Goal: Find specific page/section: Find specific page/section

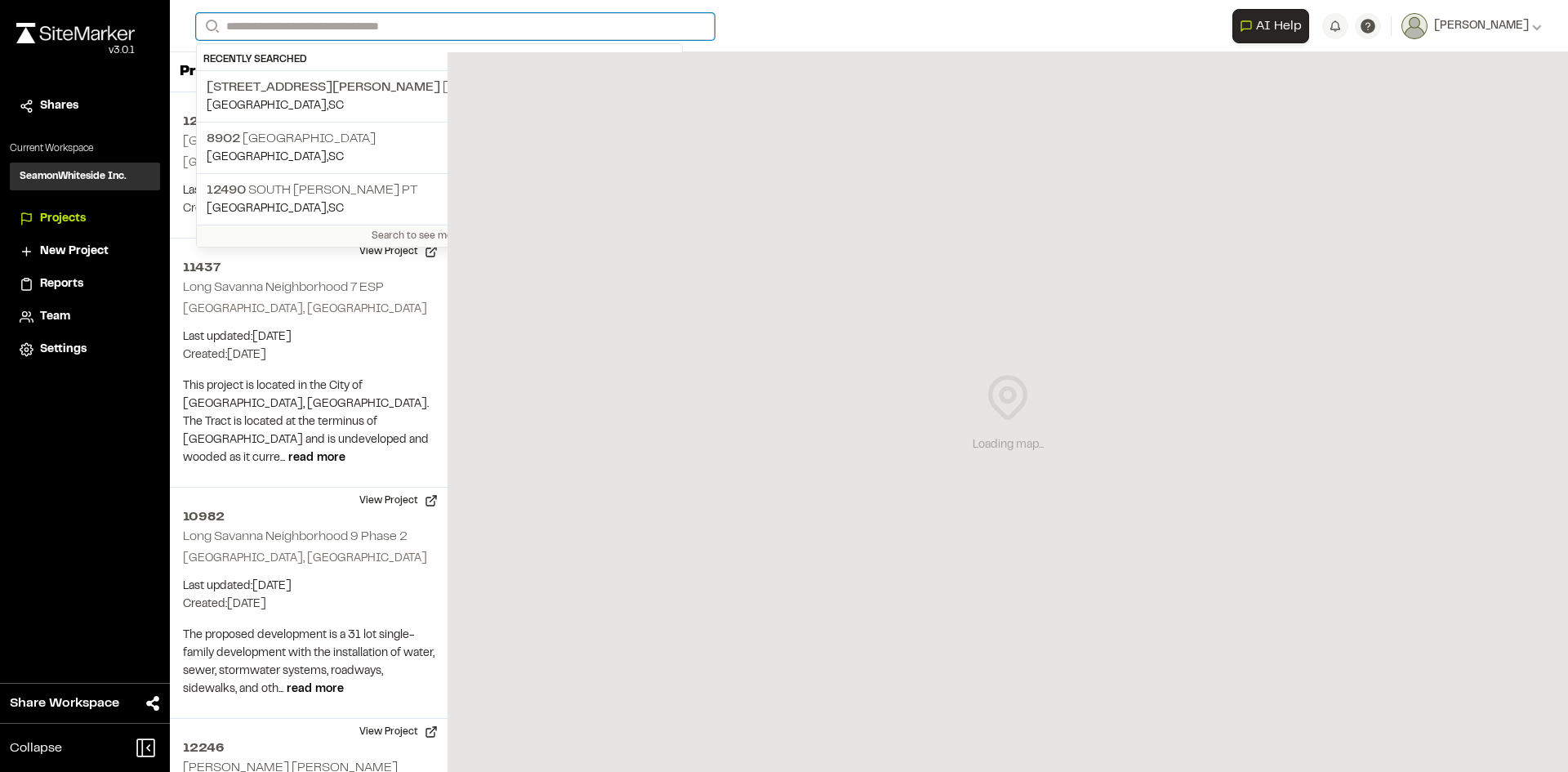
click at [243, 24] on input "Search" at bounding box center [455, 27] width 519 height 27
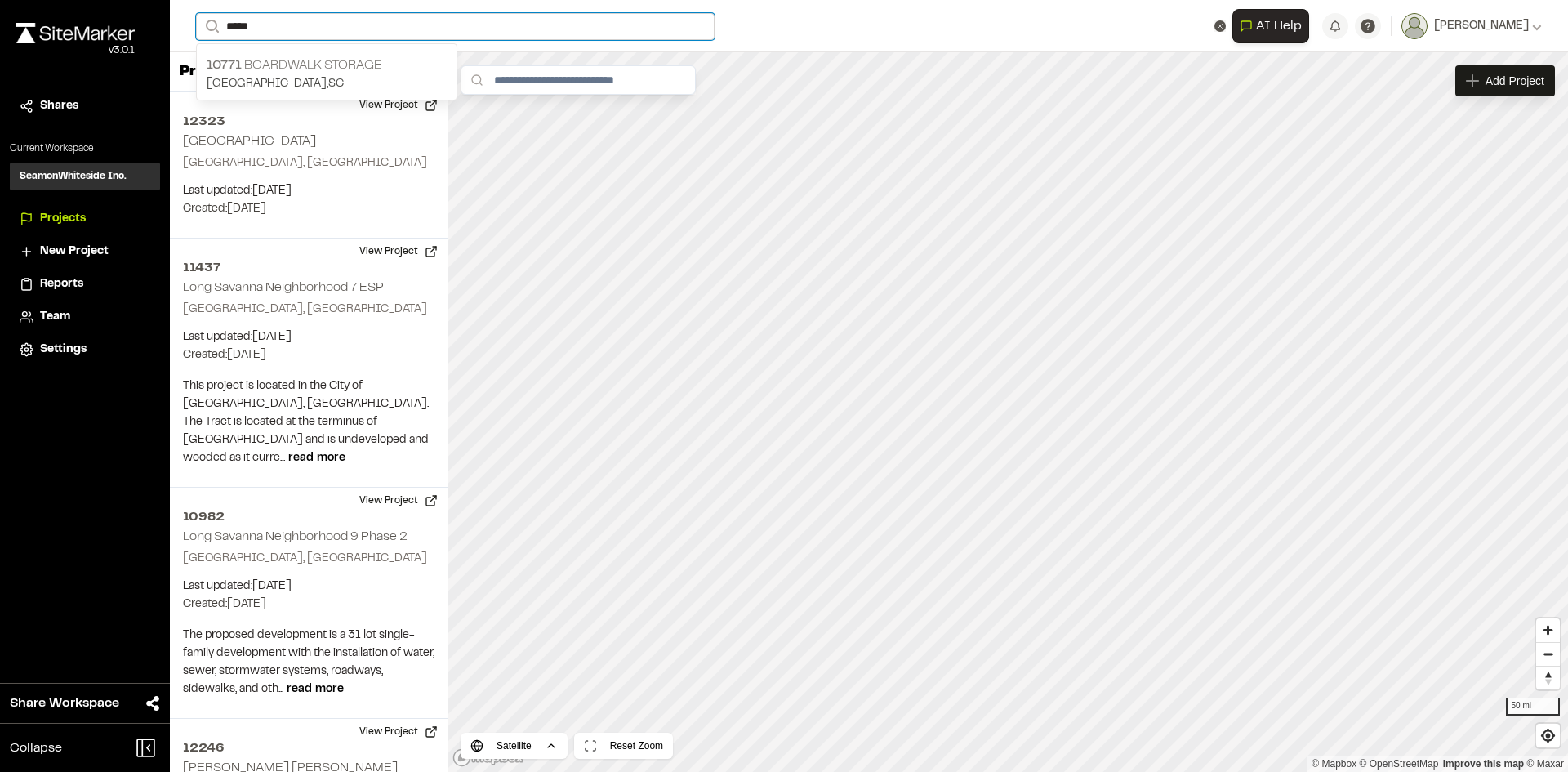
type input "*****"
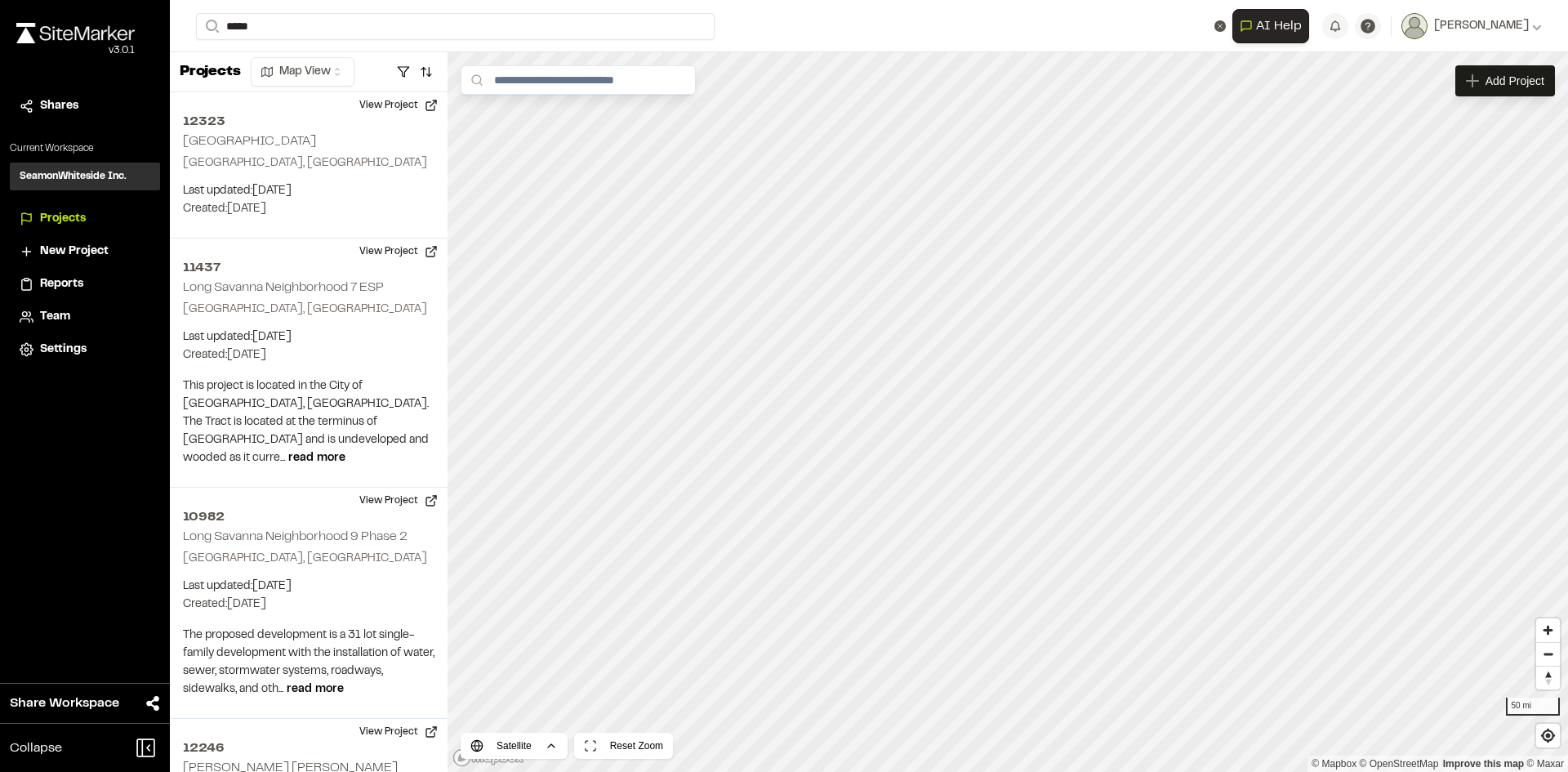
click at [291, 71] on p "10771 Boardwalk Storage" at bounding box center [327, 66] width 240 height 20
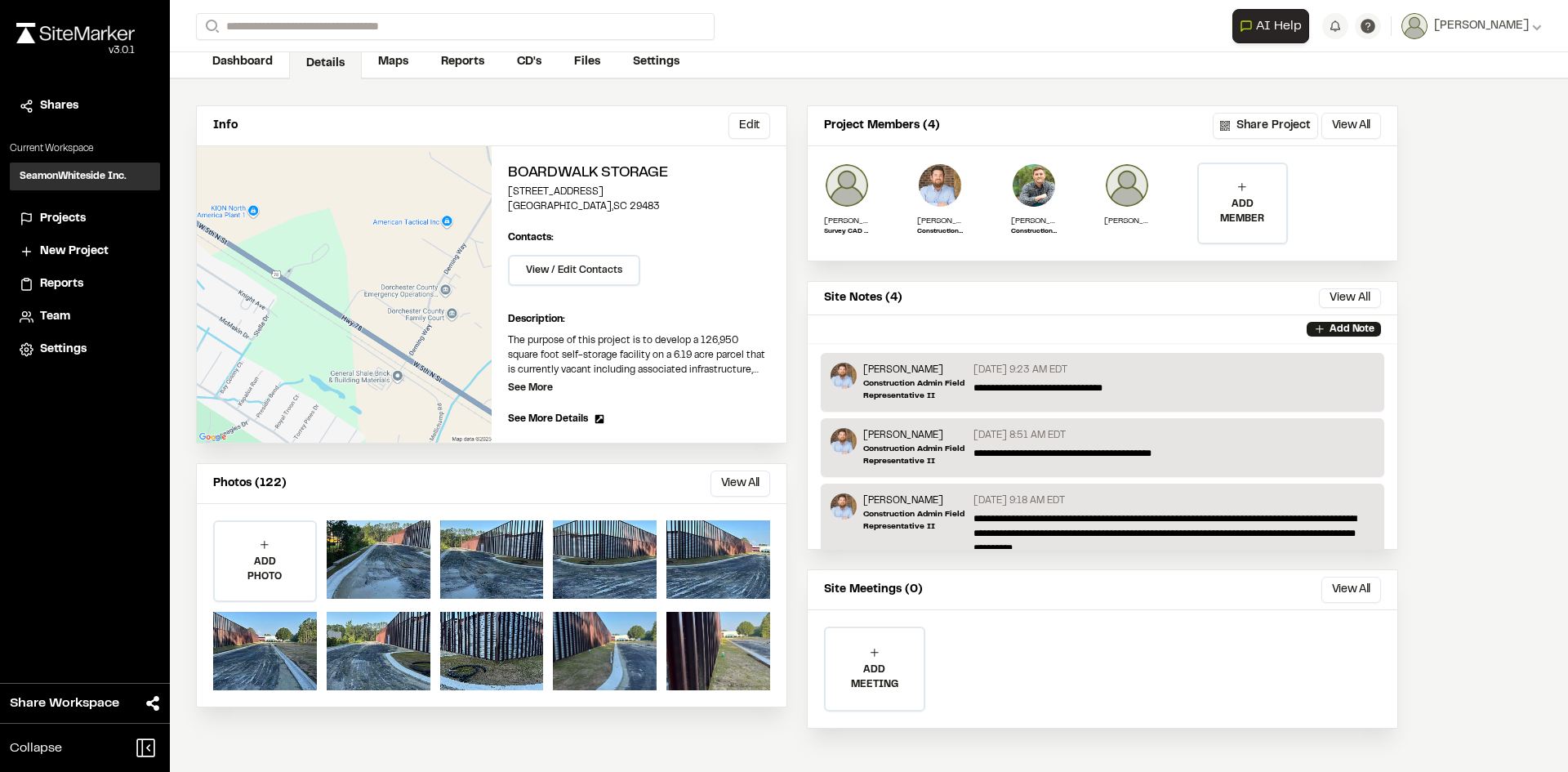
scroll to position [85, 0]
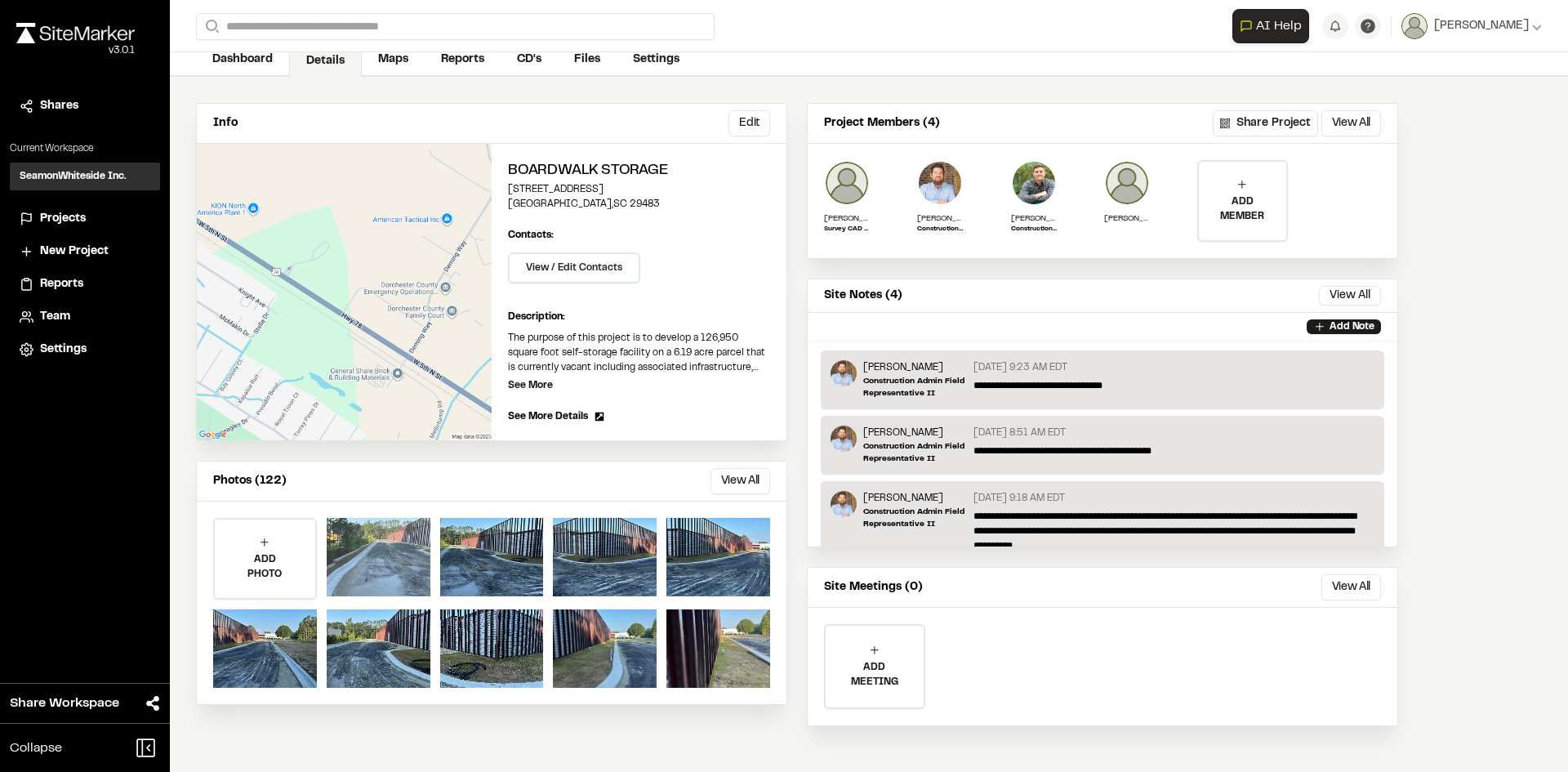
click at [377, 551] on div at bounding box center [378, 557] width 104 height 78
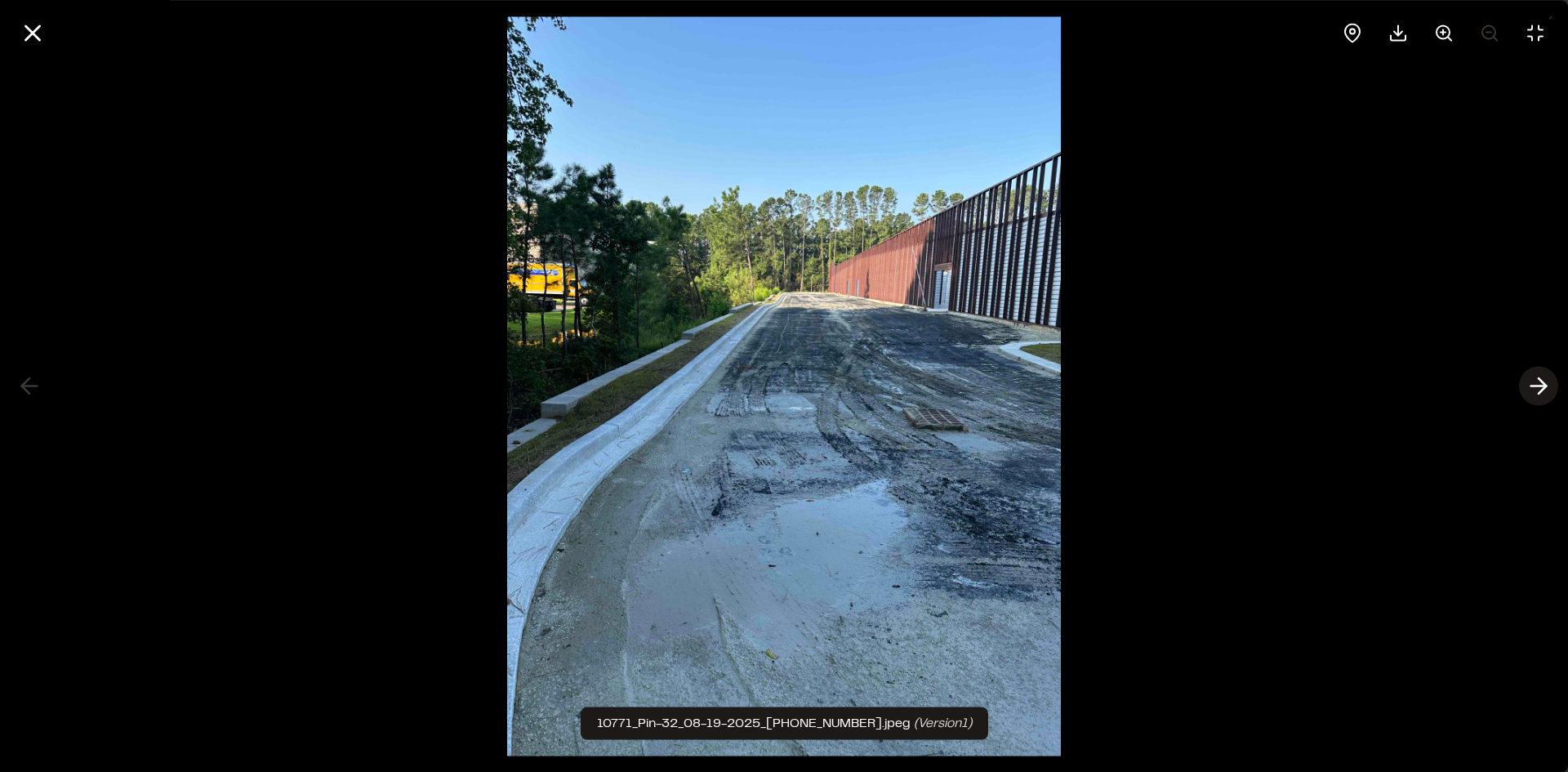
click at [1542, 381] on polyline at bounding box center [1542, 386] width 7 height 16
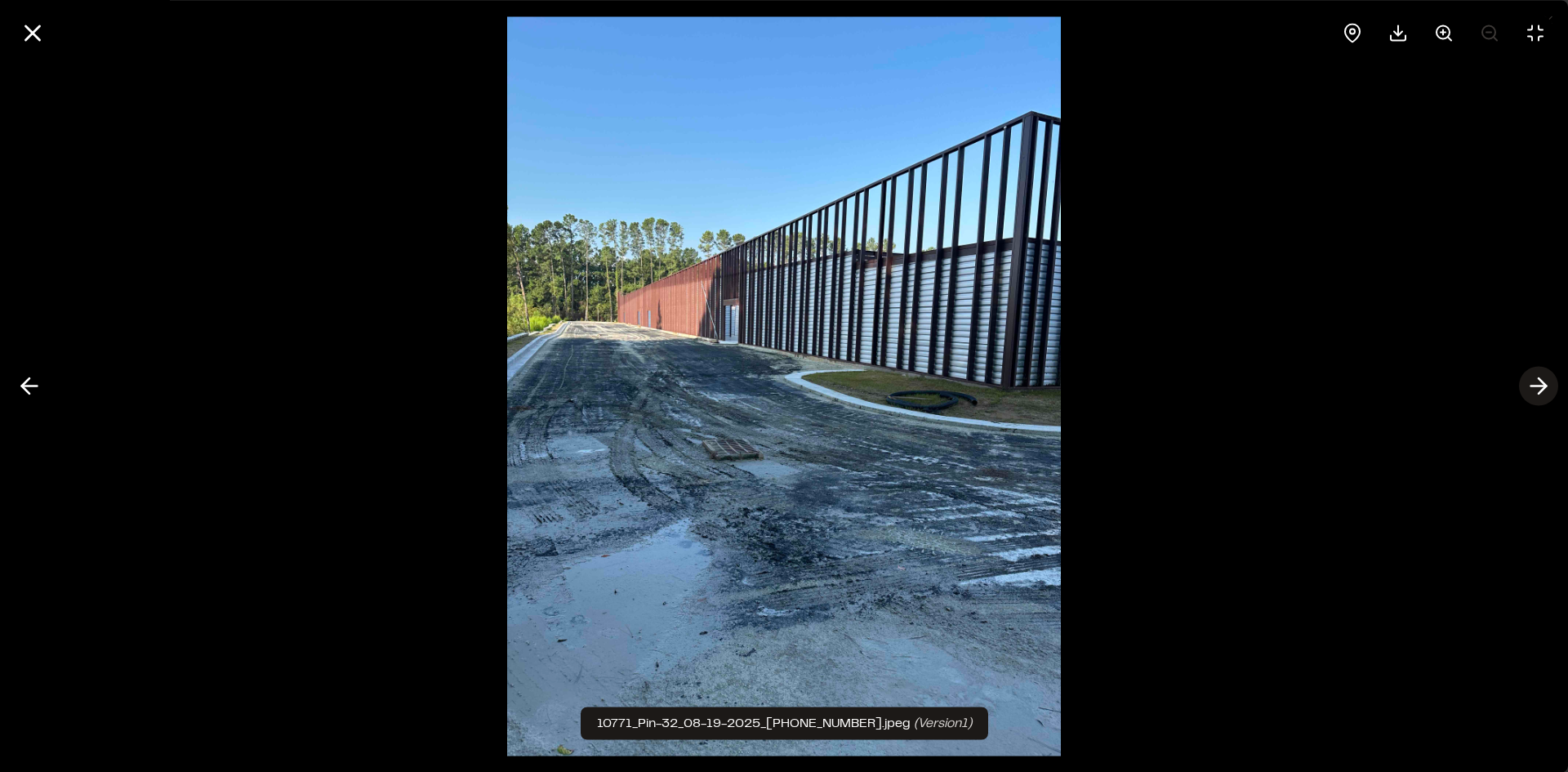
click at [1535, 382] on icon at bounding box center [1538, 386] width 26 height 27
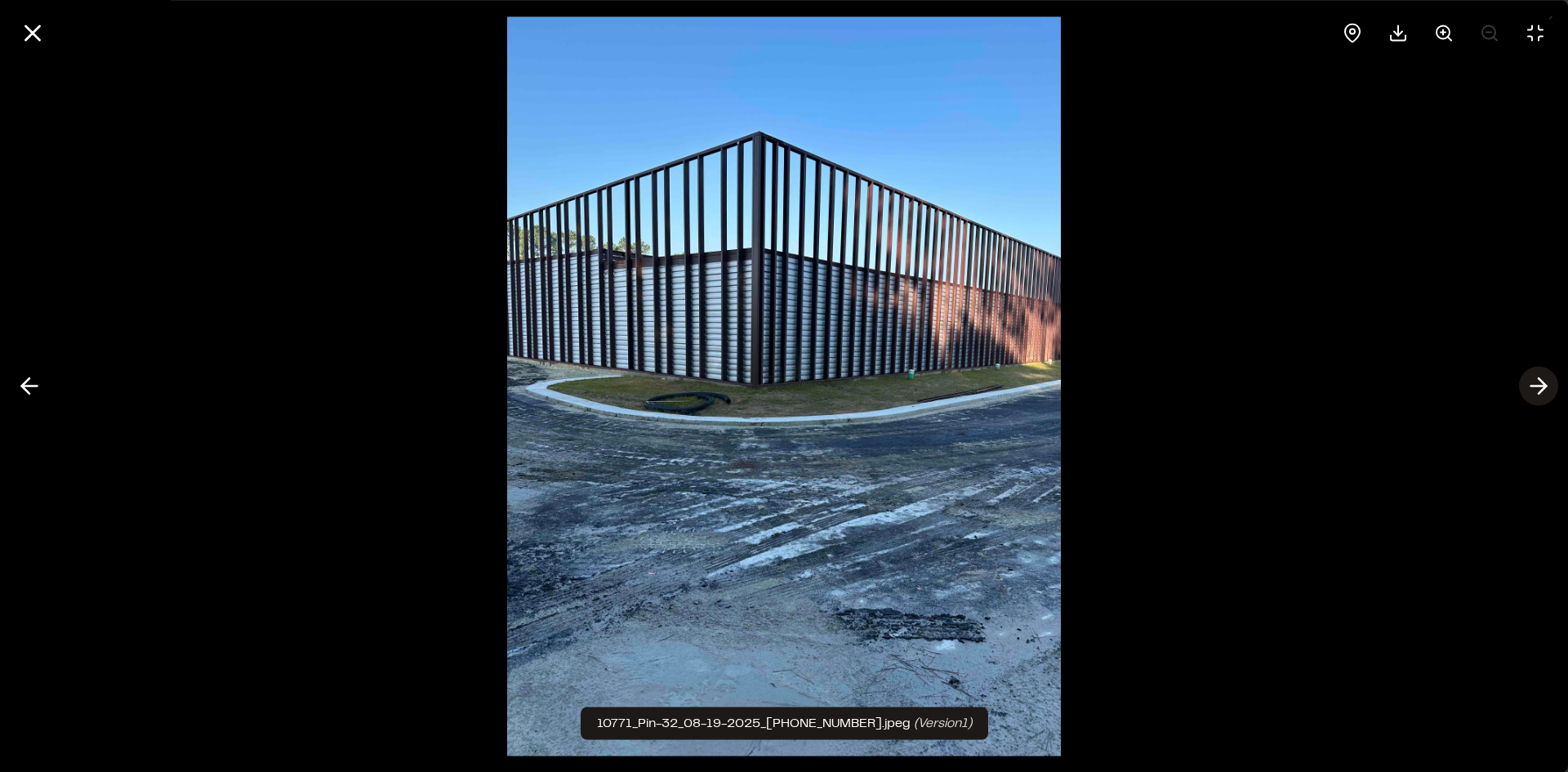
click at [1535, 382] on icon at bounding box center [1538, 386] width 26 height 27
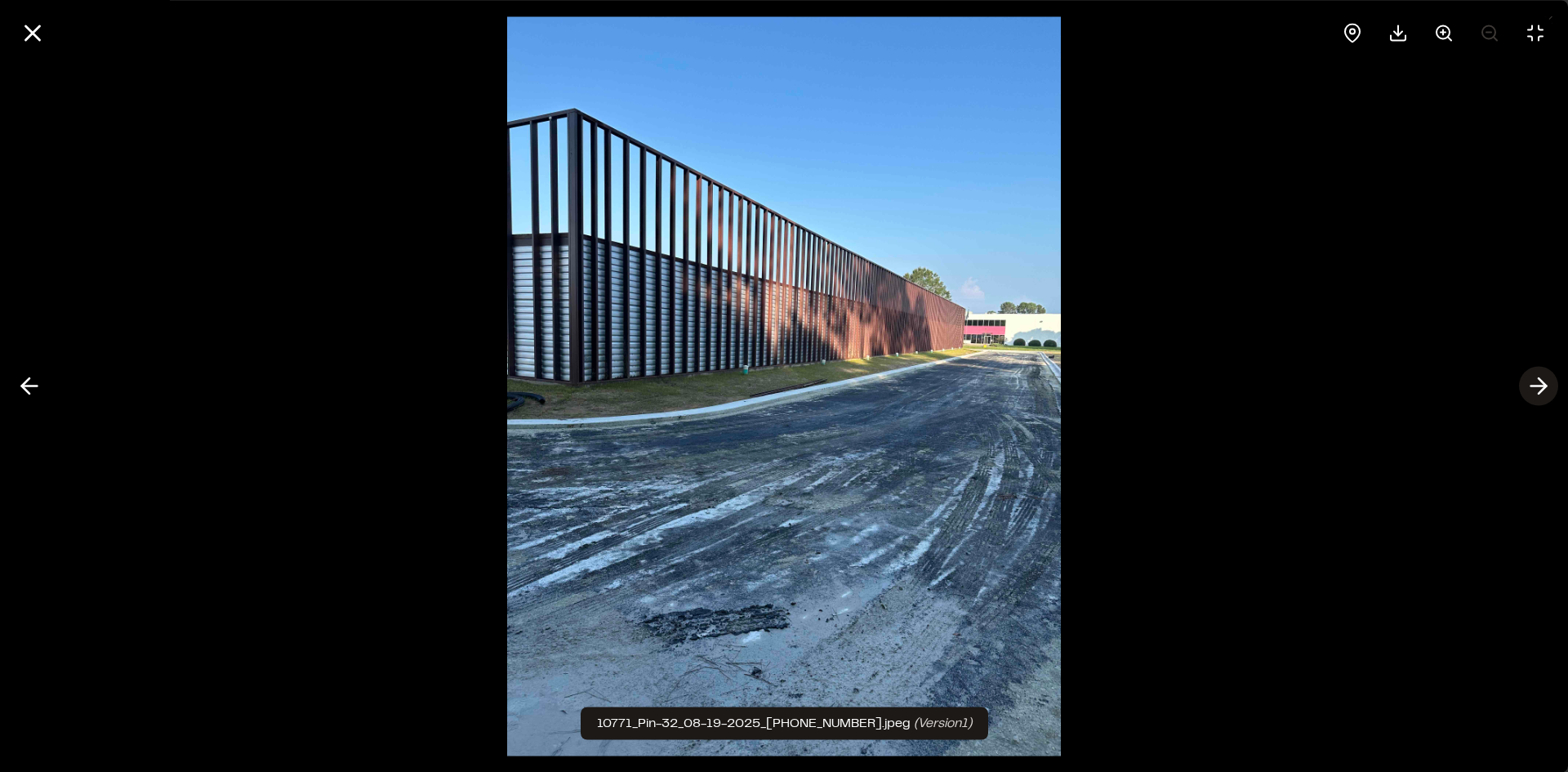
click at [1535, 382] on icon at bounding box center [1538, 386] width 26 height 27
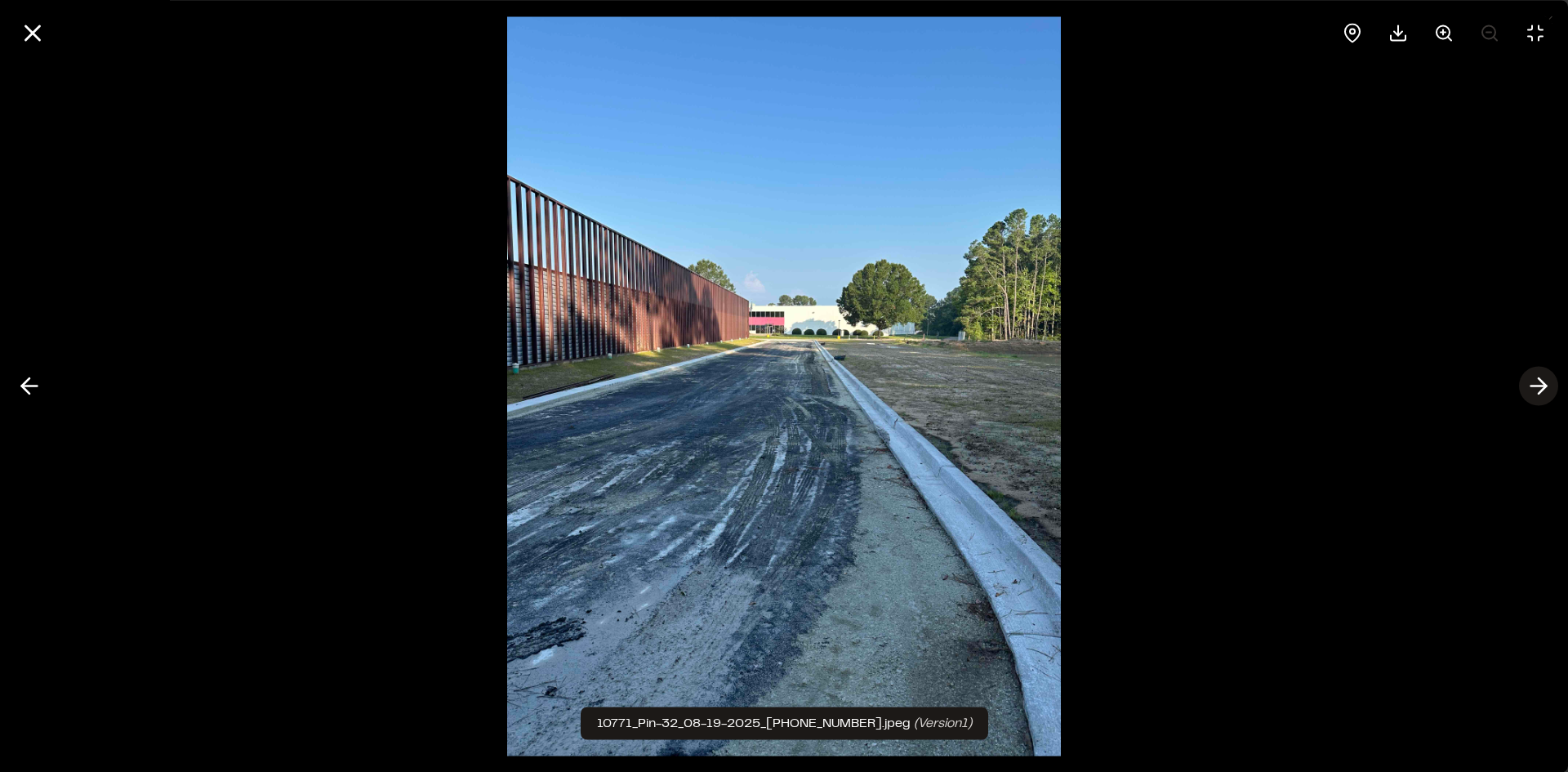
click at [1535, 382] on icon at bounding box center [1538, 386] width 26 height 27
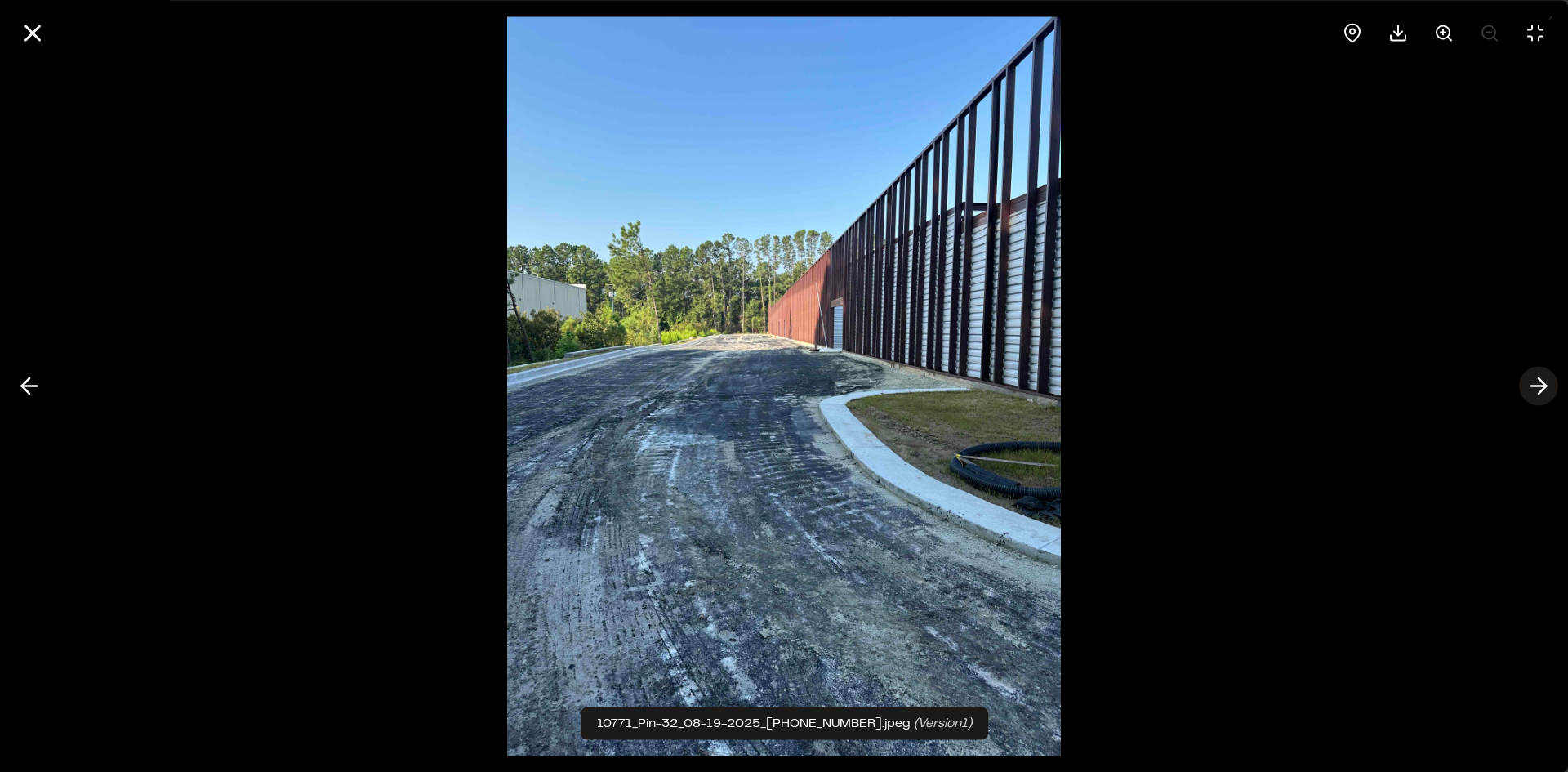
click at [1535, 382] on icon at bounding box center [1538, 386] width 26 height 27
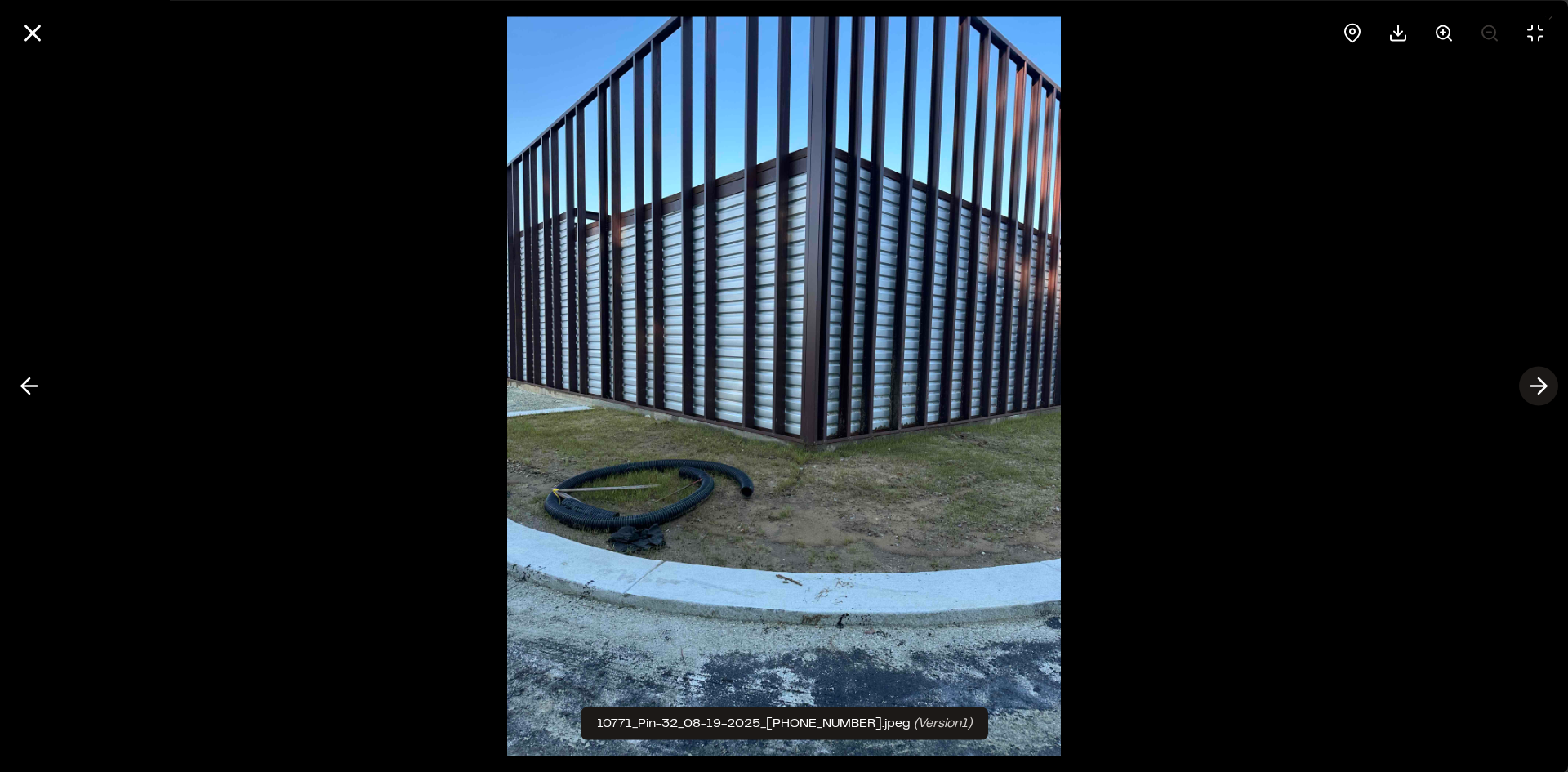
click at [1535, 382] on icon at bounding box center [1538, 386] width 26 height 27
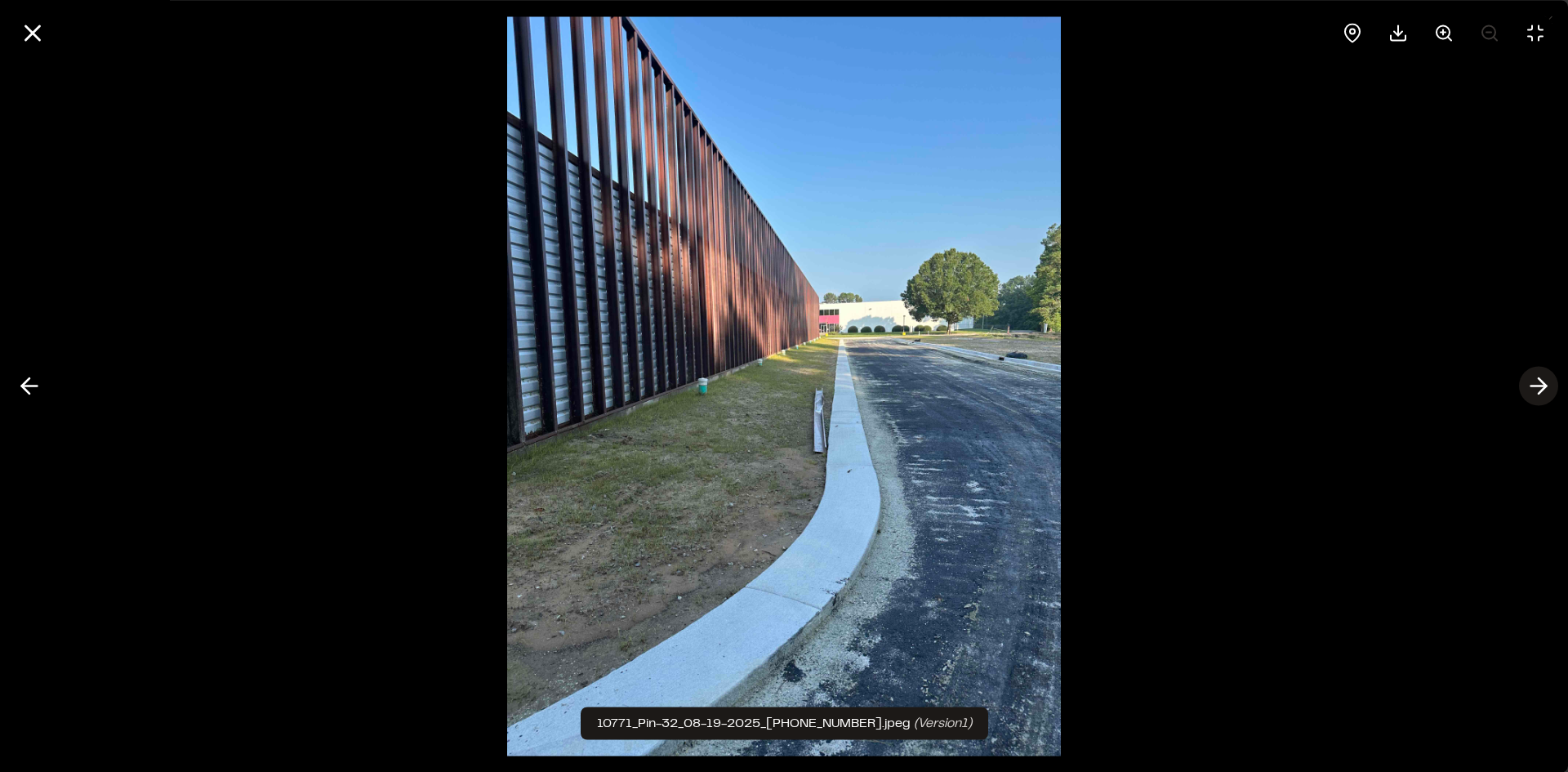
click at [1536, 381] on icon at bounding box center [1538, 386] width 26 height 27
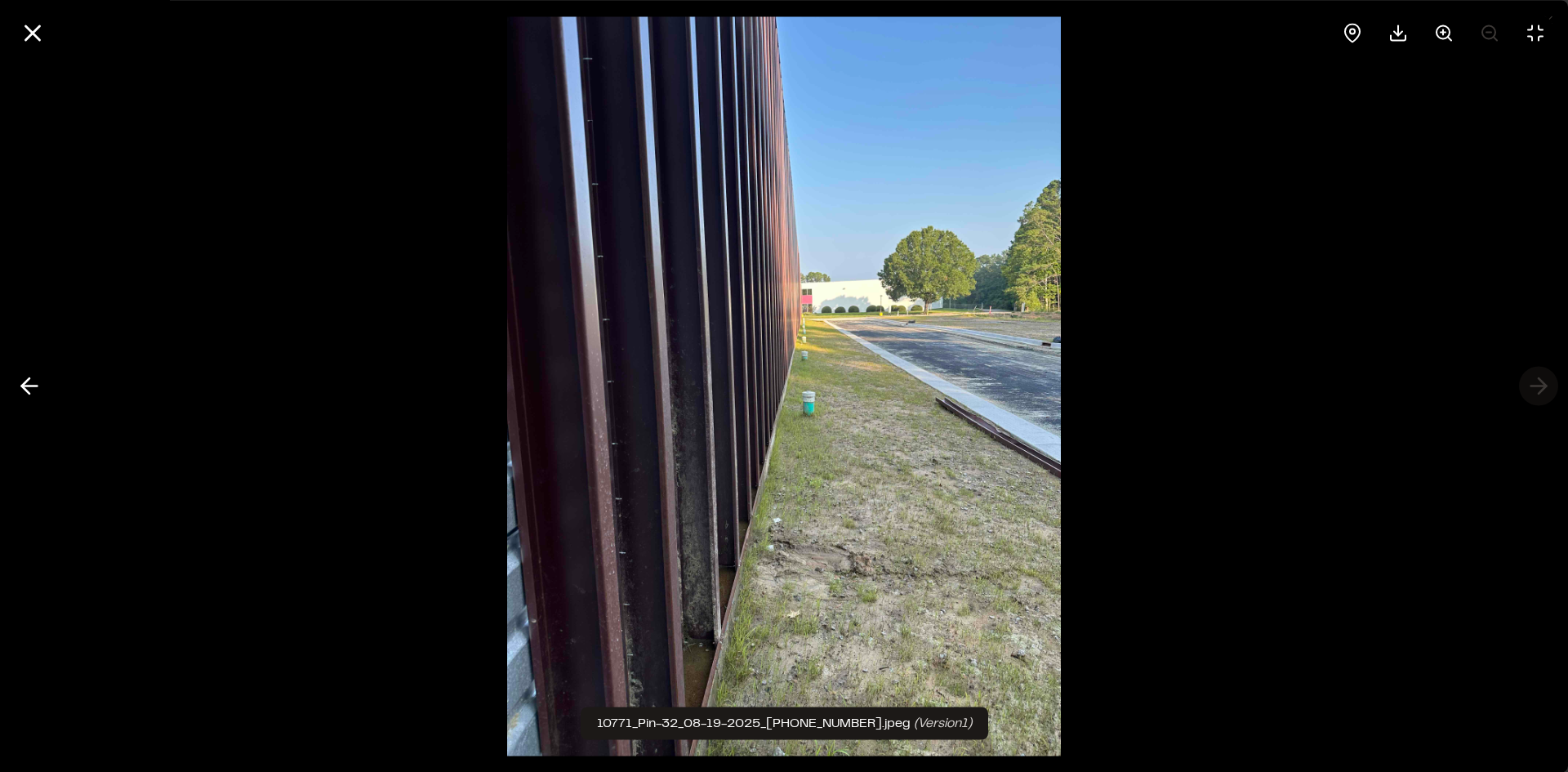
click at [1536, 381] on div at bounding box center [784, 386] width 1568 height 772
click at [30, 30] on line at bounding box center [32, 32] width 14 height 14
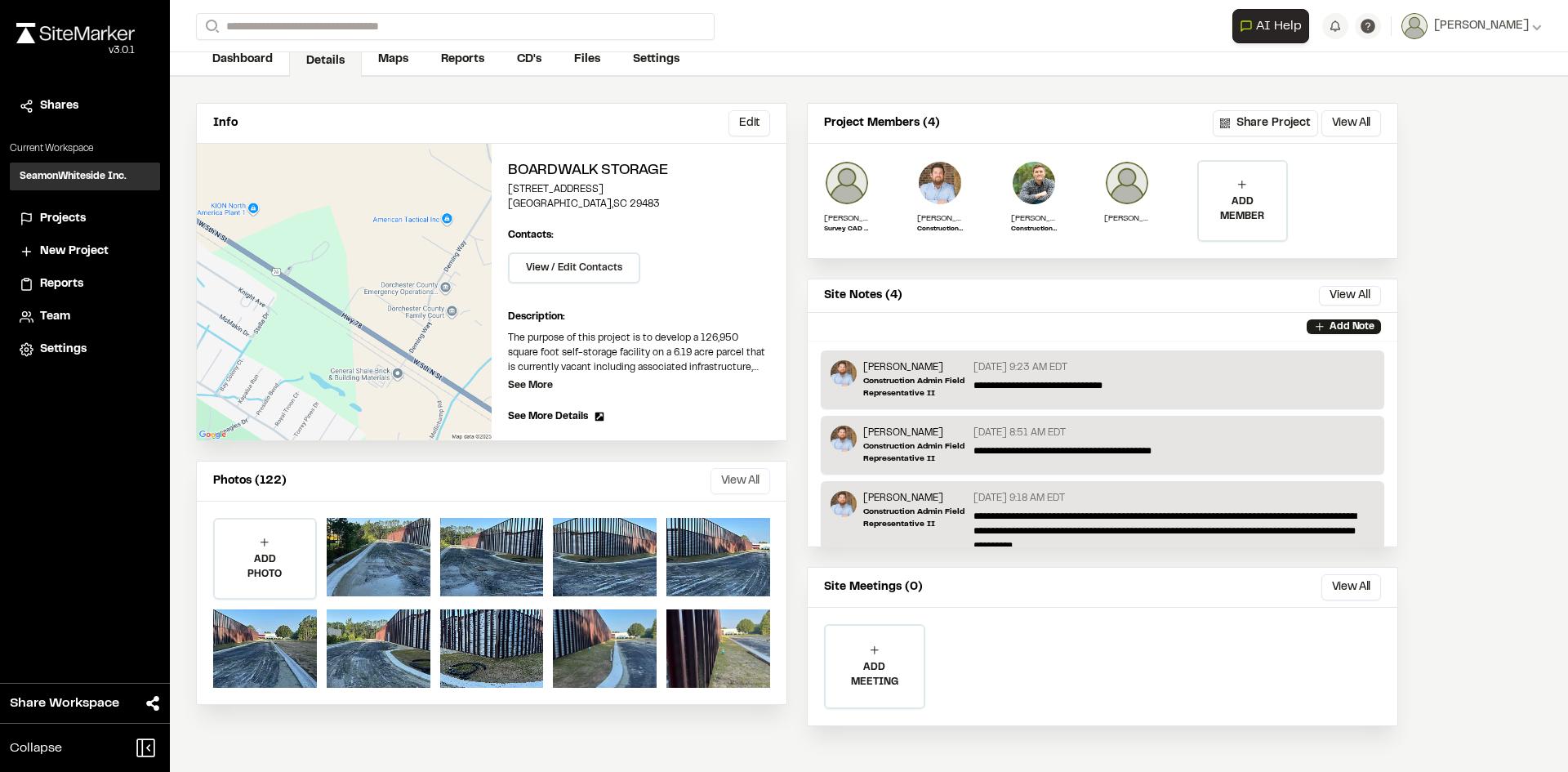
click at [723, 479] on button "View All" at bounding box center [740, 480] width 60 height 26
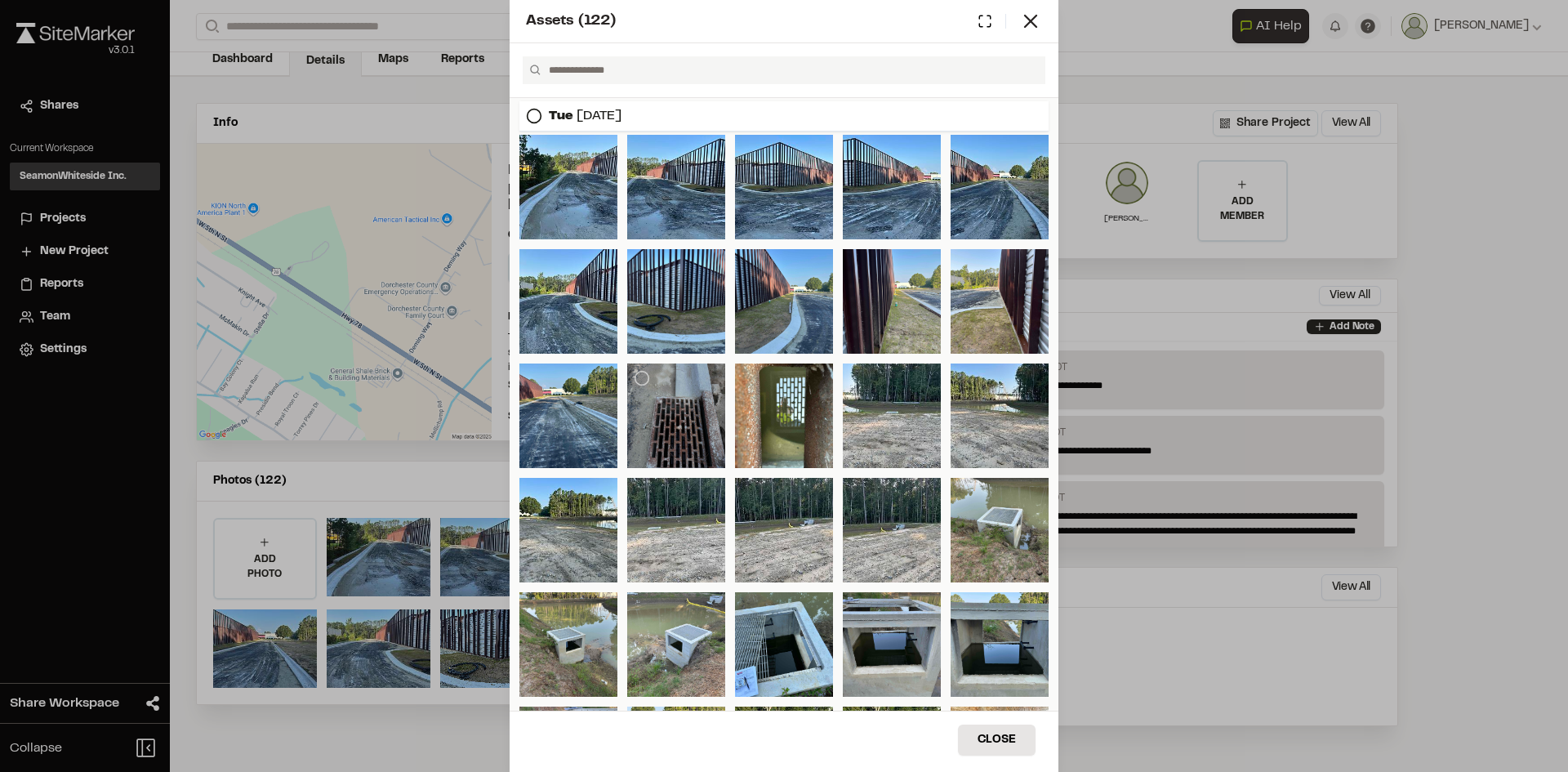
click at [649, 411] on div at bounding box center [676, 416] width 98 height 105
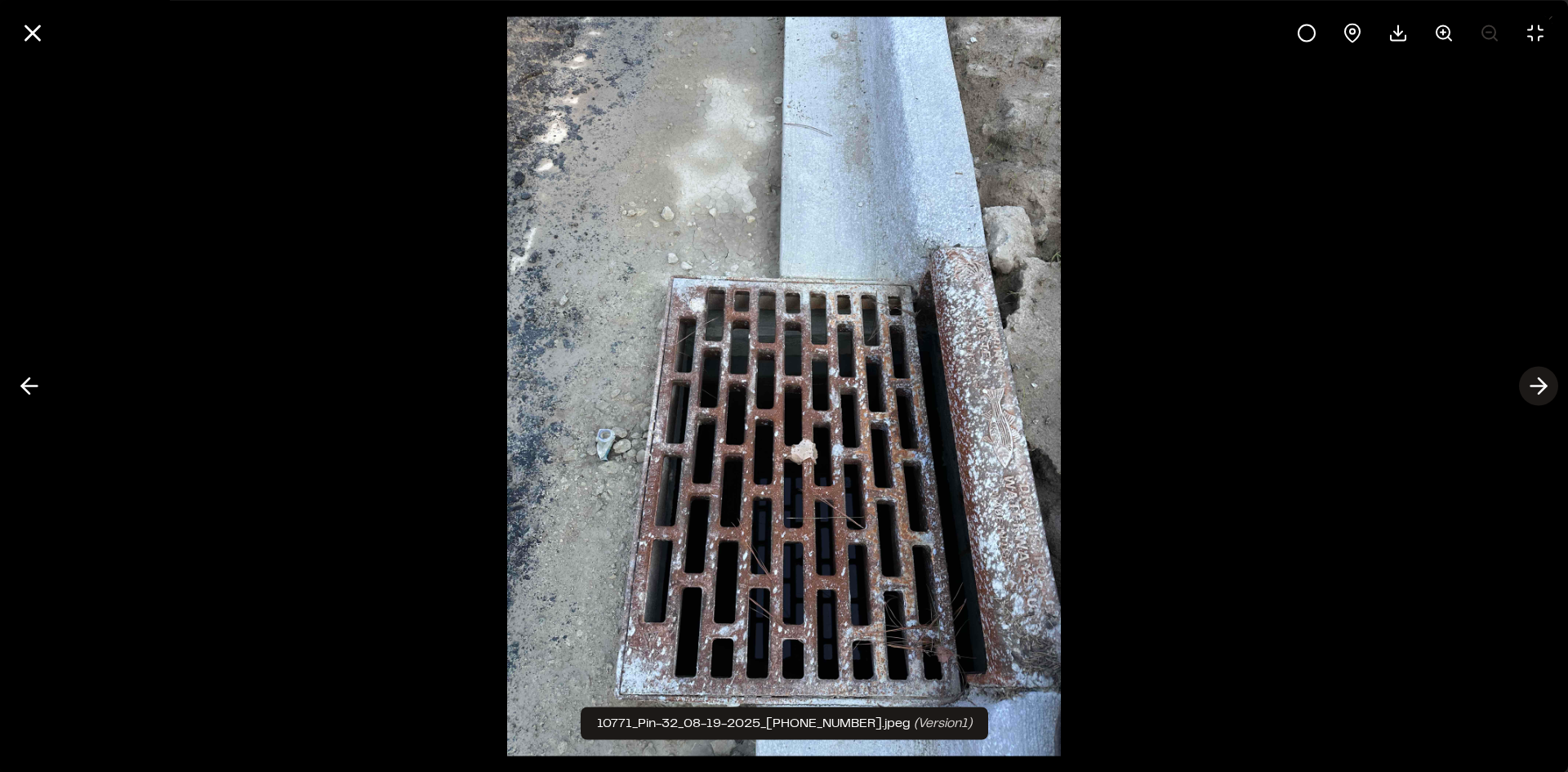
click at [1545, 388] on polyline at bounding box center [1542, 386] width 7 height 16
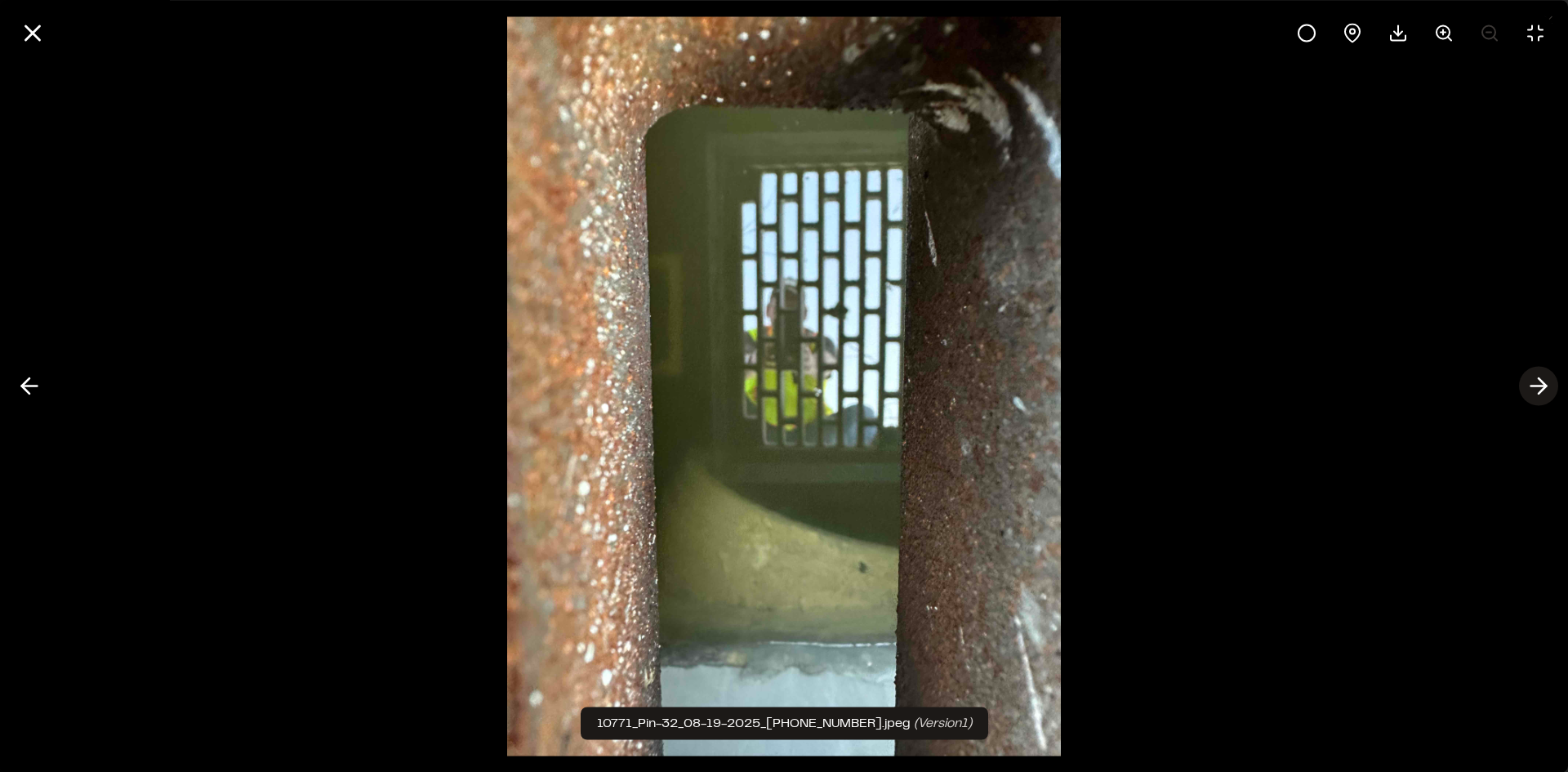
click at [1541, 386] on line at bounding box center [1539, 386] width 16 height 0
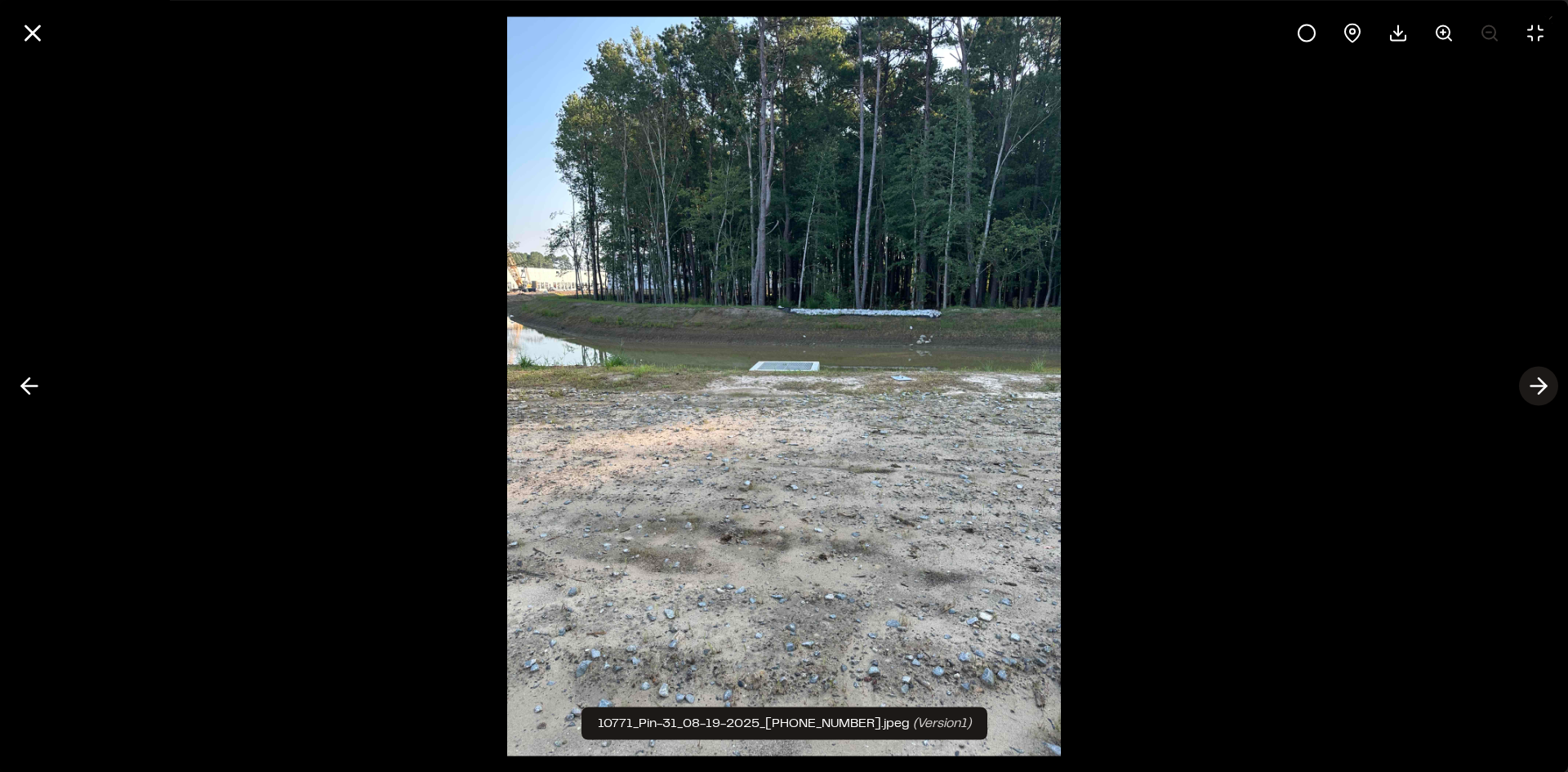
click at [1541, 386] on line at bounding box center [1539, 386] width 16 height 0
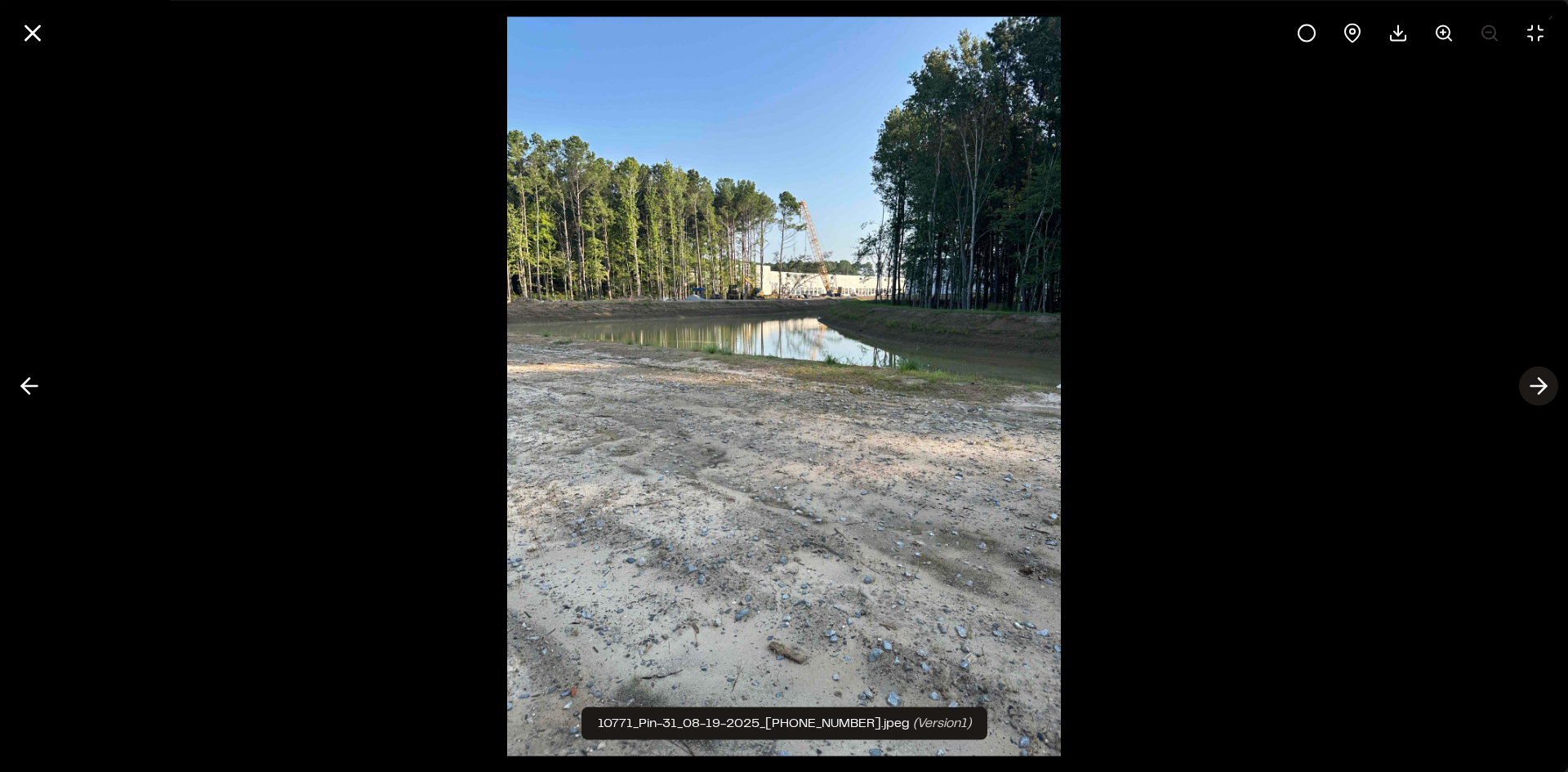
click at [1541, 386] on line at bounding box center [1539, 386] width 16 height 0
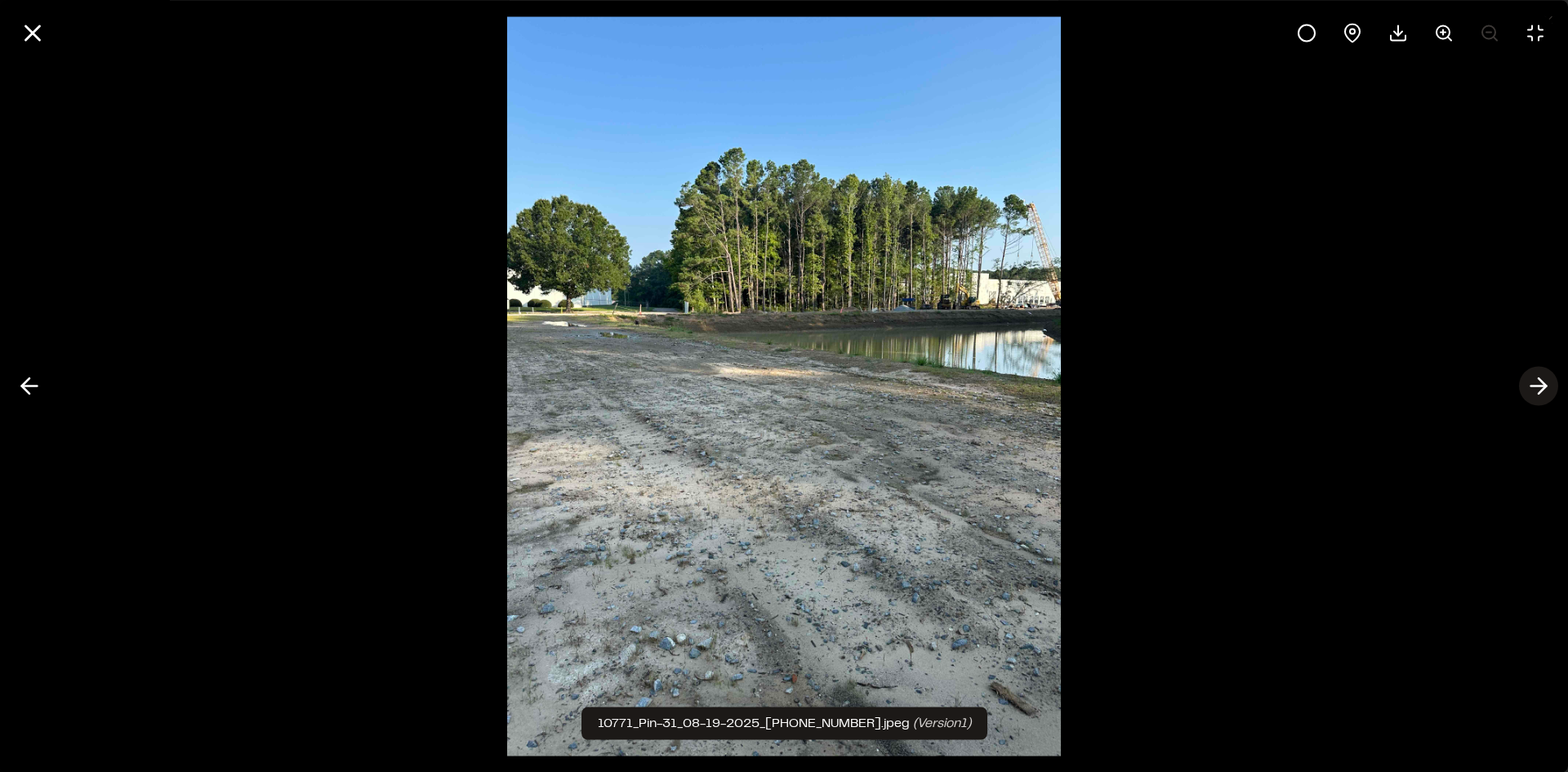
click at [1541, 386] on line at bounding box center [1539, 386] width 16 height 0
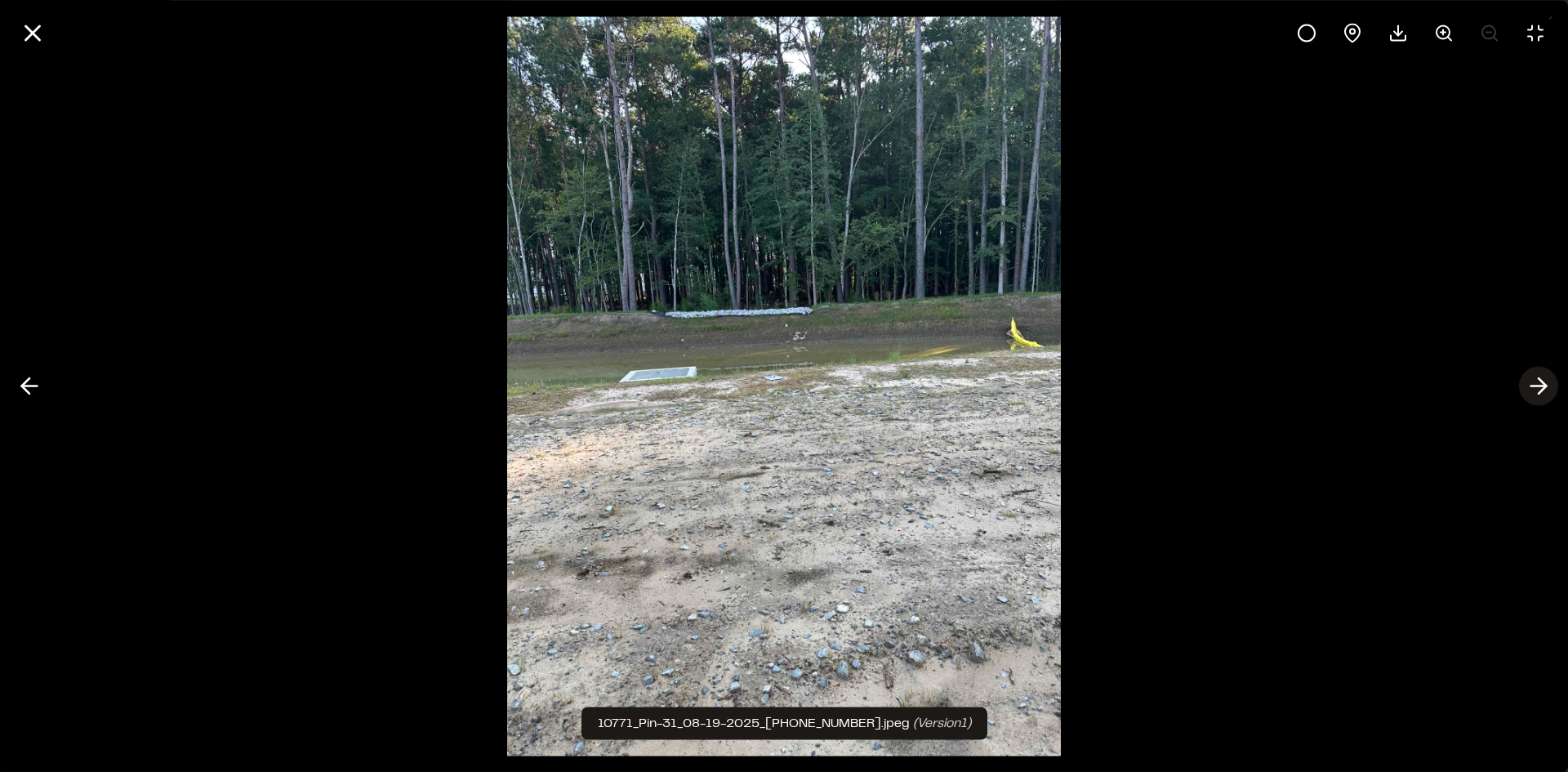
click at [1541, 386] on line at bounding box center [1539, 386] width 16 height 0
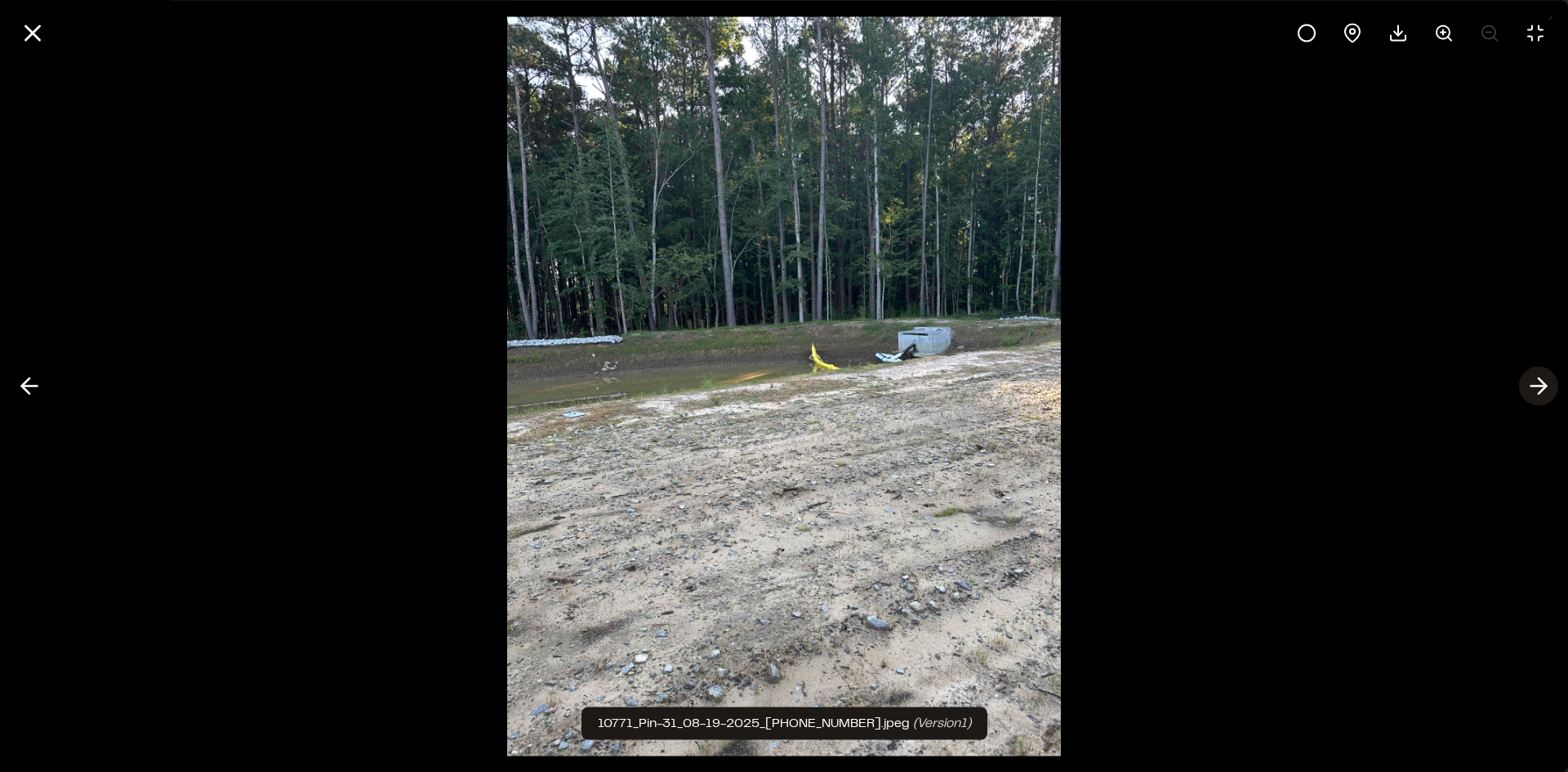
click at [1541, 386] on line at bounding box center [1539, 386] width 16 height 0
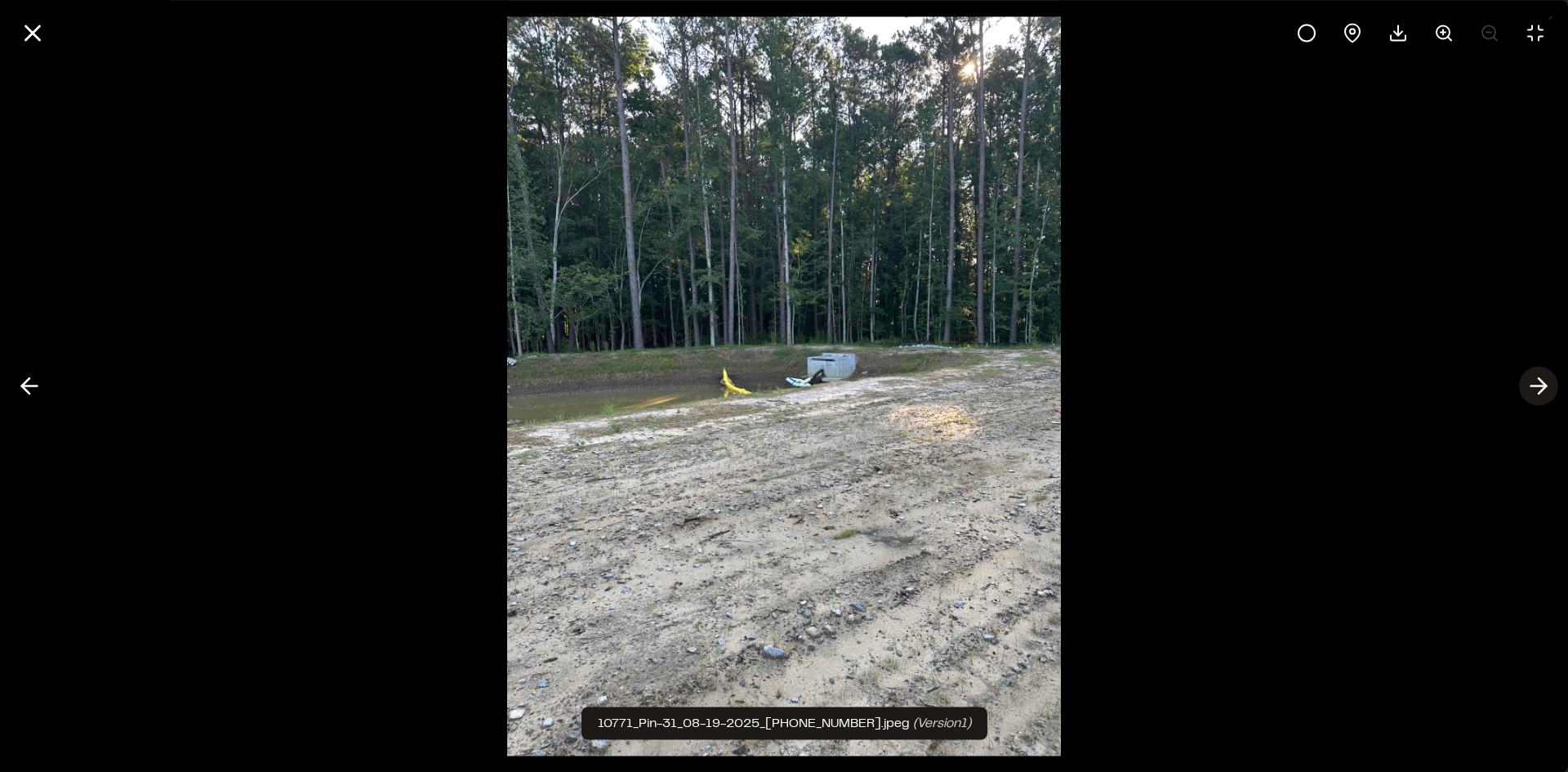
click at [1541, 386] on line at bounding box center [1539, 386] width 16 height 0
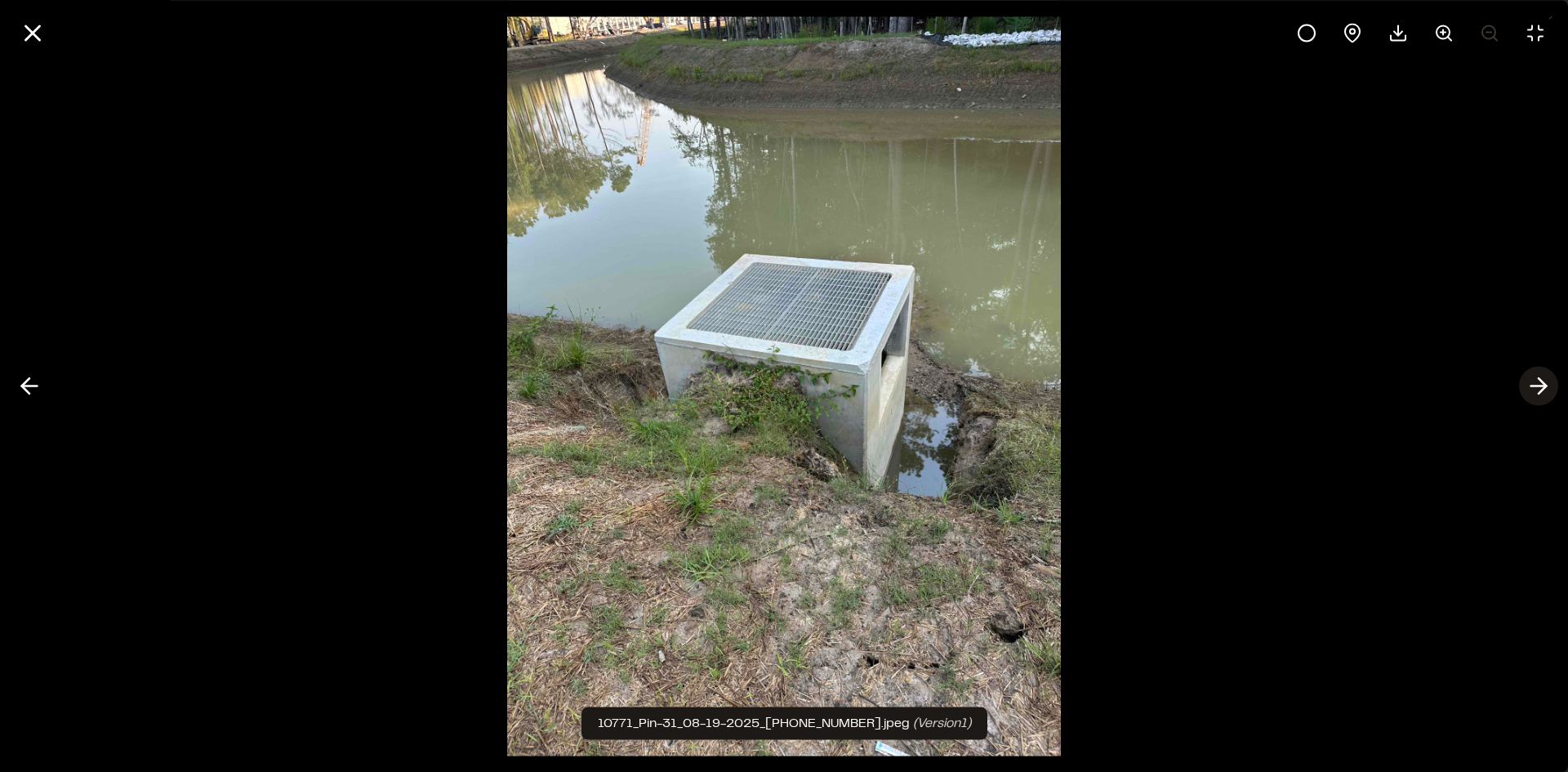
click at [1541, 386] on line at bounding box center [1539, 386] width 16 height 0
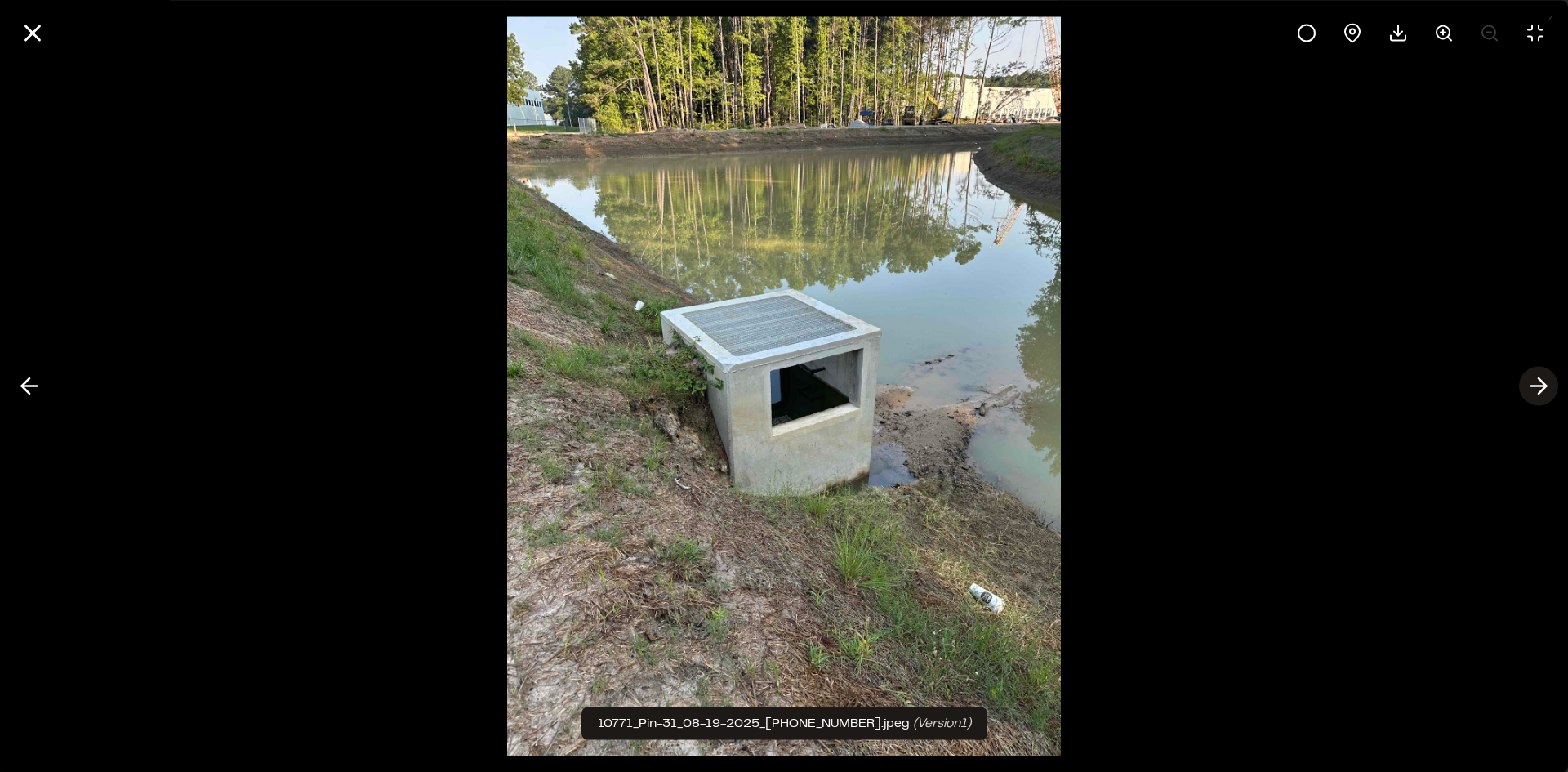
click at [1541, 386] on line at bounding box center [1539, 386] width 16 height 0
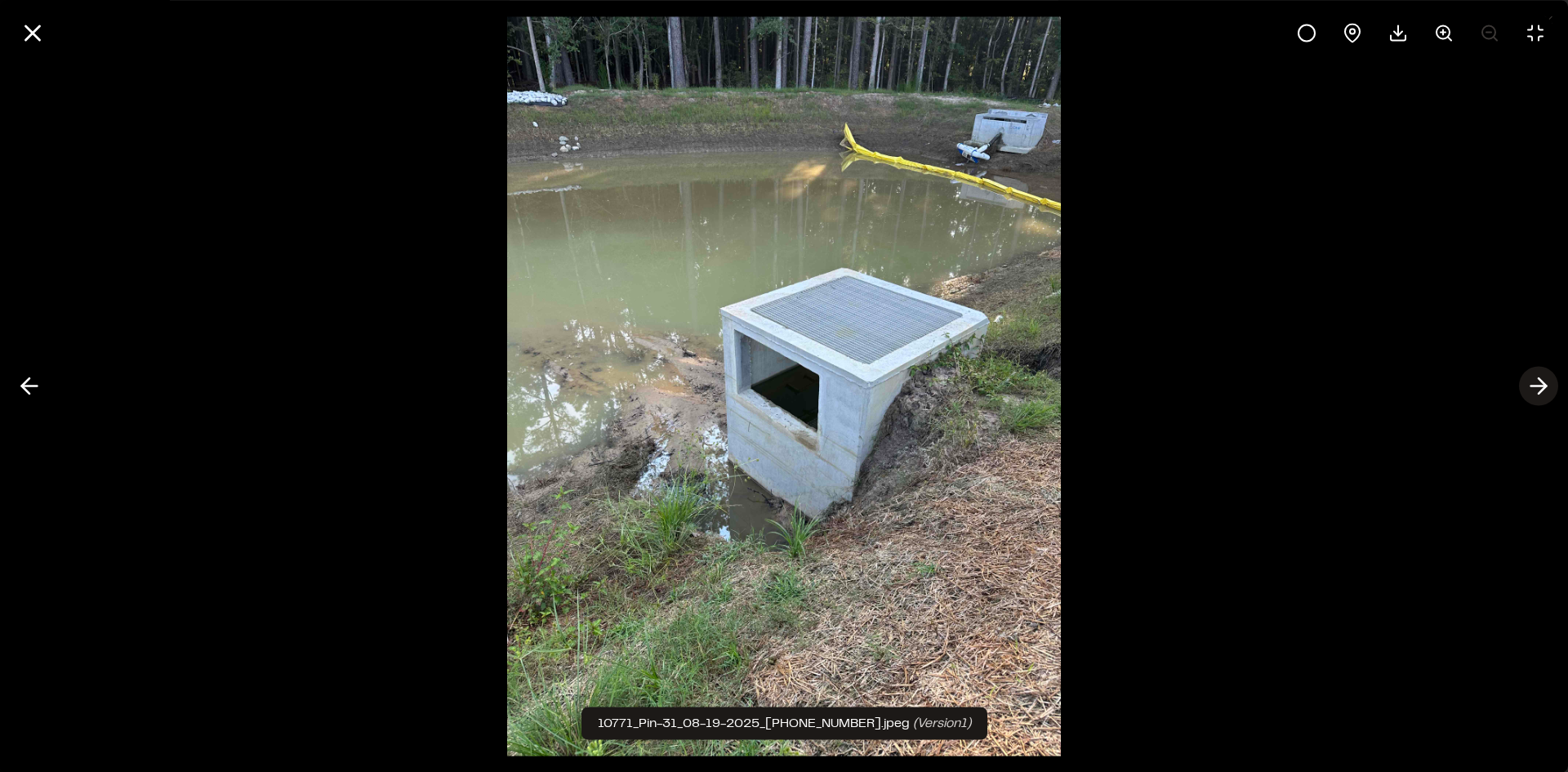
click at [1541, 386] on line at bounding box center [1539, 386] width 16 height 0
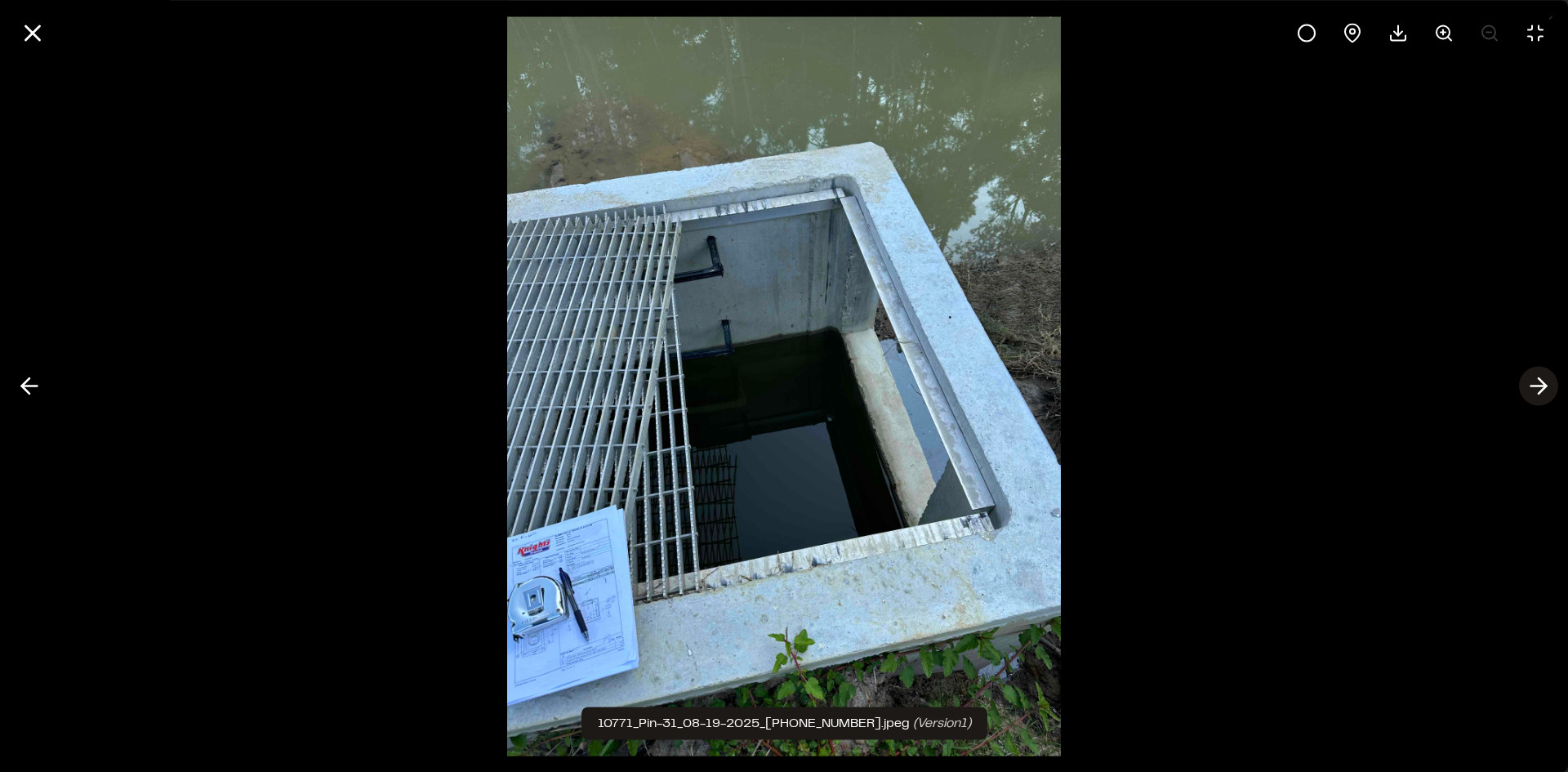
click at [1541, 386] on line at bounding box center [1539, 386] width 16 height 0
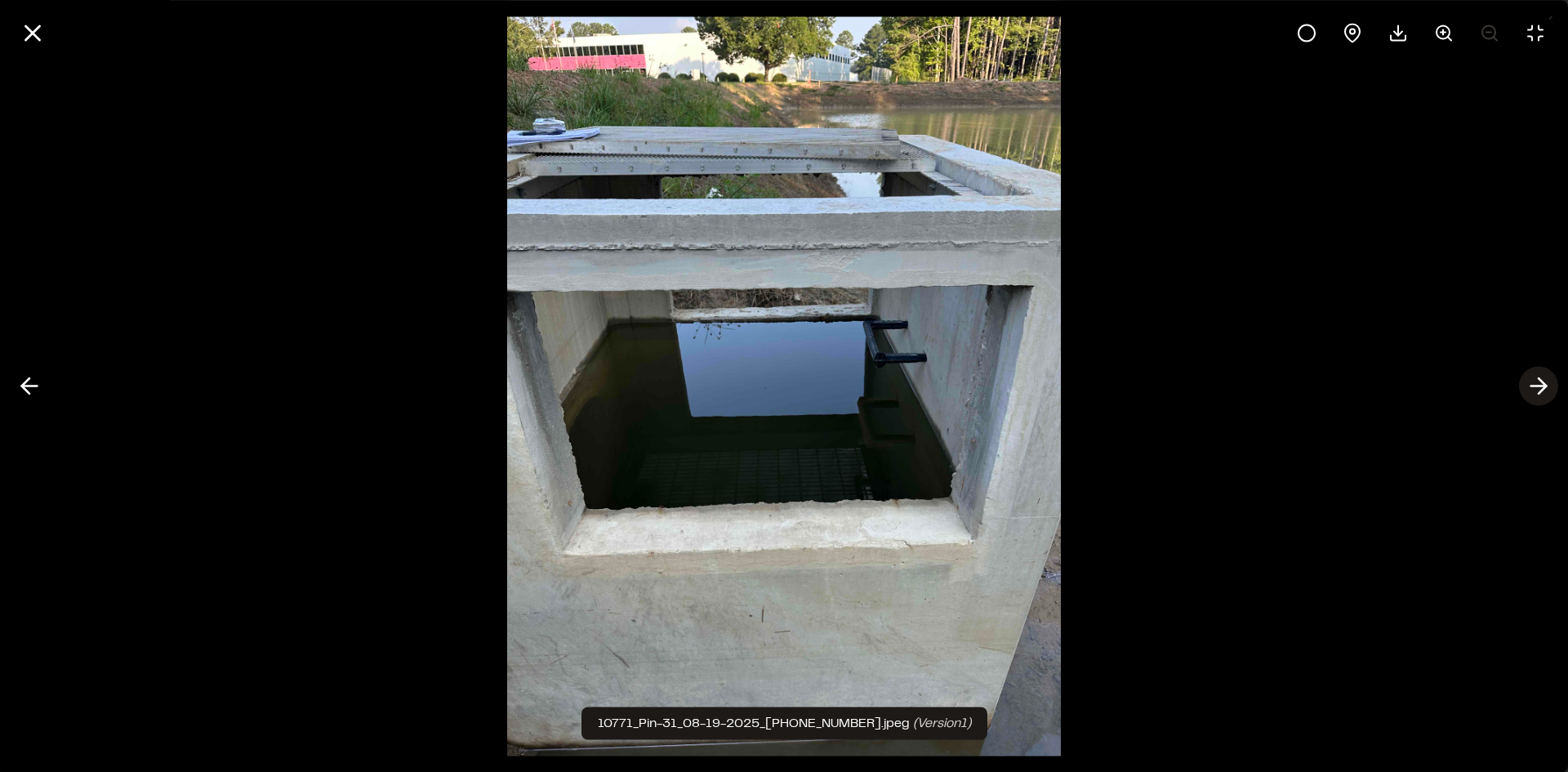
click at [1541, 386] on line at bounding box center [1539, 386] width 16 height 0
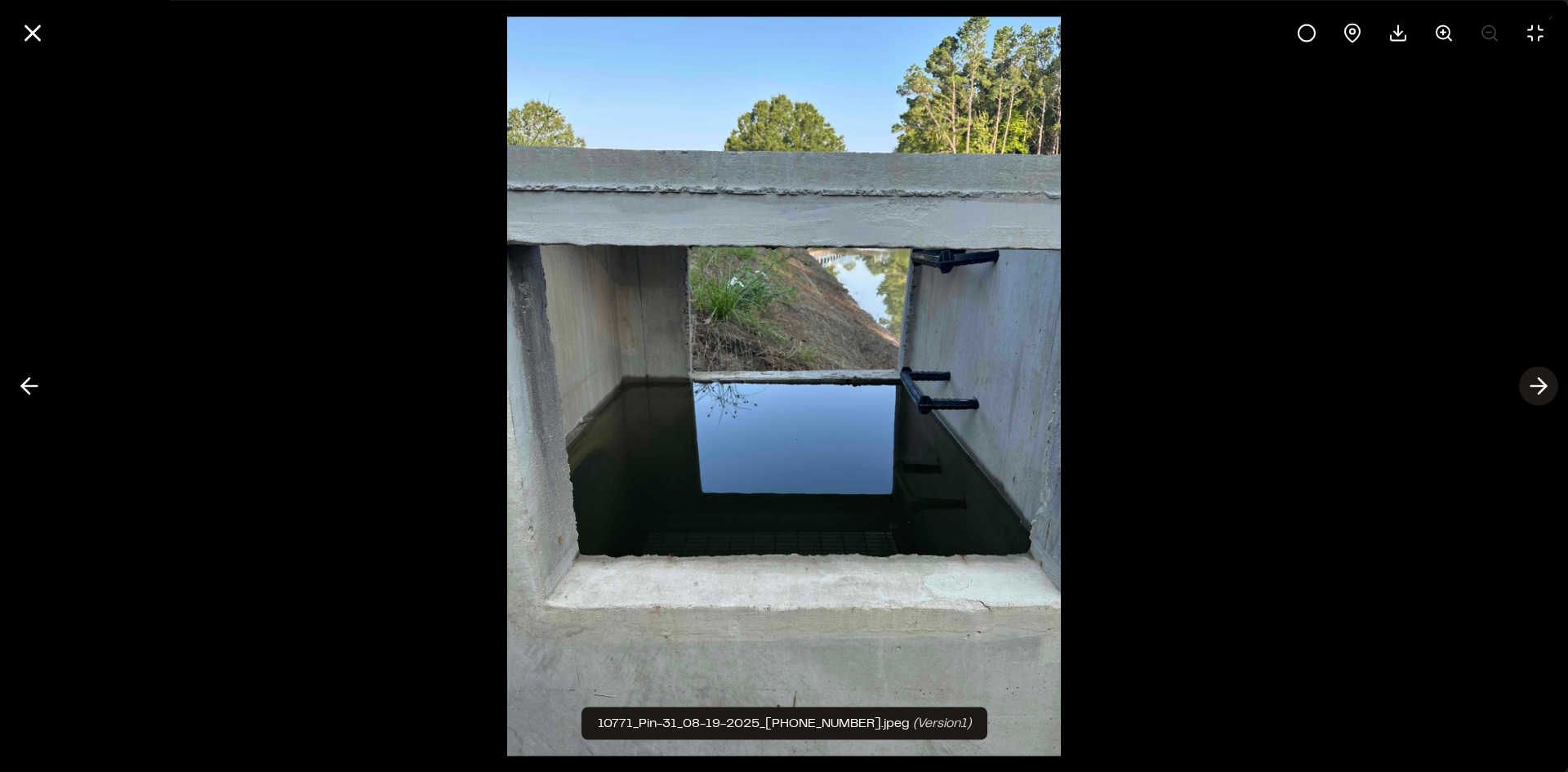
click at [1541, 386] on line at bounding box center [1539, 386] width 16 height 0
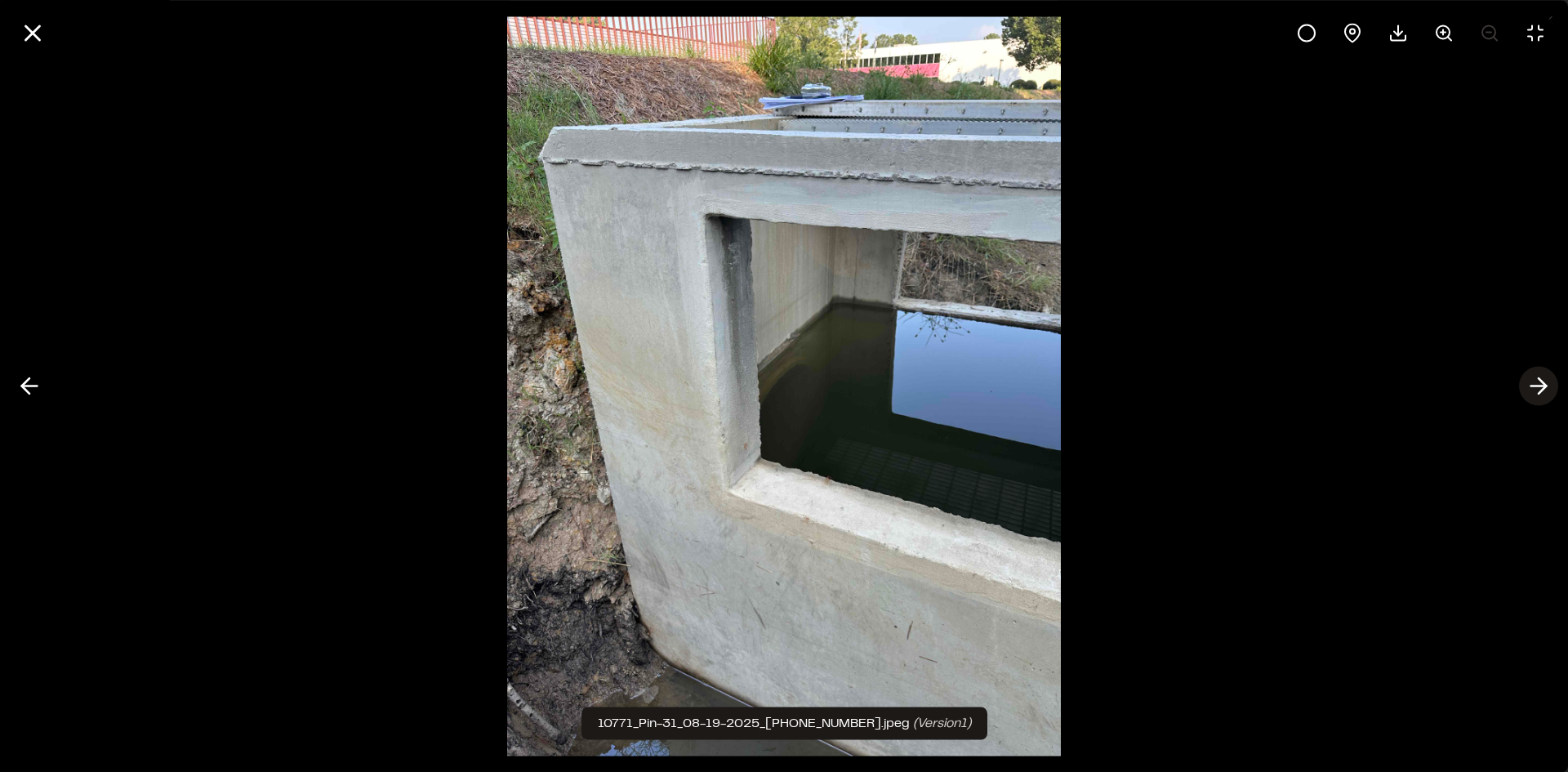
click at [1541, 386] on line at bounding box center [1539, 386] width 16 height 0
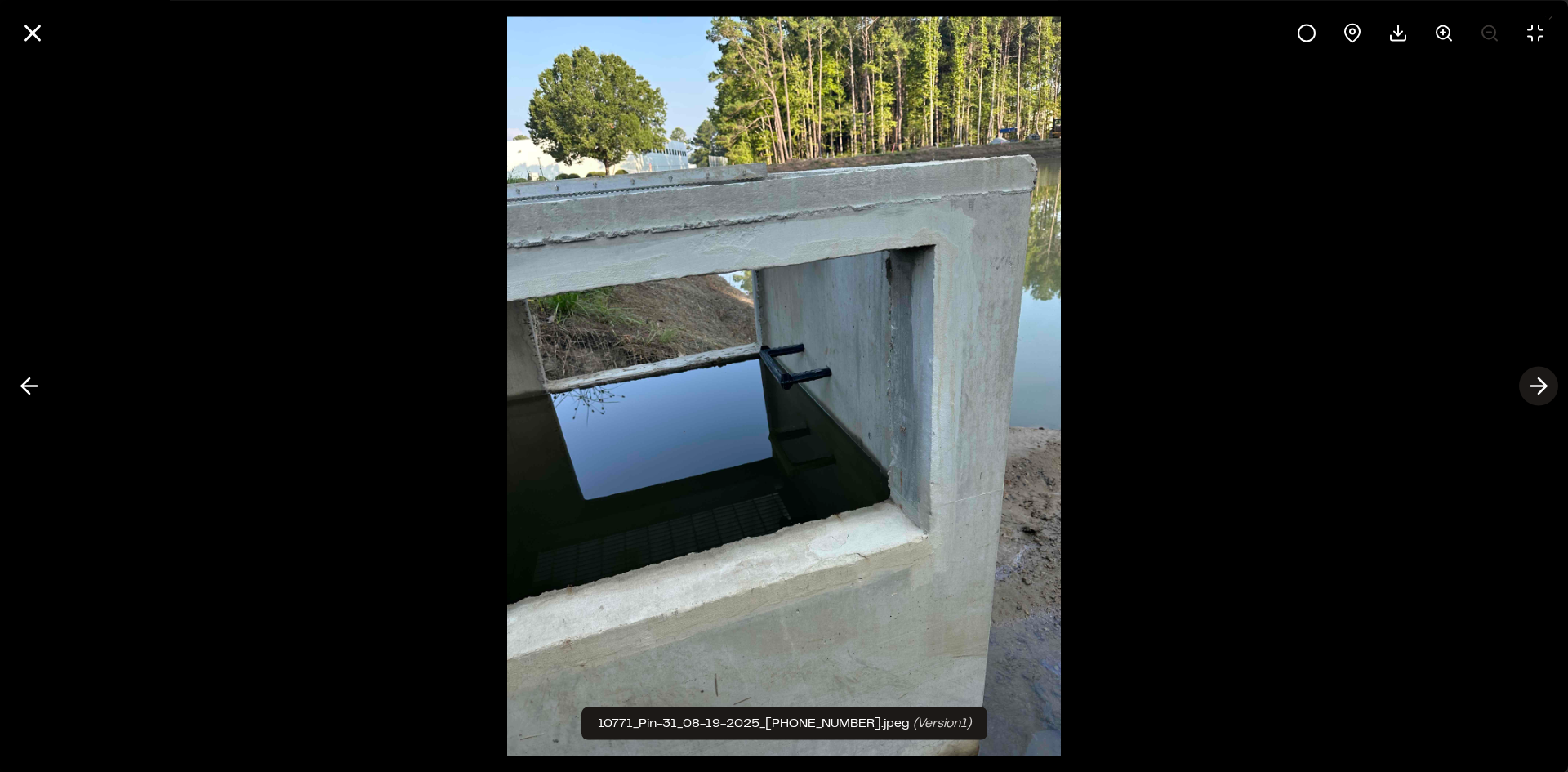
click at [1541, 386] on line at bounding box center [1539, 386] width 16 height 0
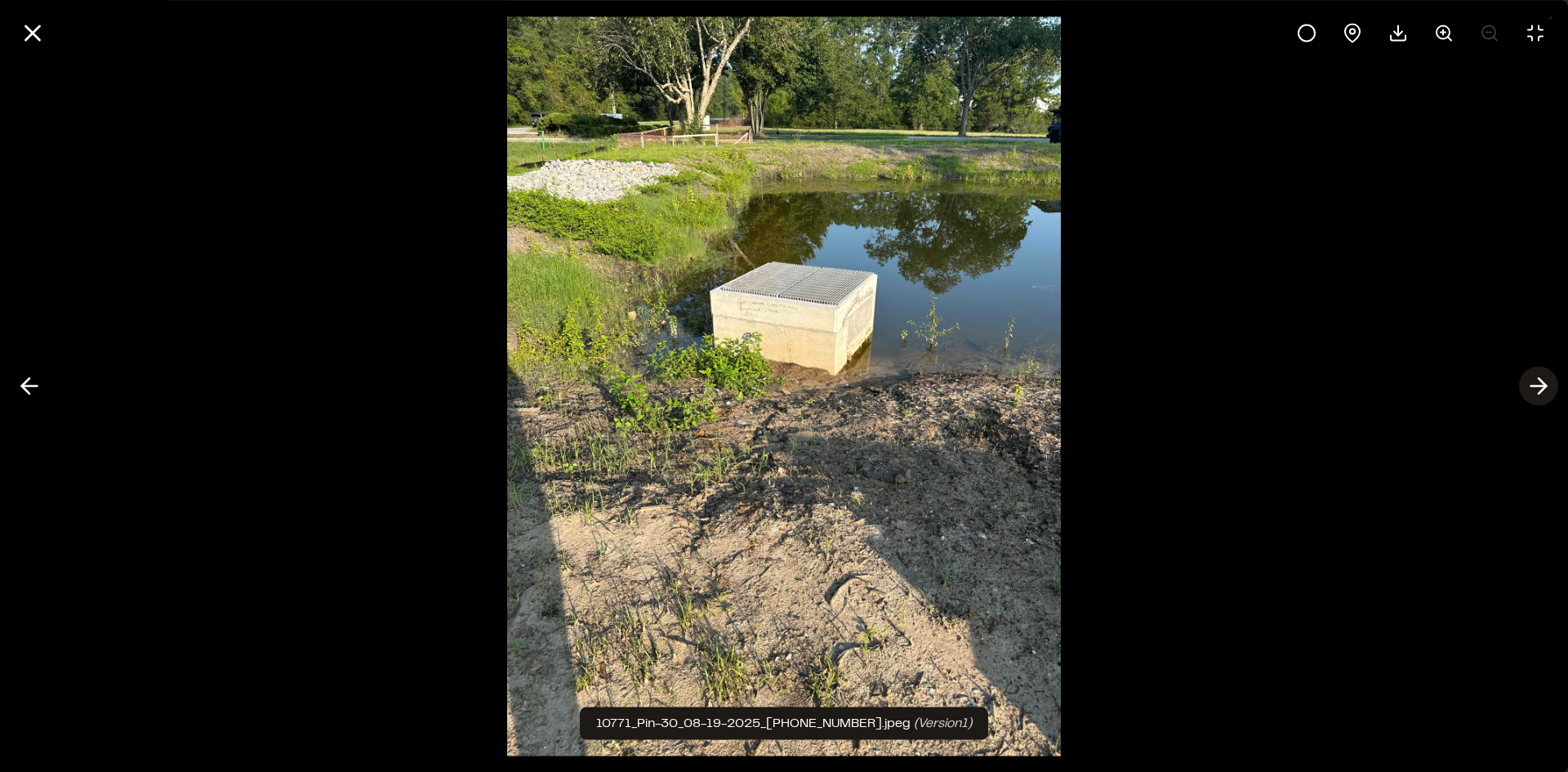
click at [1541, 386] on line at bounding box center [1539, 386] width 16 height 0
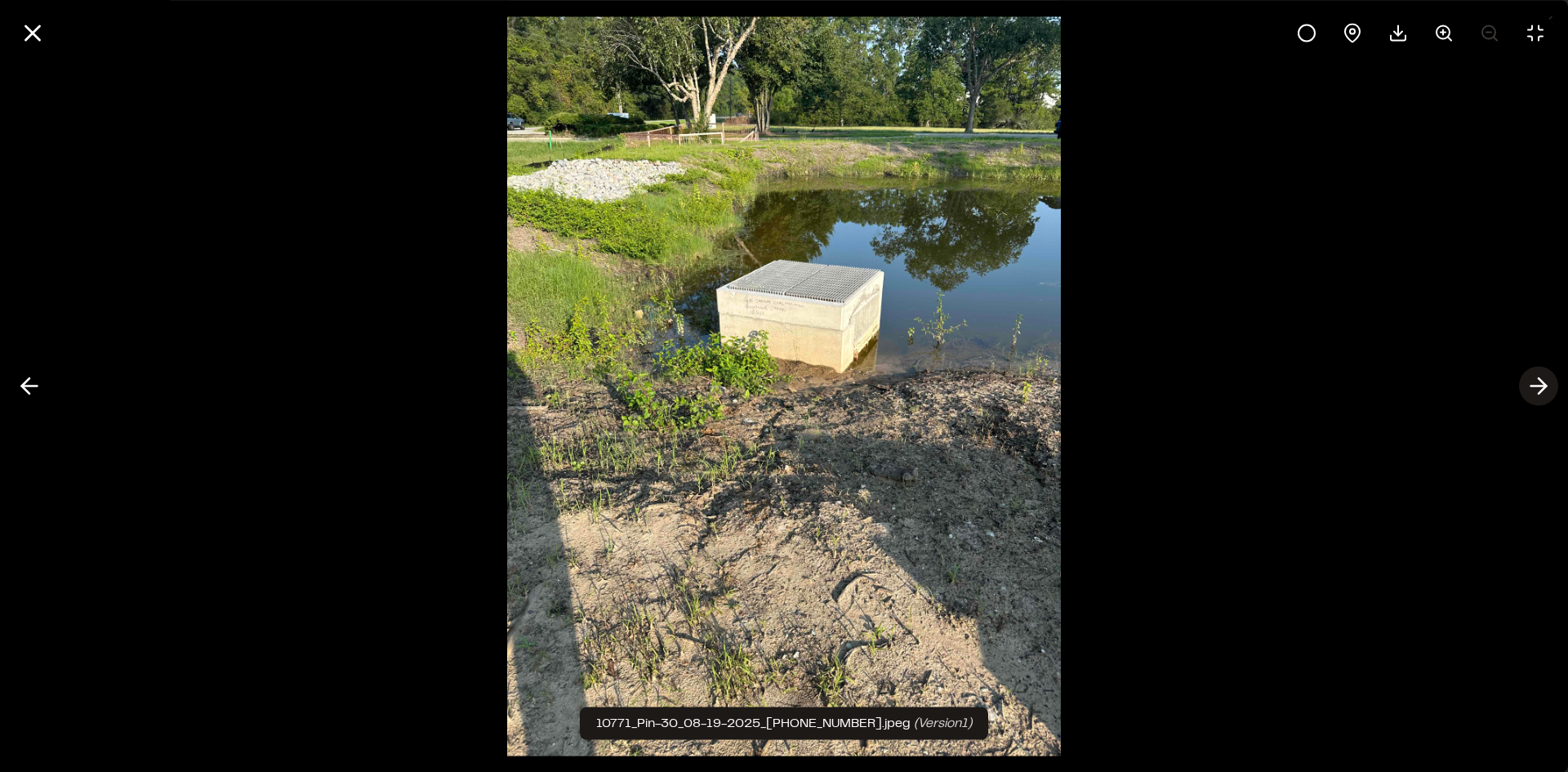
click at [1541, 386] on line at bounding box center [1539, 386] width 16 height 0
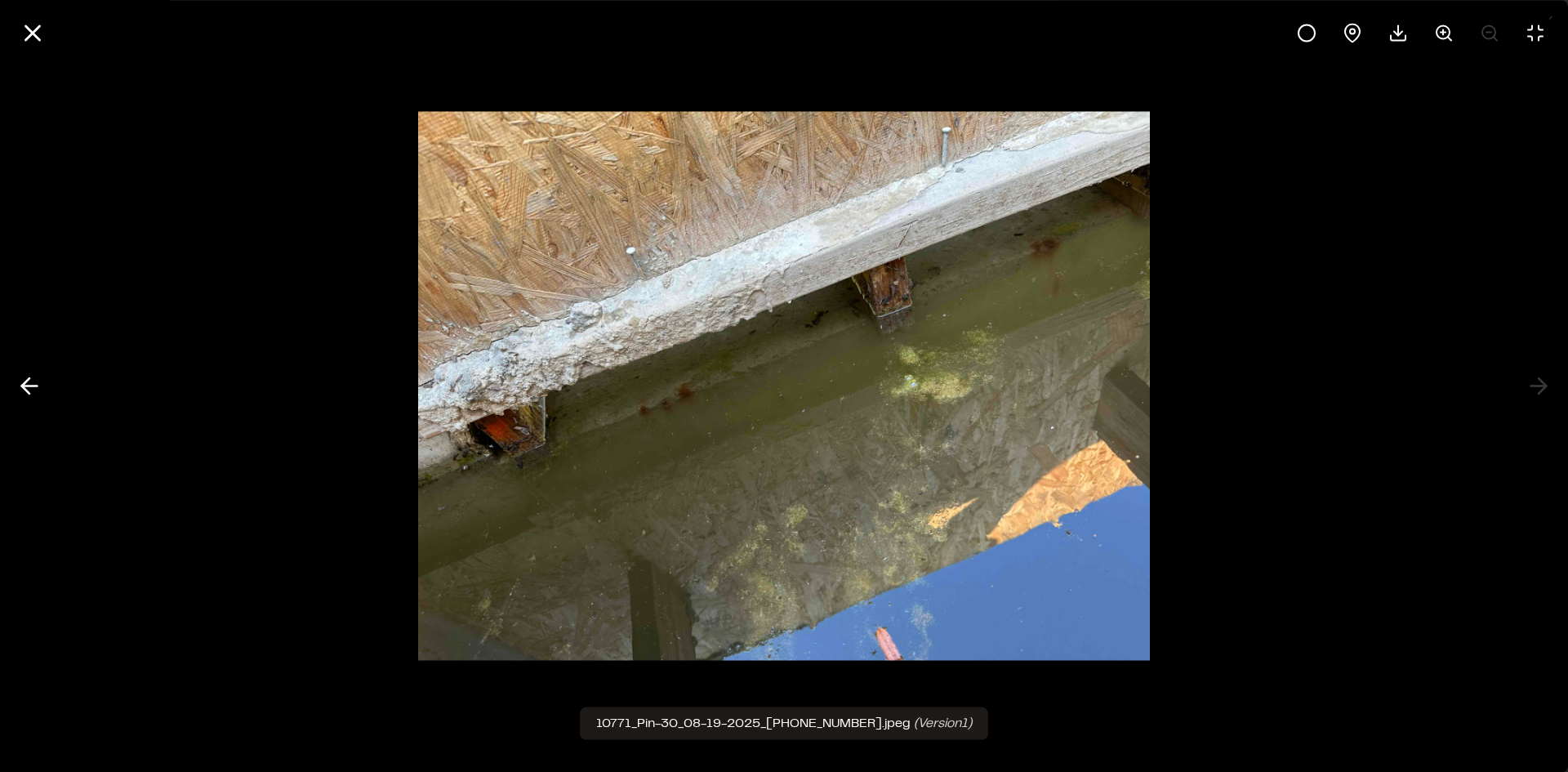
click at [1541, 385] on div at bounding box center [784, 386] width 1568 height 772
click at [32, 386] on line at bounding box center [30, 386] width 16 height 0
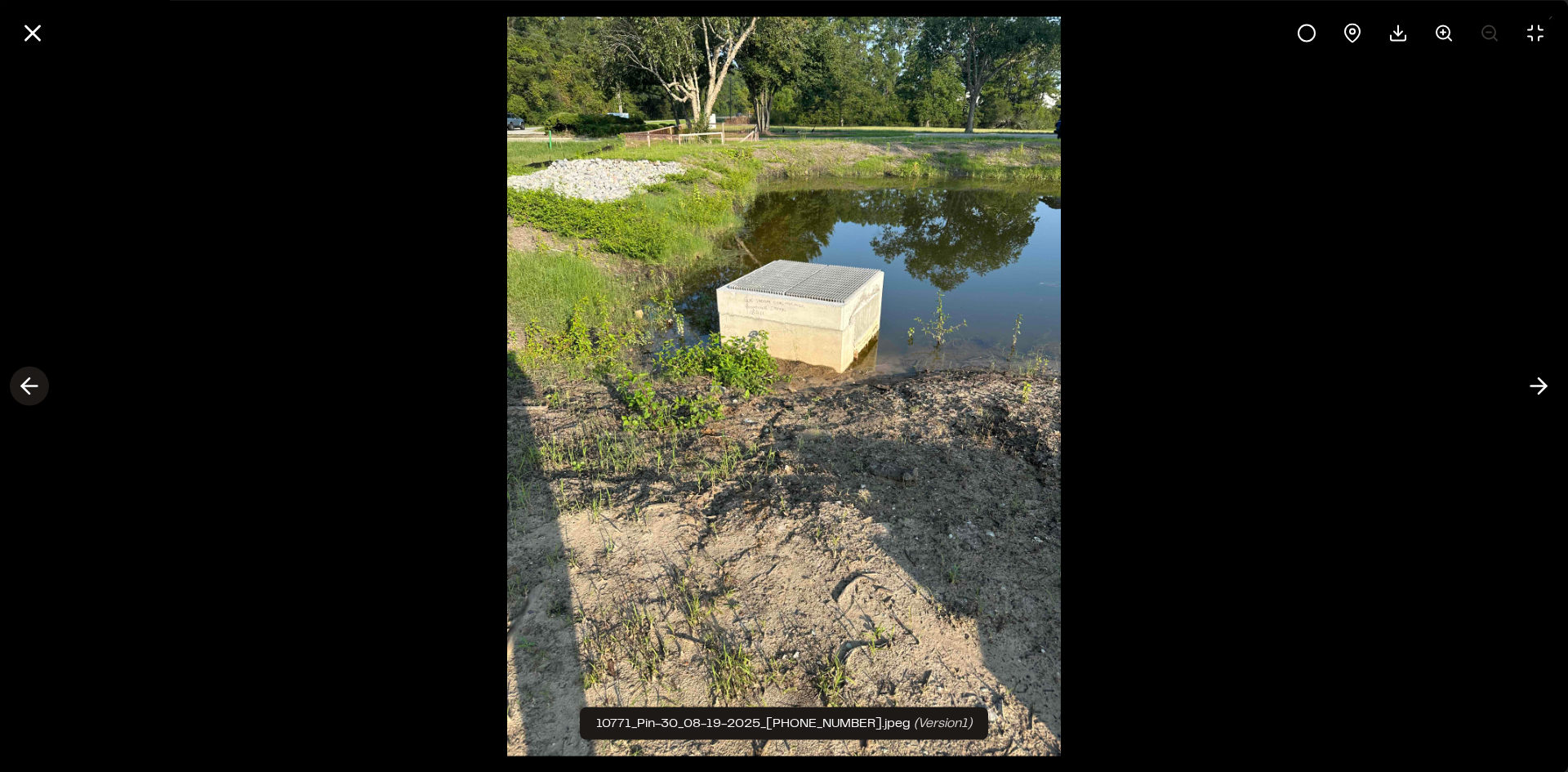
click at [32, 386] on line at bounding box center [30, 386] width 16 height 0
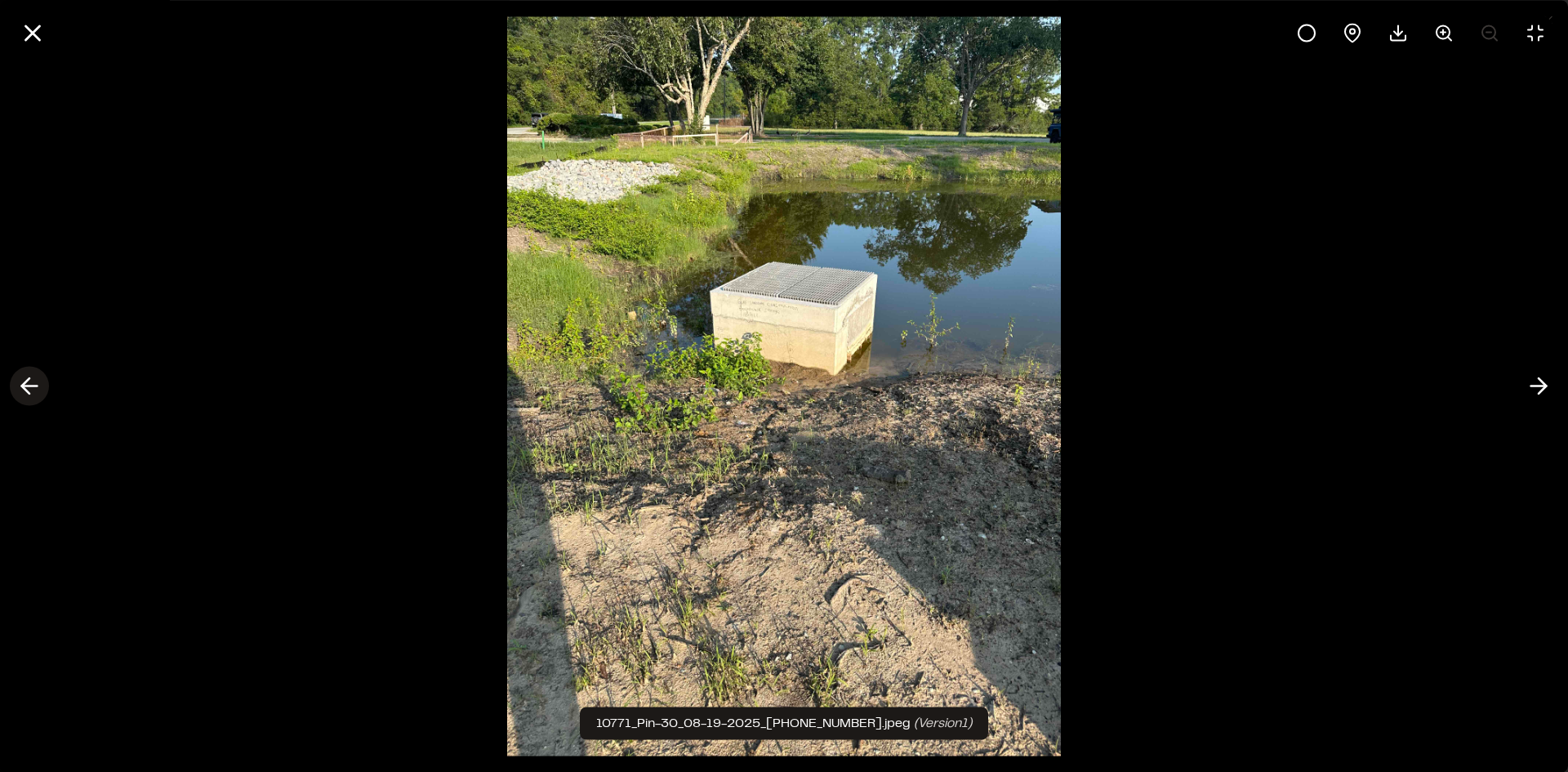
click at [32, 386] on line at bounding box center [30, 386] width 16 height 0
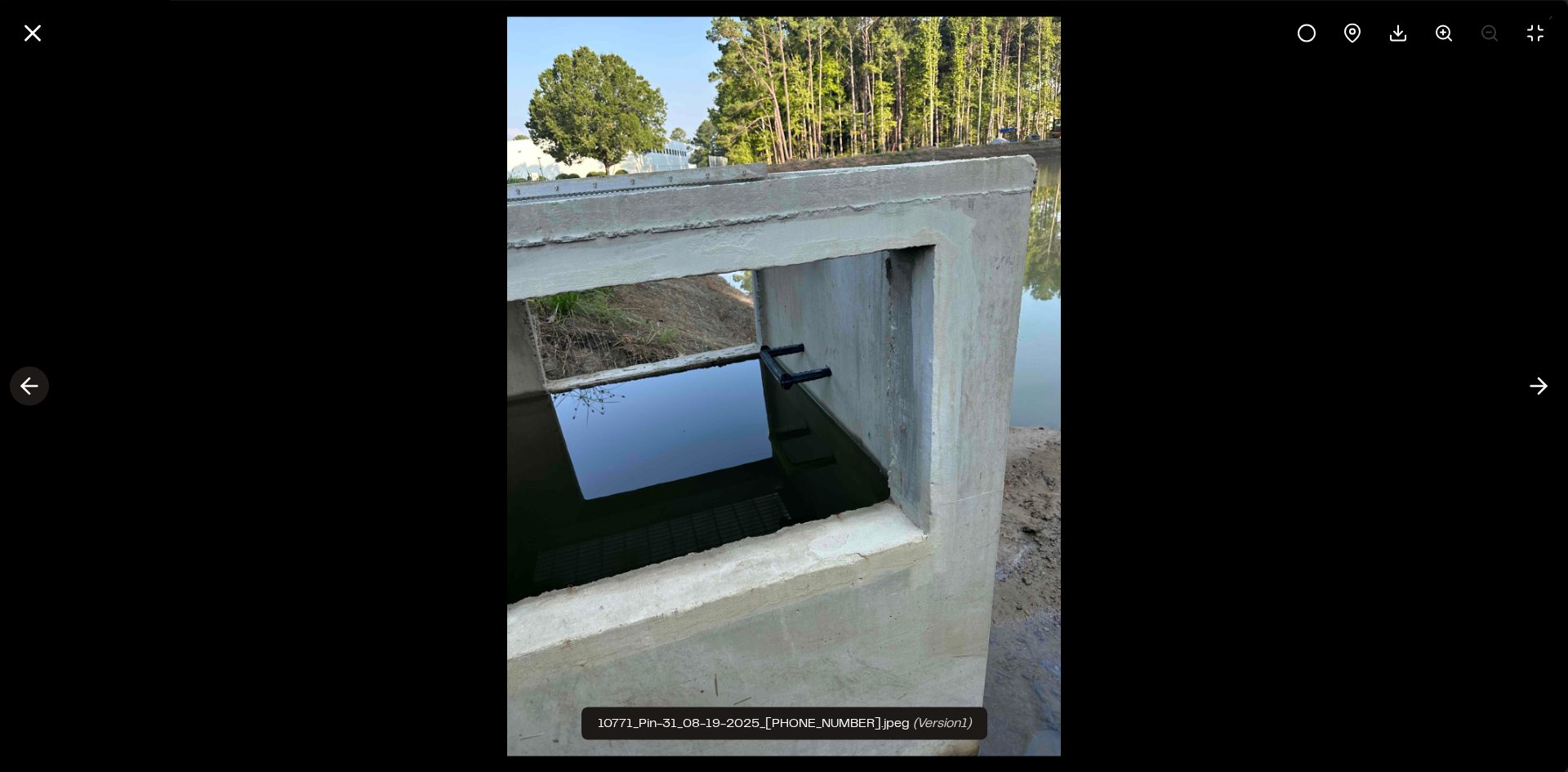
click at [32, 386] on line at bounding box center [30, 386] width 16 height 0
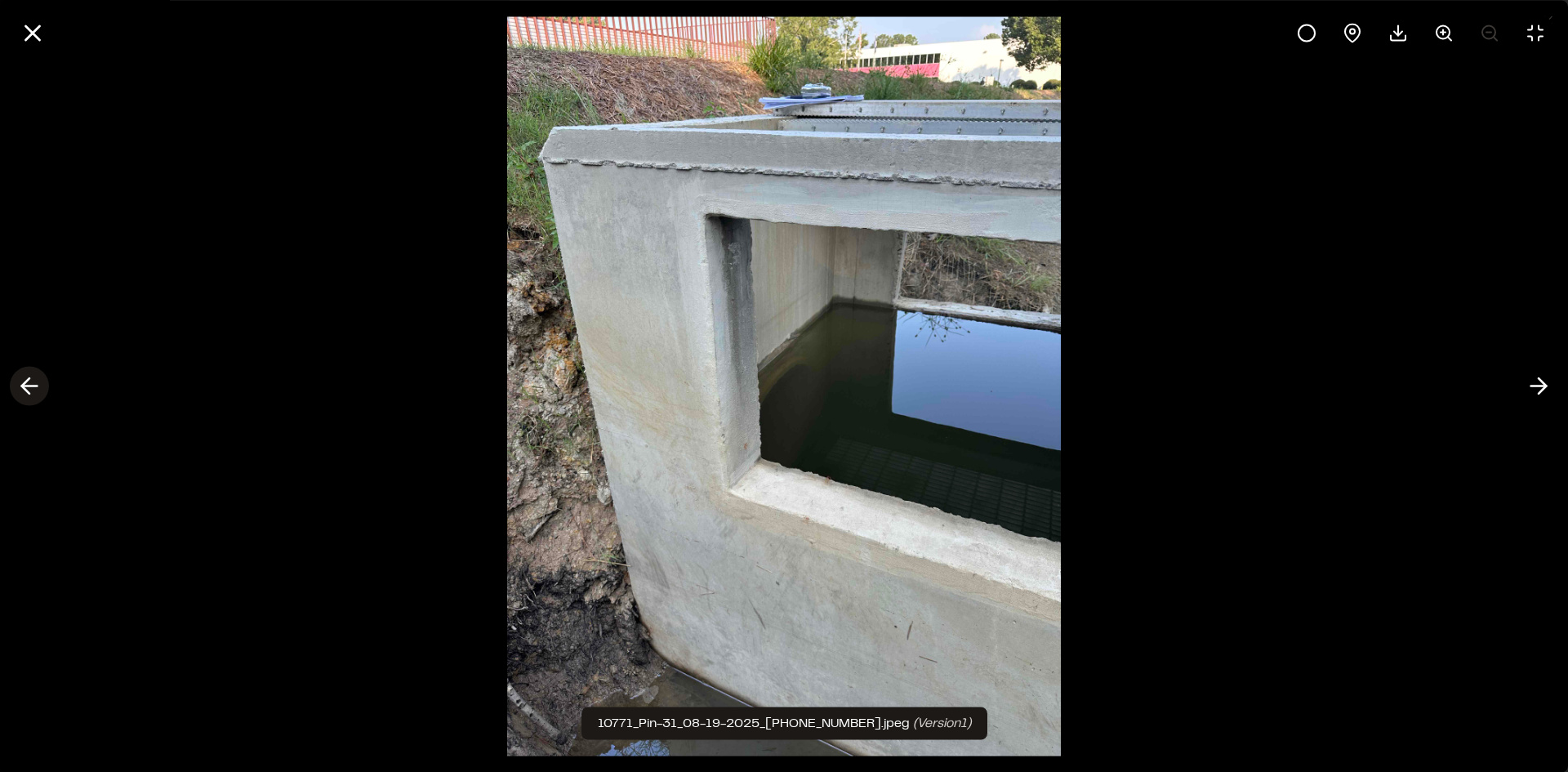
click at [32, 385] on icon at bounding box center [29, 386] width 26 height 27
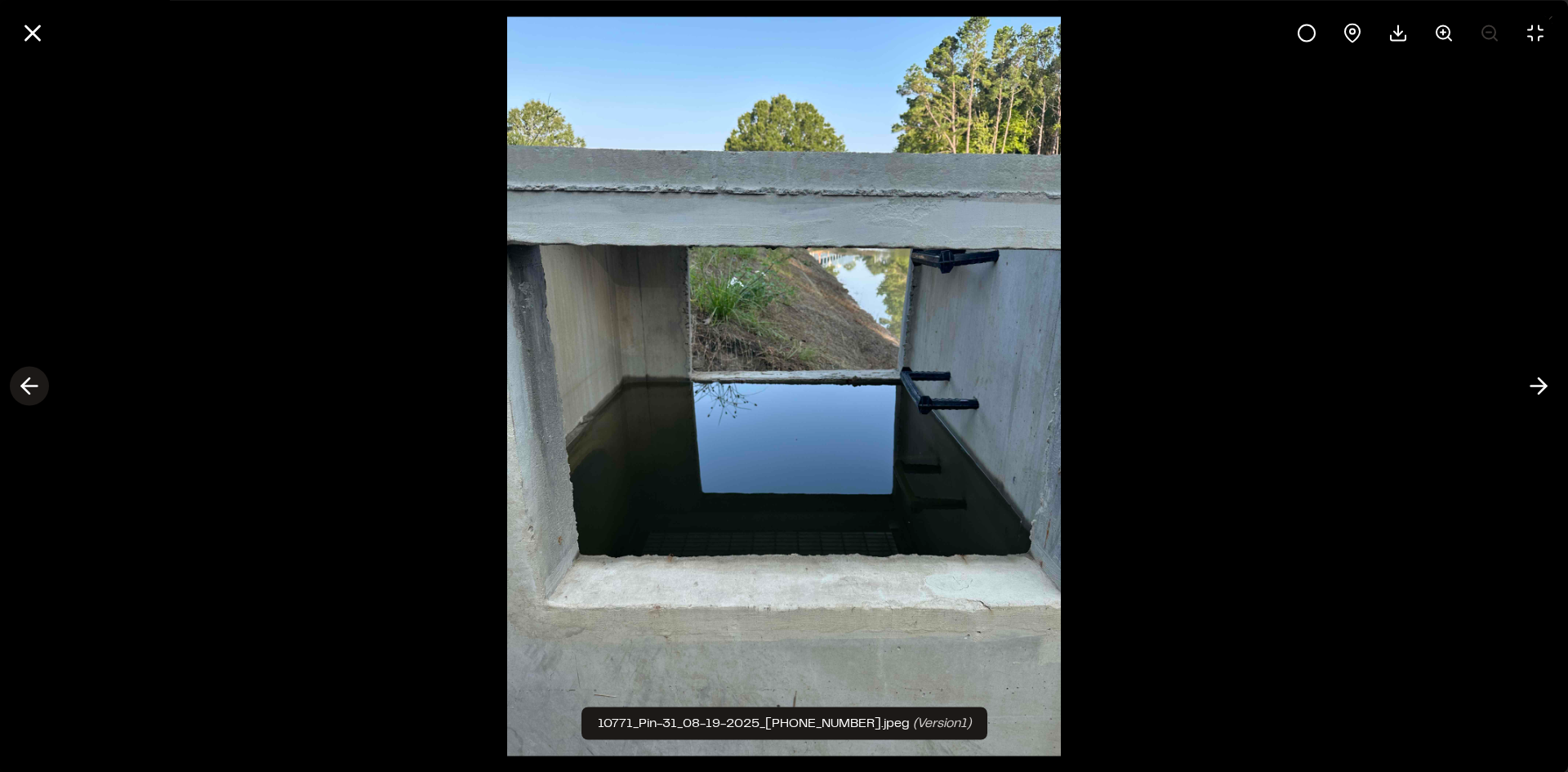
click at [32, 385] on icon at bounding box center [29, 386] width 26 height 27
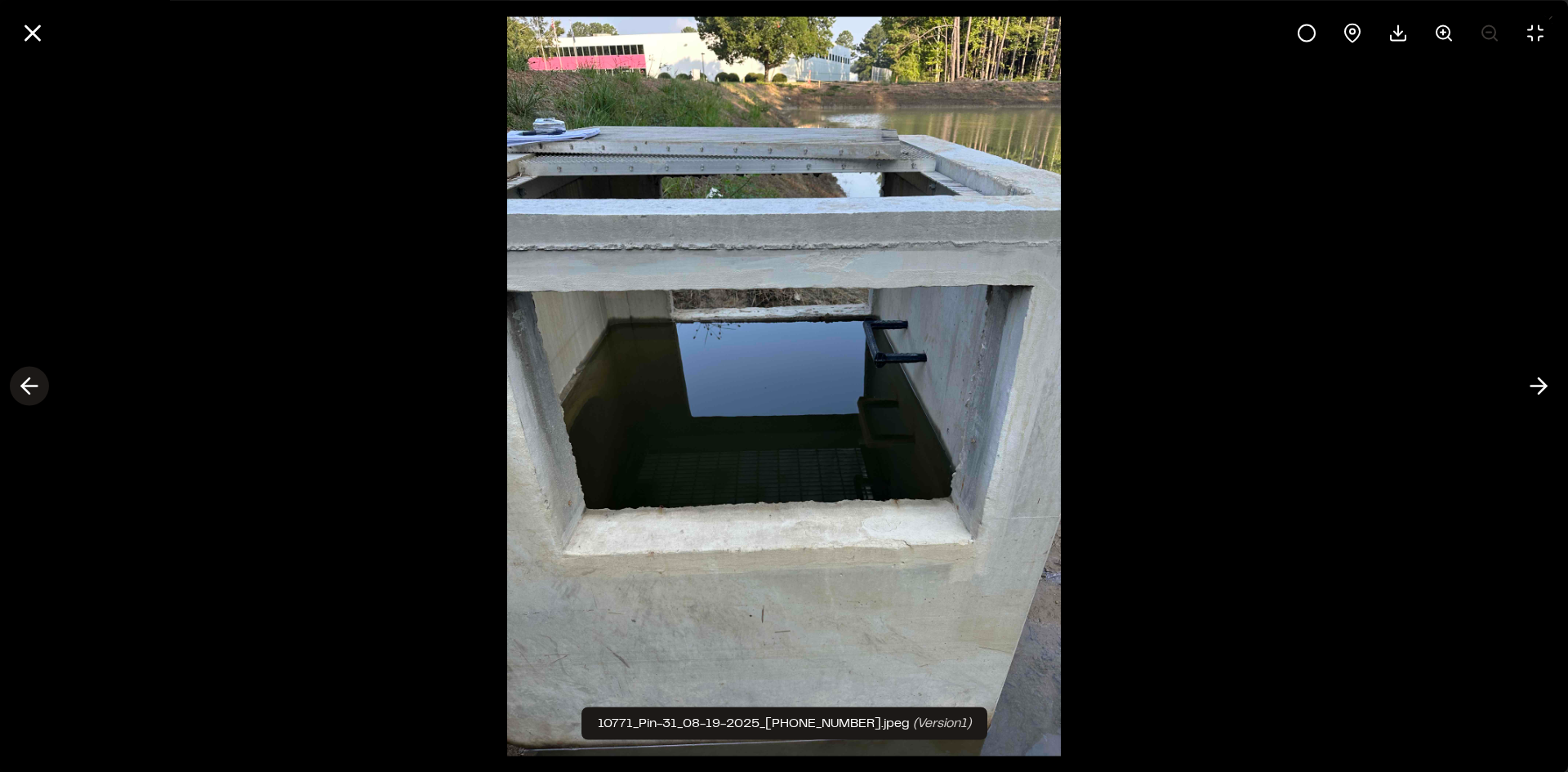
click at [32, 385] on icon at bounding box center [29, 386] width 26 height 27
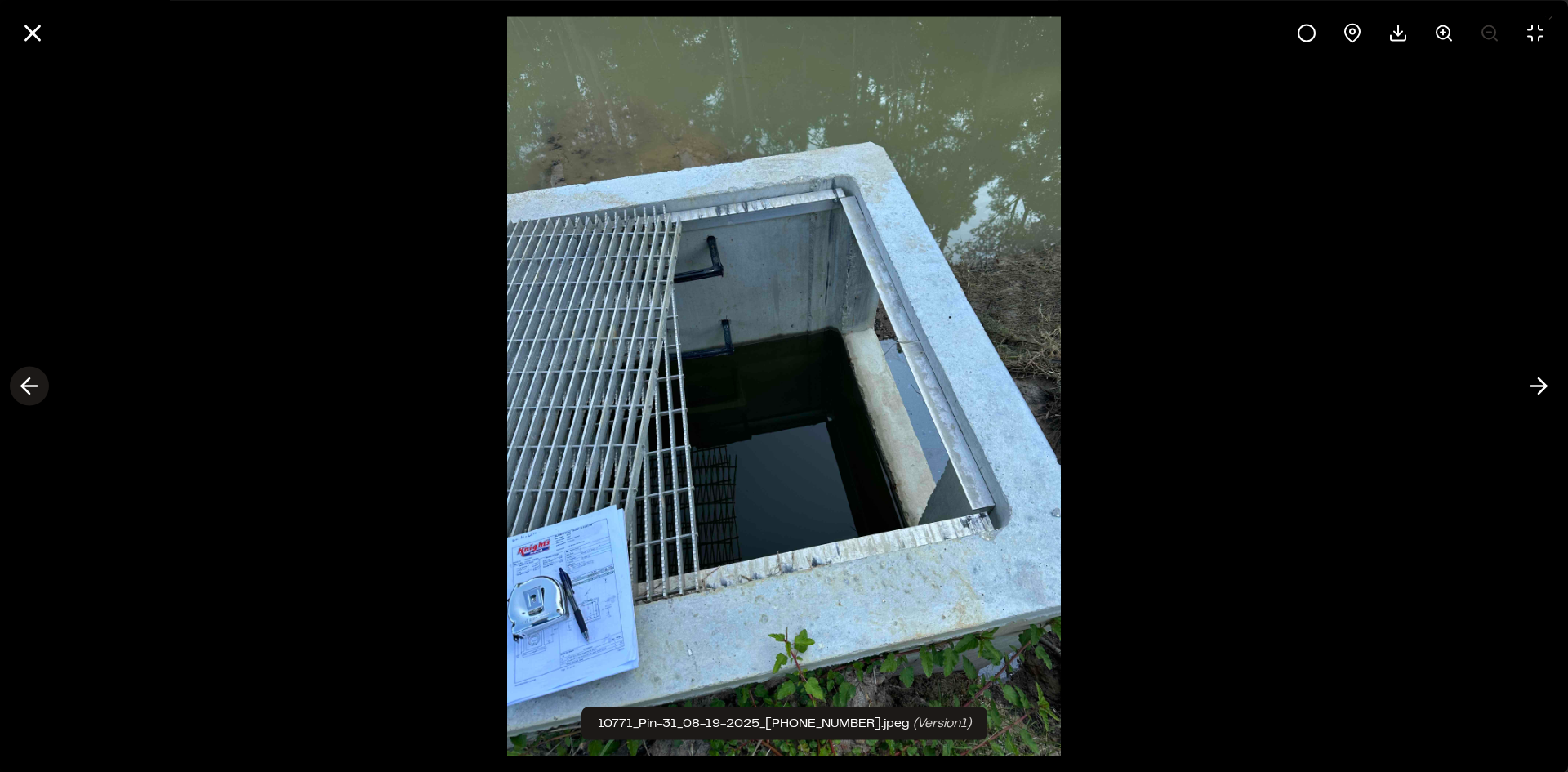
click at [32, 385] on icon at bounding box center [29, 386] width 26 height 27
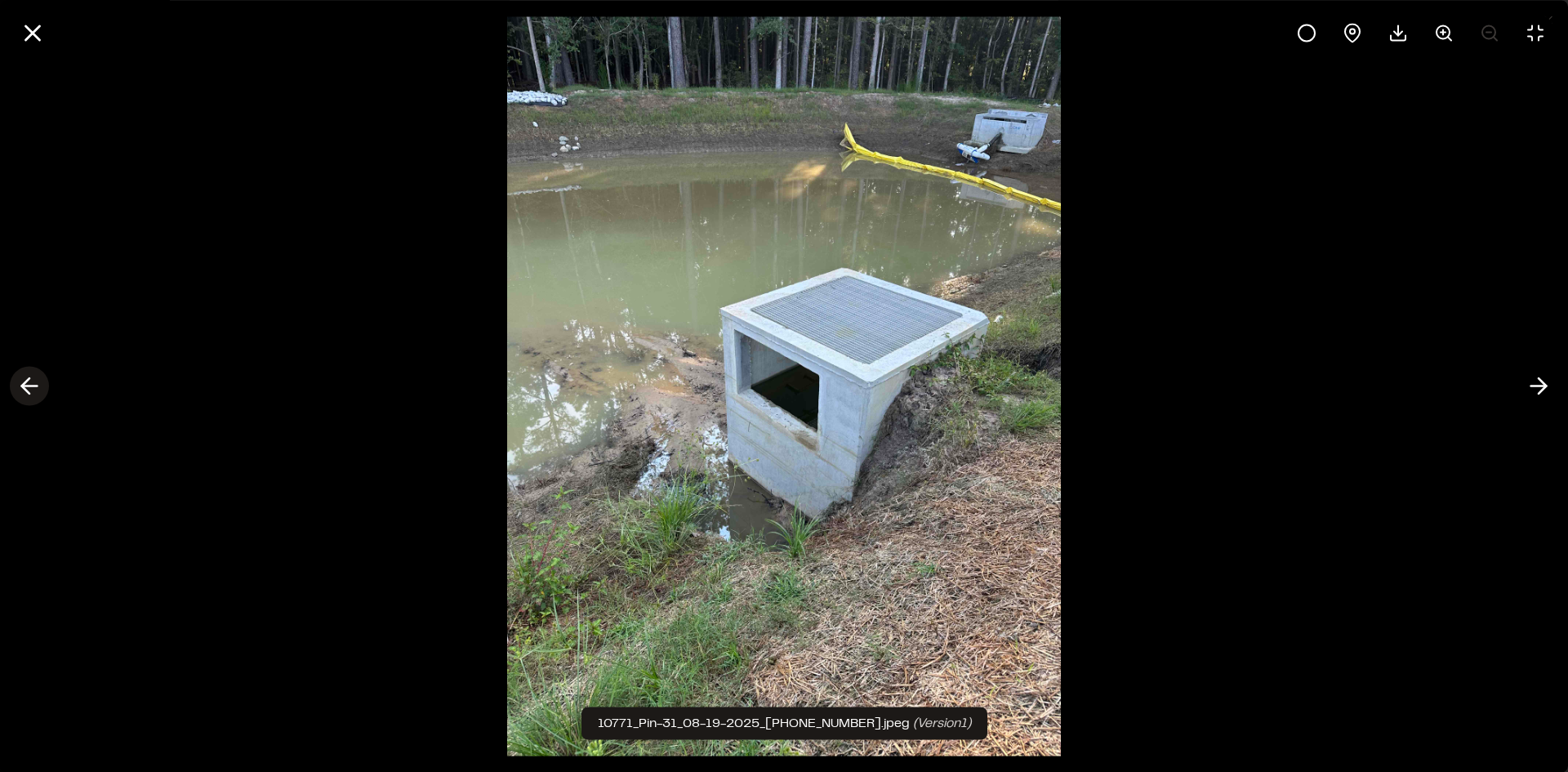
click at [32, 385] on icon at bounding box center [29, 386] width 26 height 27
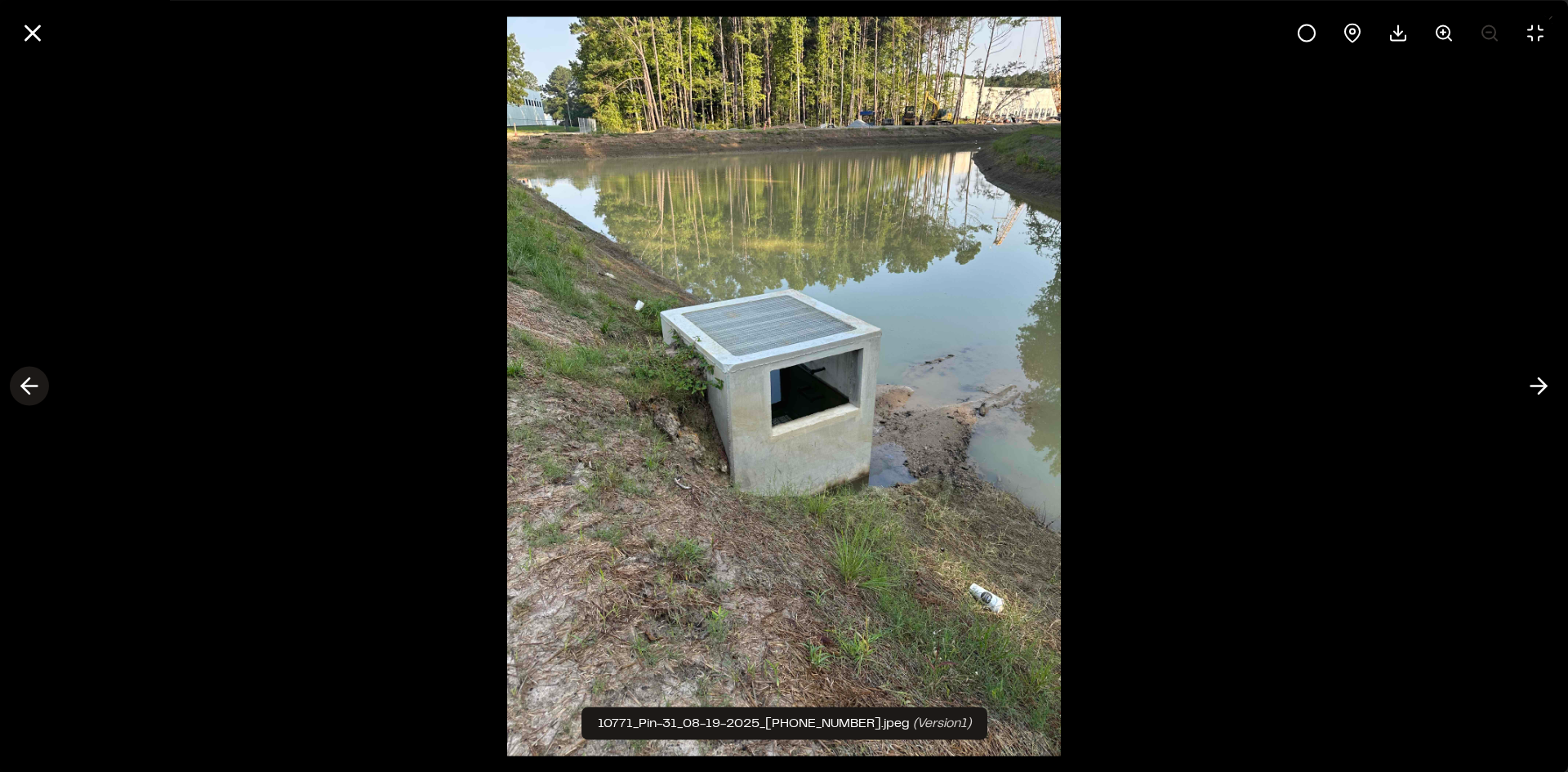
click at [32, 385] on icon at bounding box center [29, 386] width 26 height 27
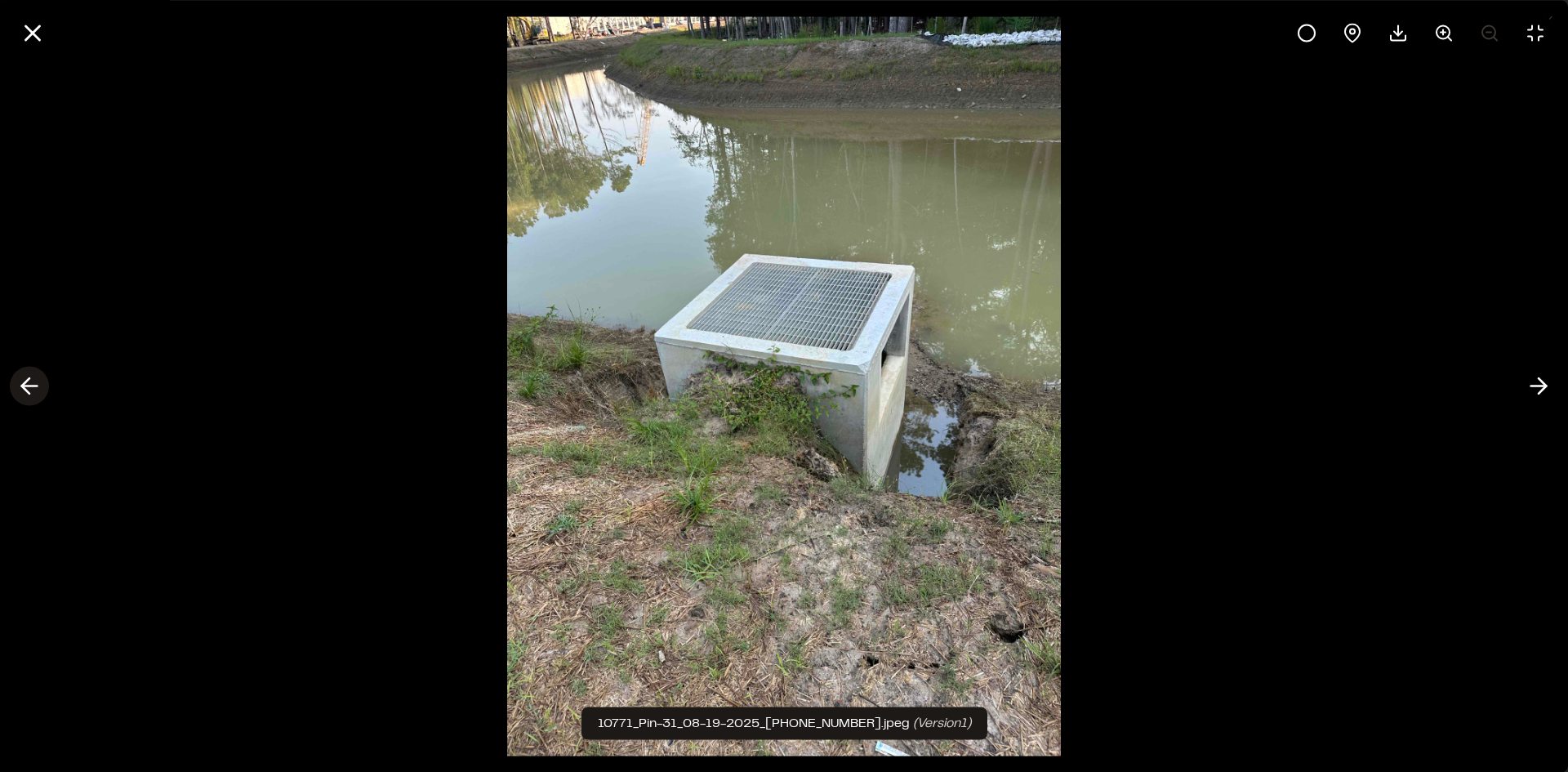
click at [32, 385] on icon at bounding box center [29, 386] width 26 height 27
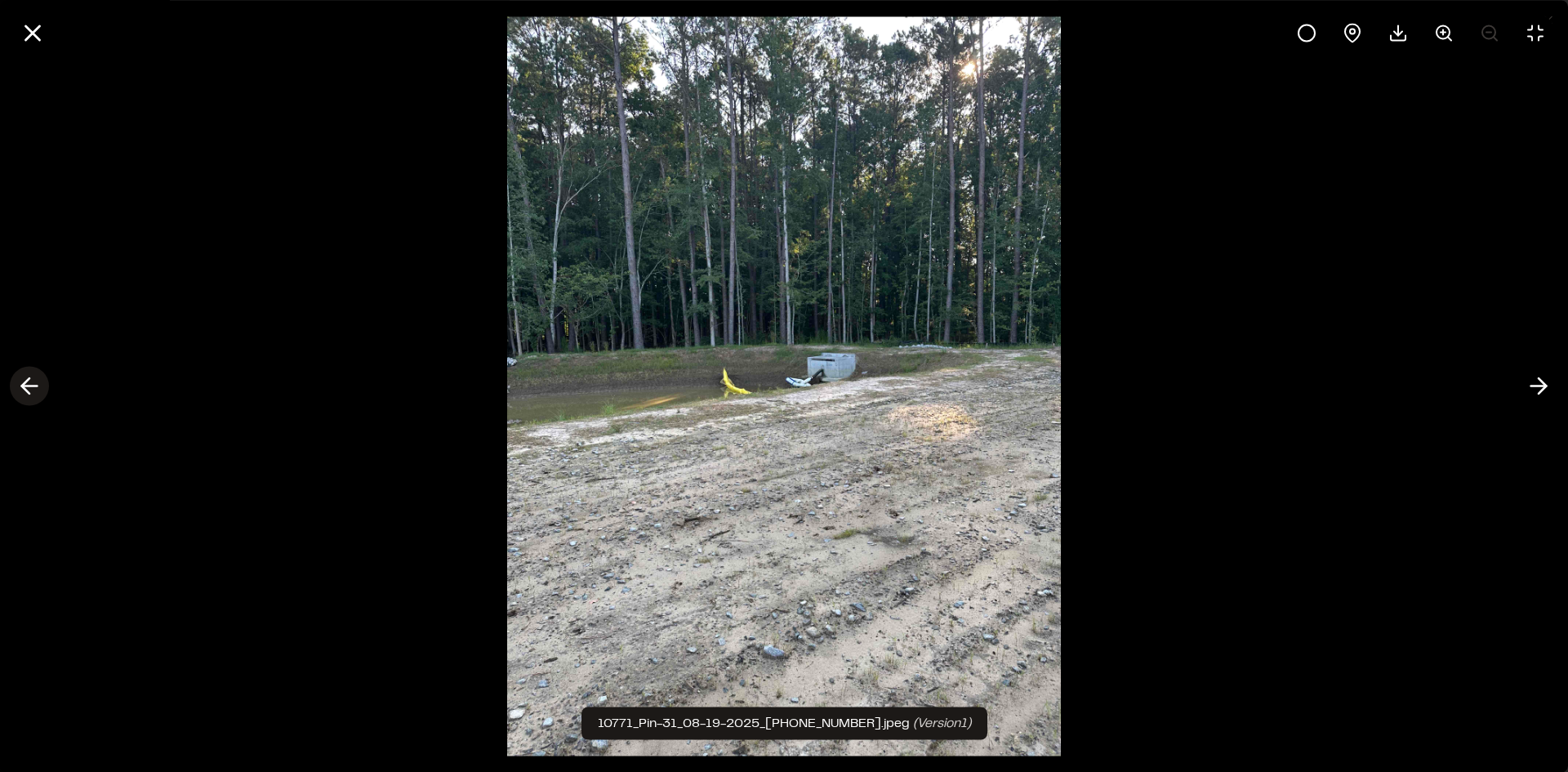
click at [32, 385] on icon at bounding box center [29, 386] width 26 height 27
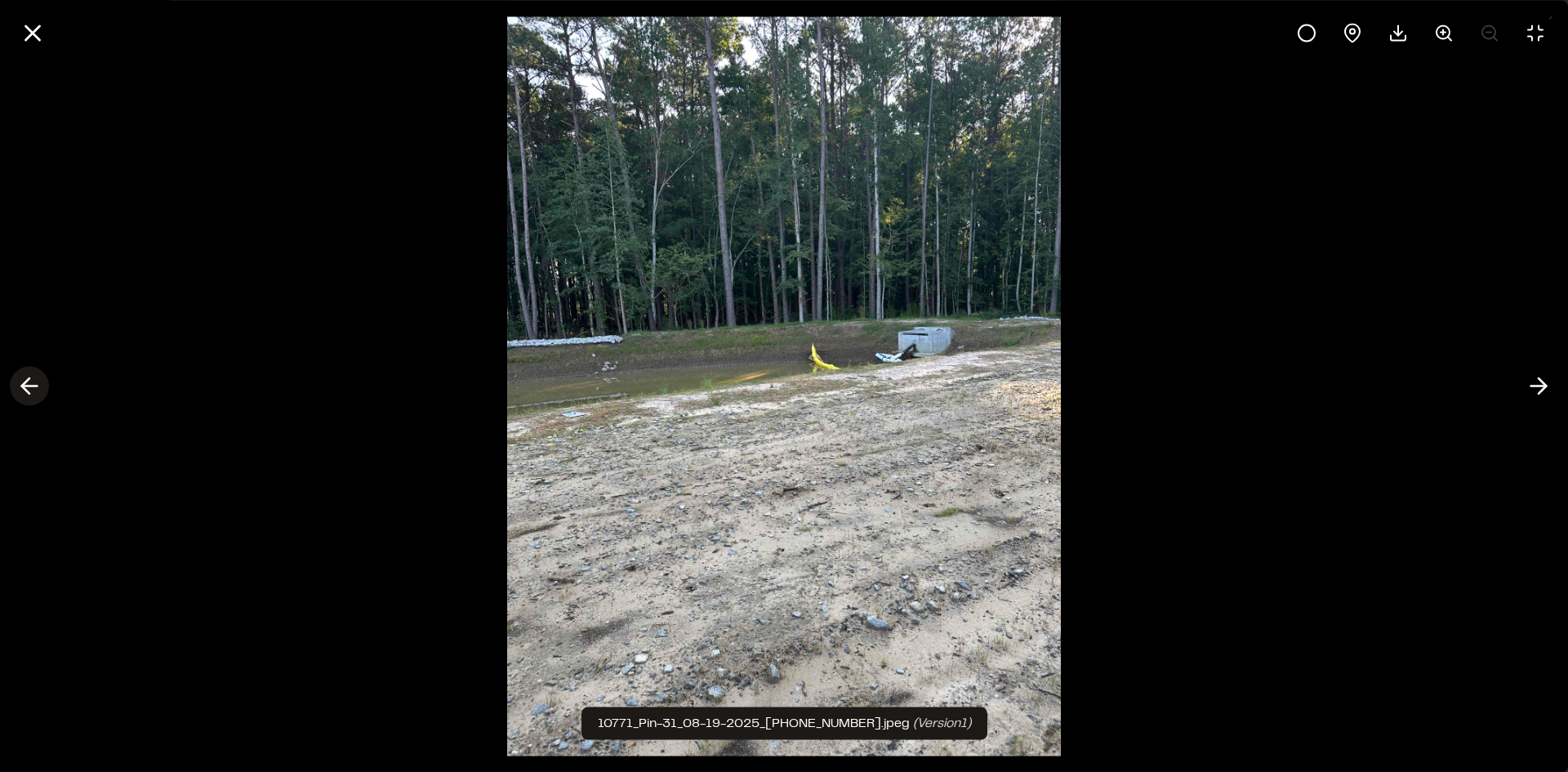
click at [32, 385] on icon at bounding box center [29, 386] width 26 height 27
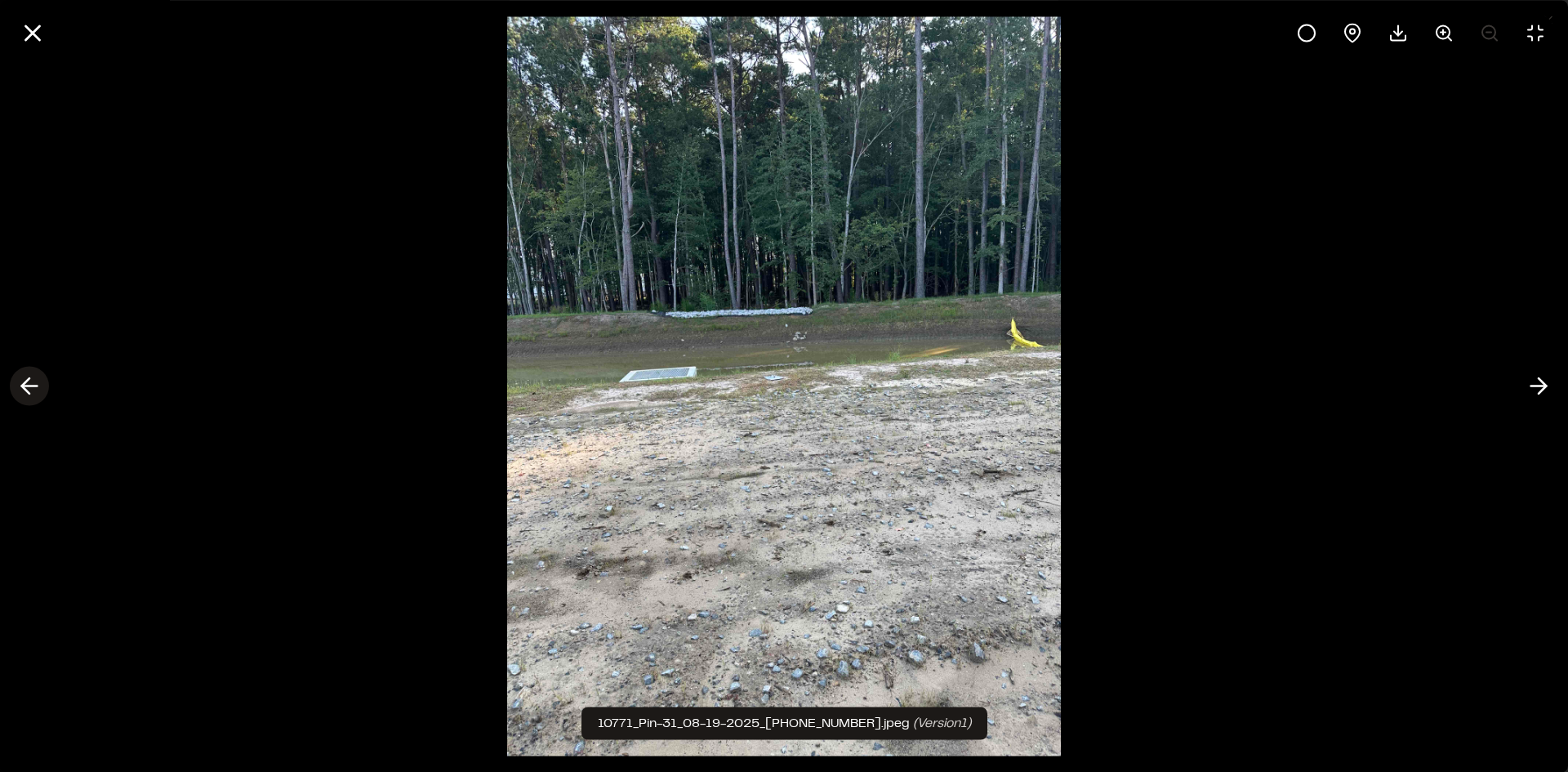
click at [32, 385] on icon at bounding box center [29, 386] width 26 height 27
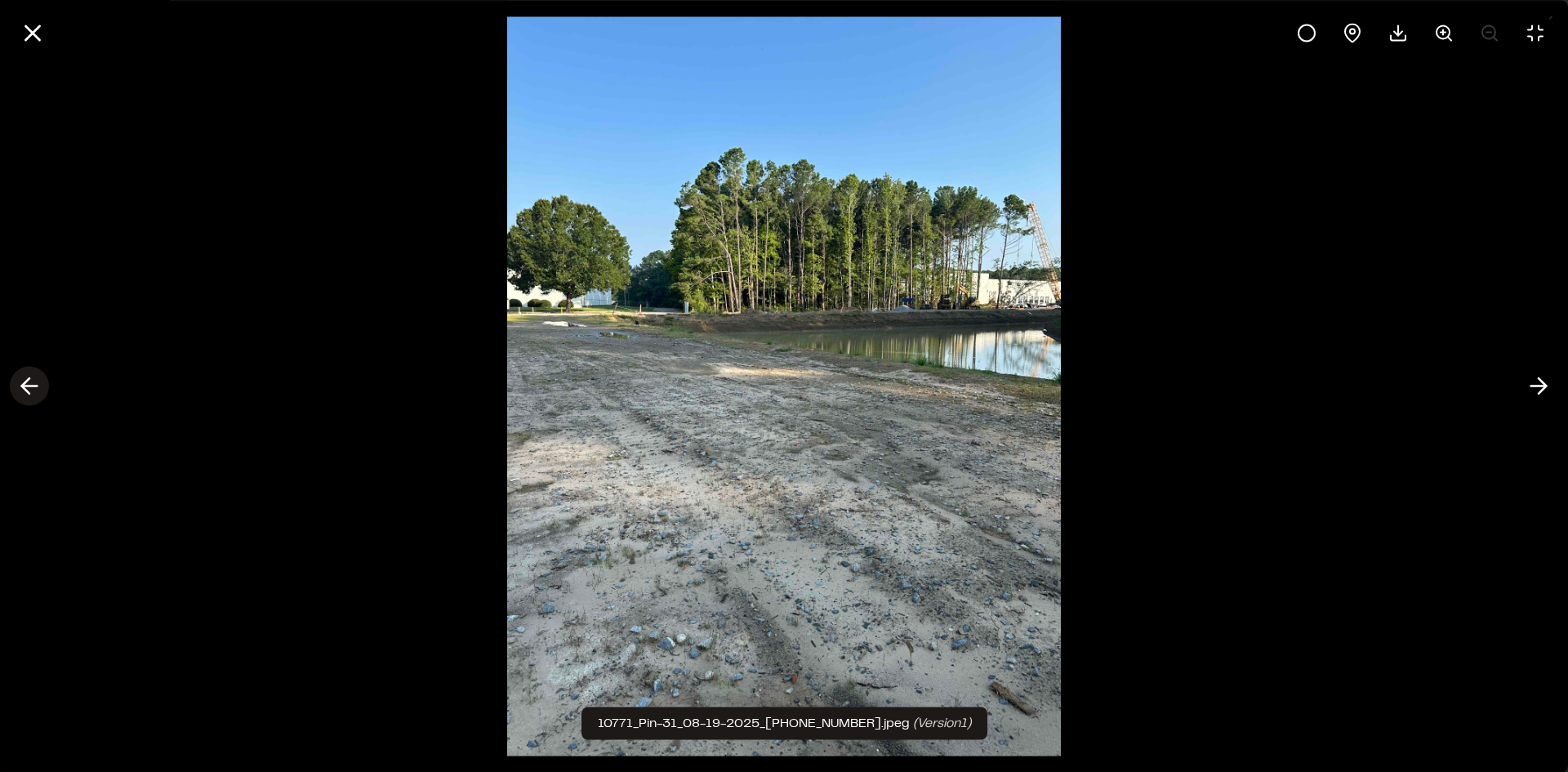
click at [32, 385] on icon at bounding box center [29, 386] width 26 height 27
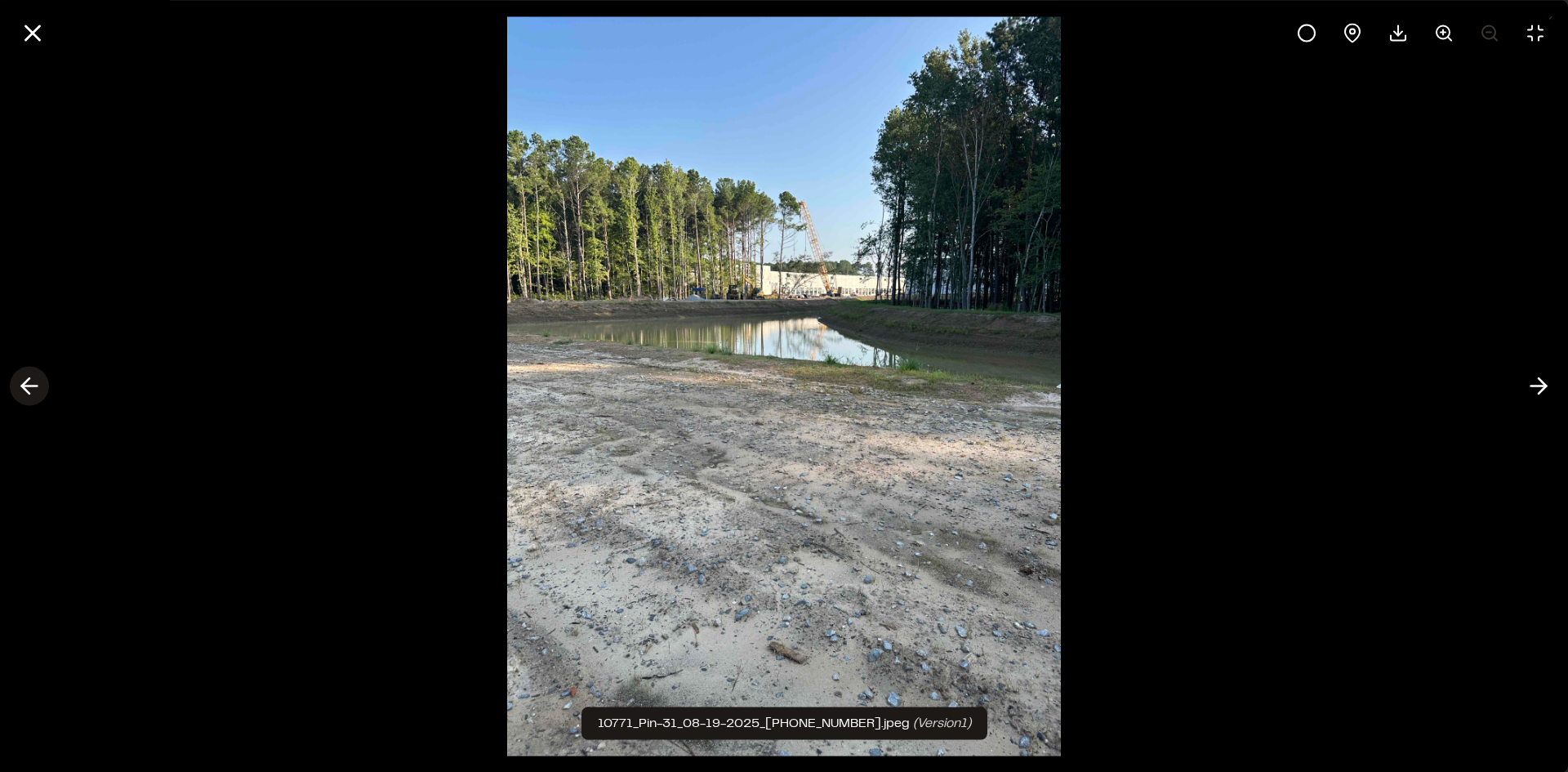
click at [32, 385] on icon at bounding box center [29, 386] width 26 height 27
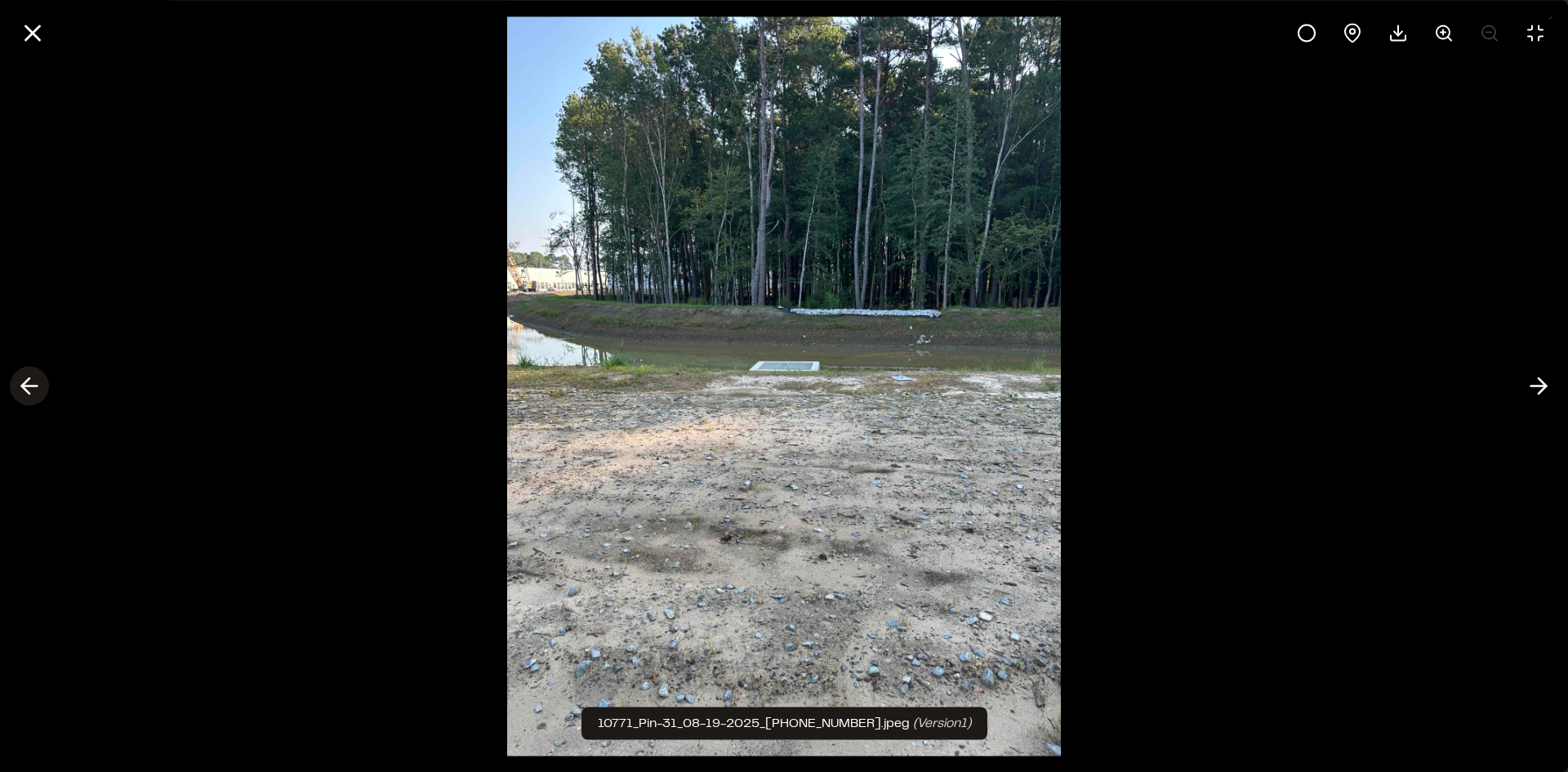
click at [32, 385] on icon at bounding box center [29, 386] width 26 height 27
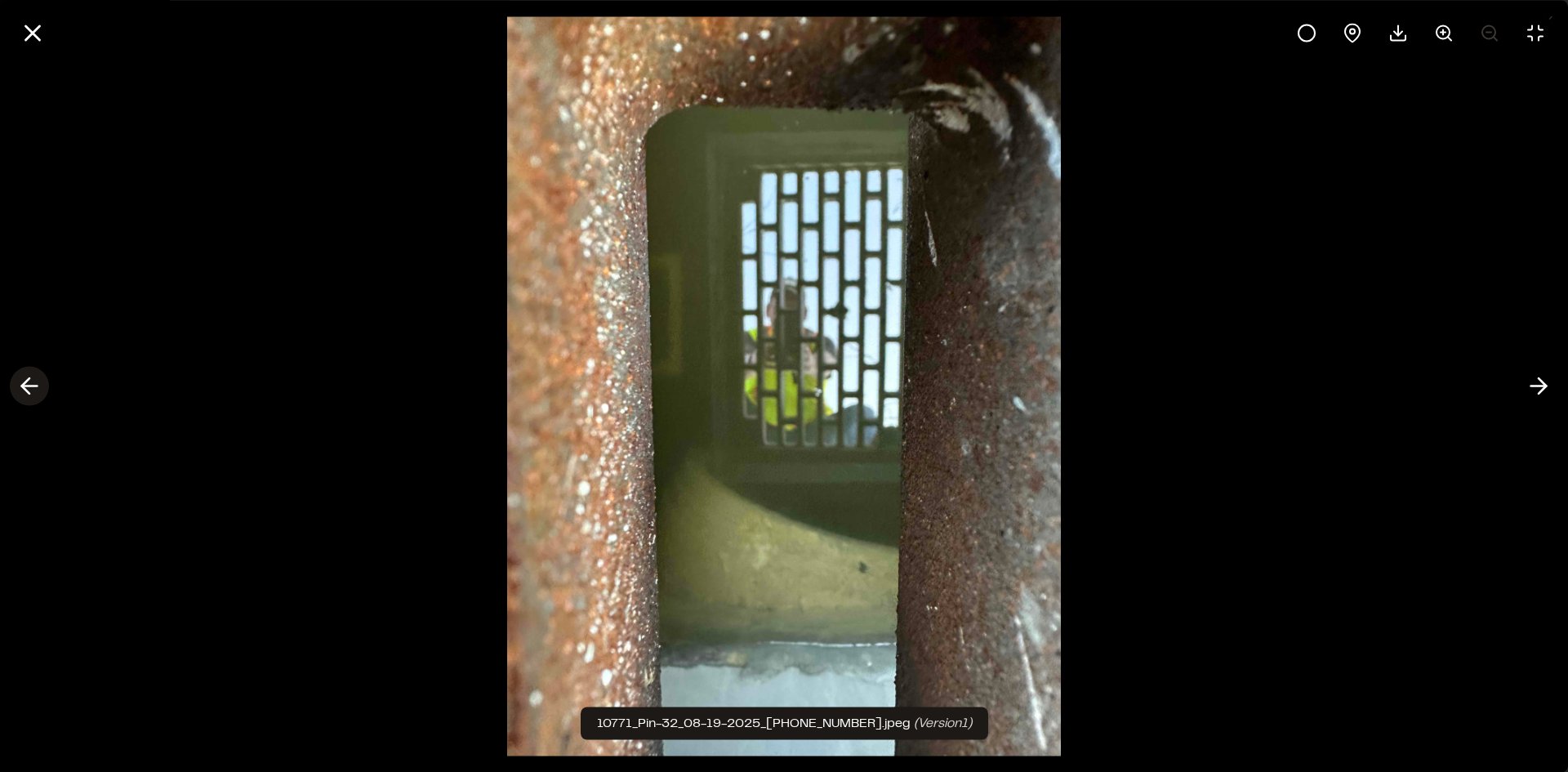
click at [32, 385] on icon at bounding box center [29, 386] width 26 height 27
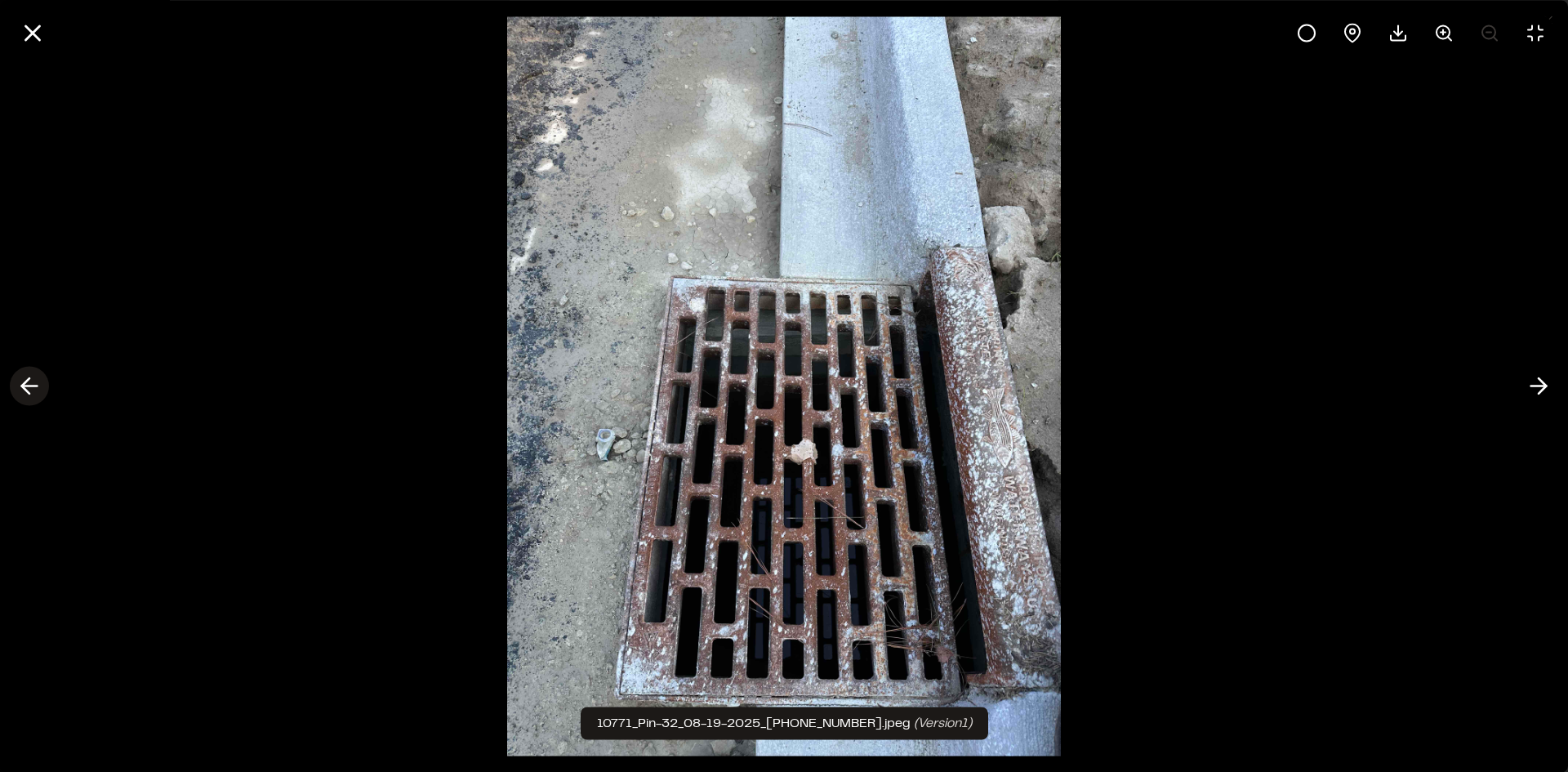
click at [32, 385] on icon at bounding box center [29, 386] width 26 height 27
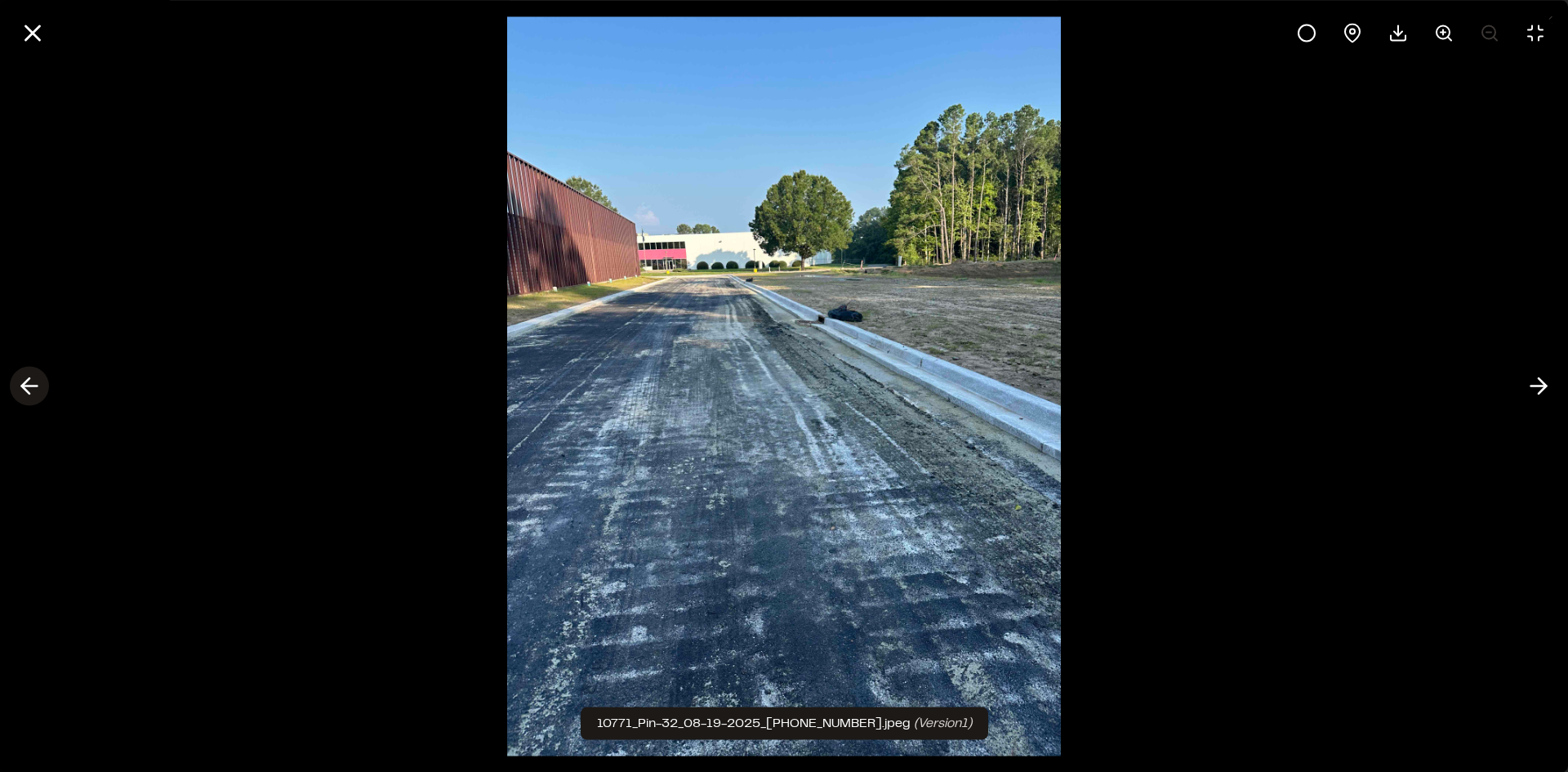
click at [32, 385] on icon at bounding box center [29, 386] width 26 height 27
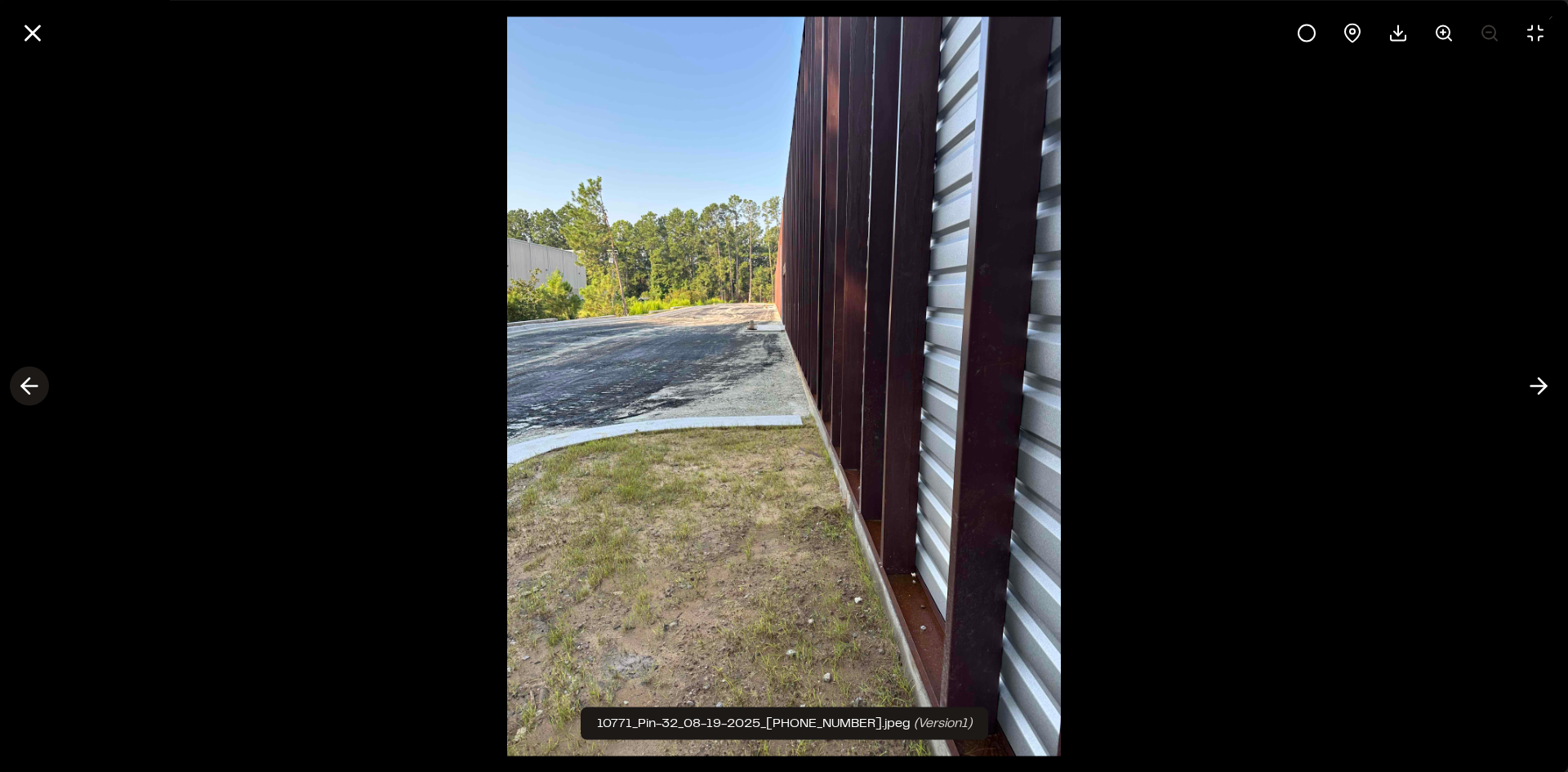
click at [32, 385] on icon at bounding box center [29, 386] width 26 height 27
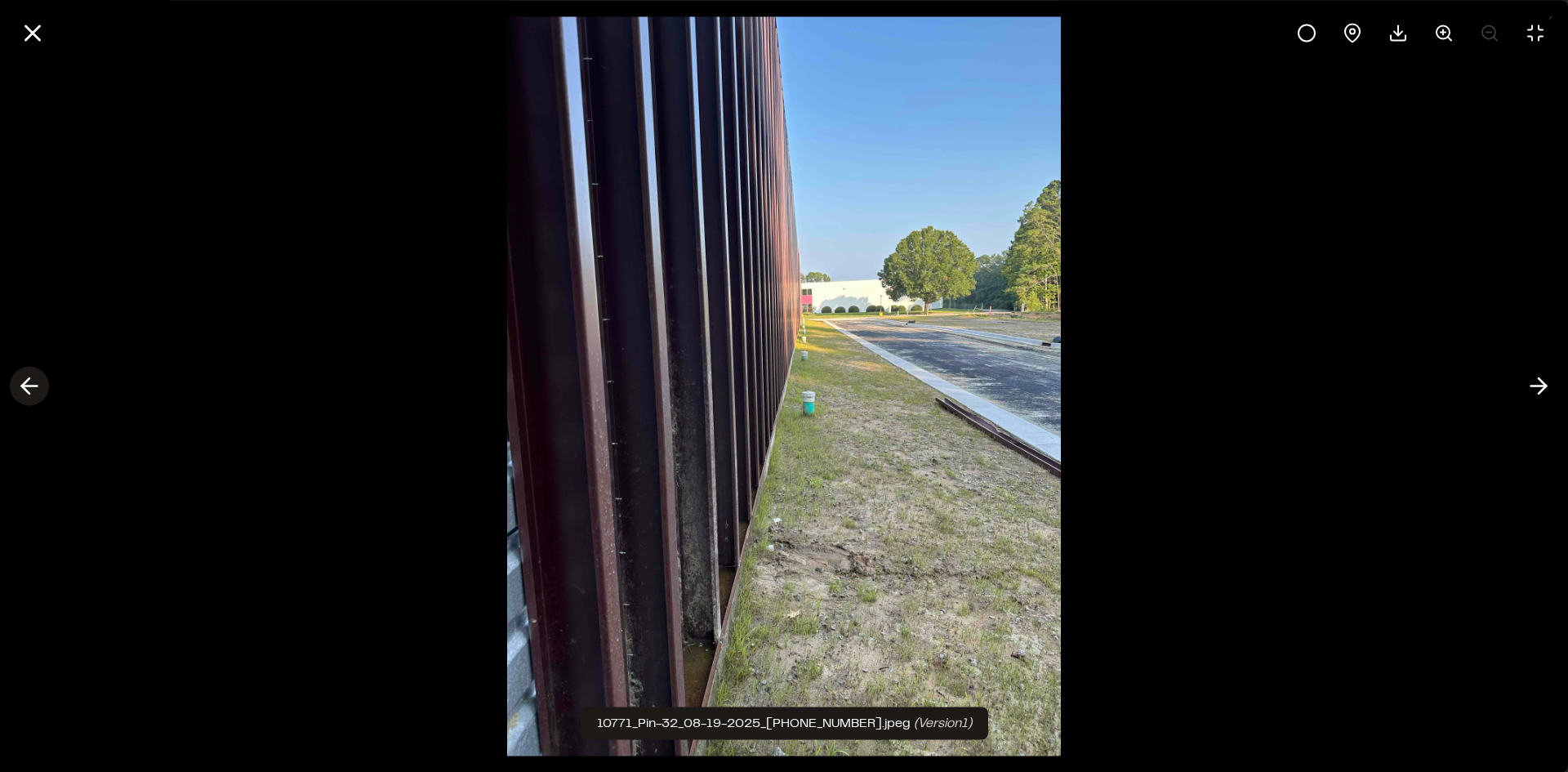
click at [32, 385] on icon at bounding box center [29, 386] width 26 height 27
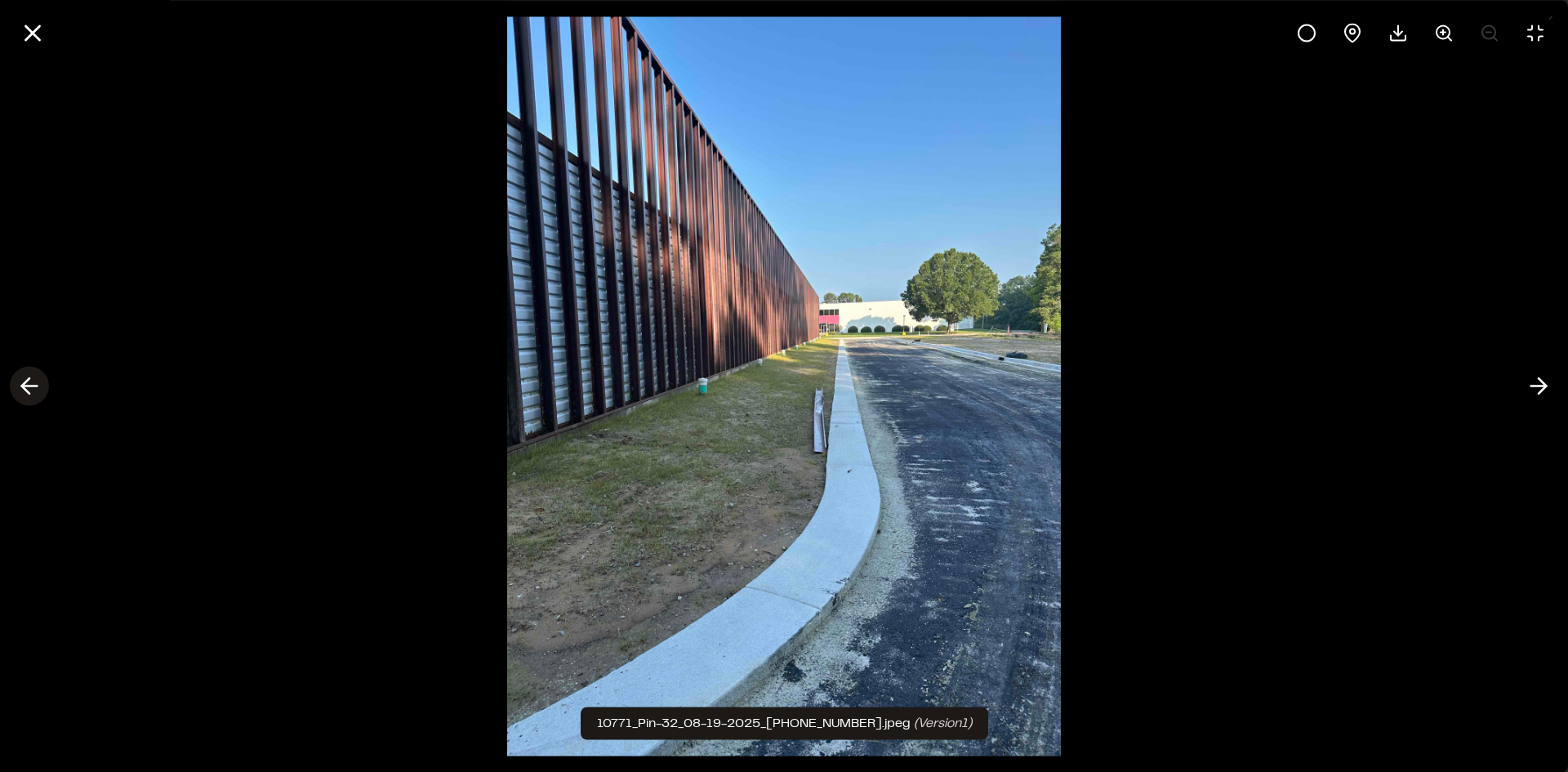
click at [32, 385] on icon at bounding box center [29, 386] width 26 height 27
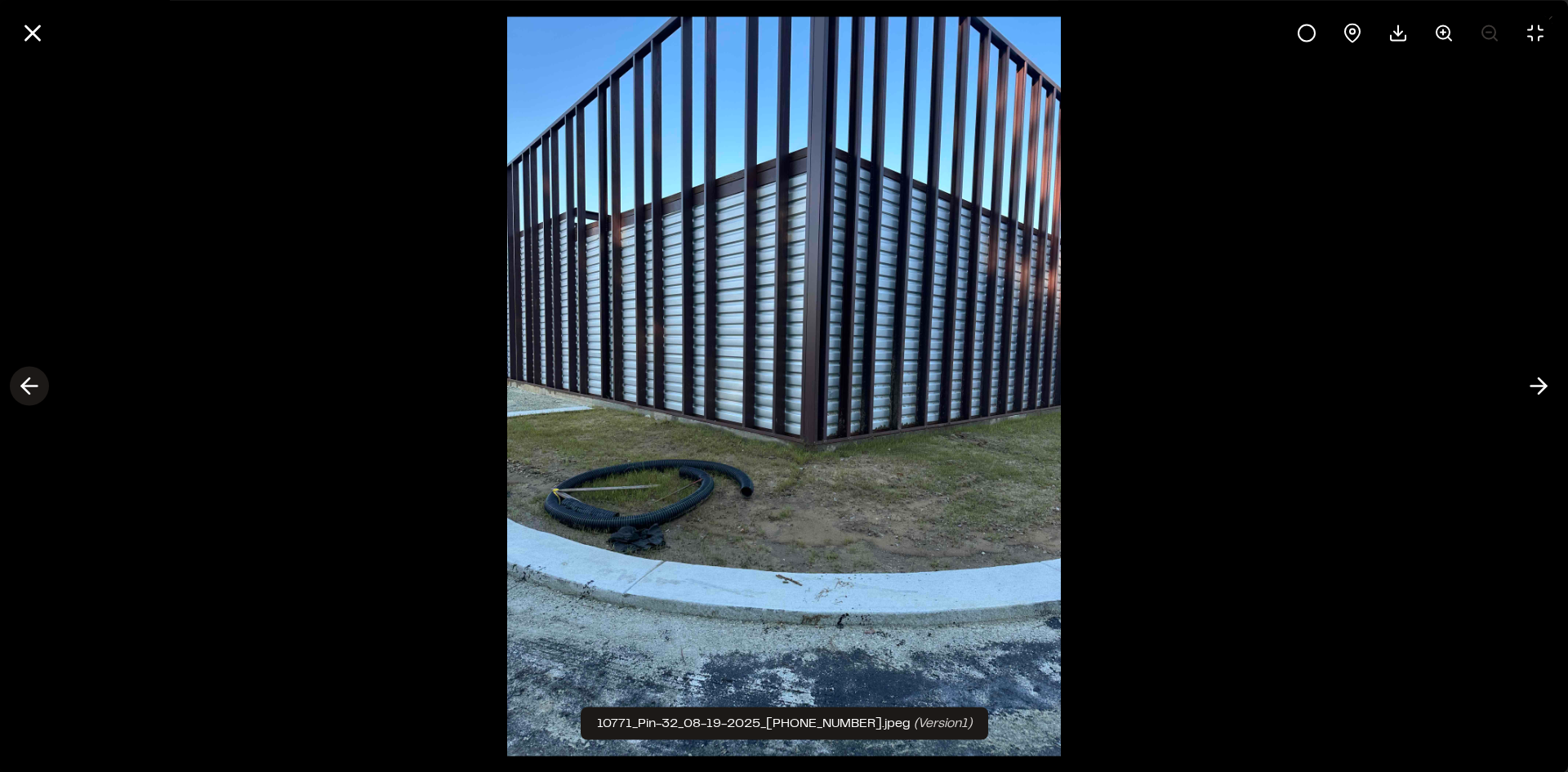
click at [32, 385] on icon at bounding box center [29, 386] width 26 height 27
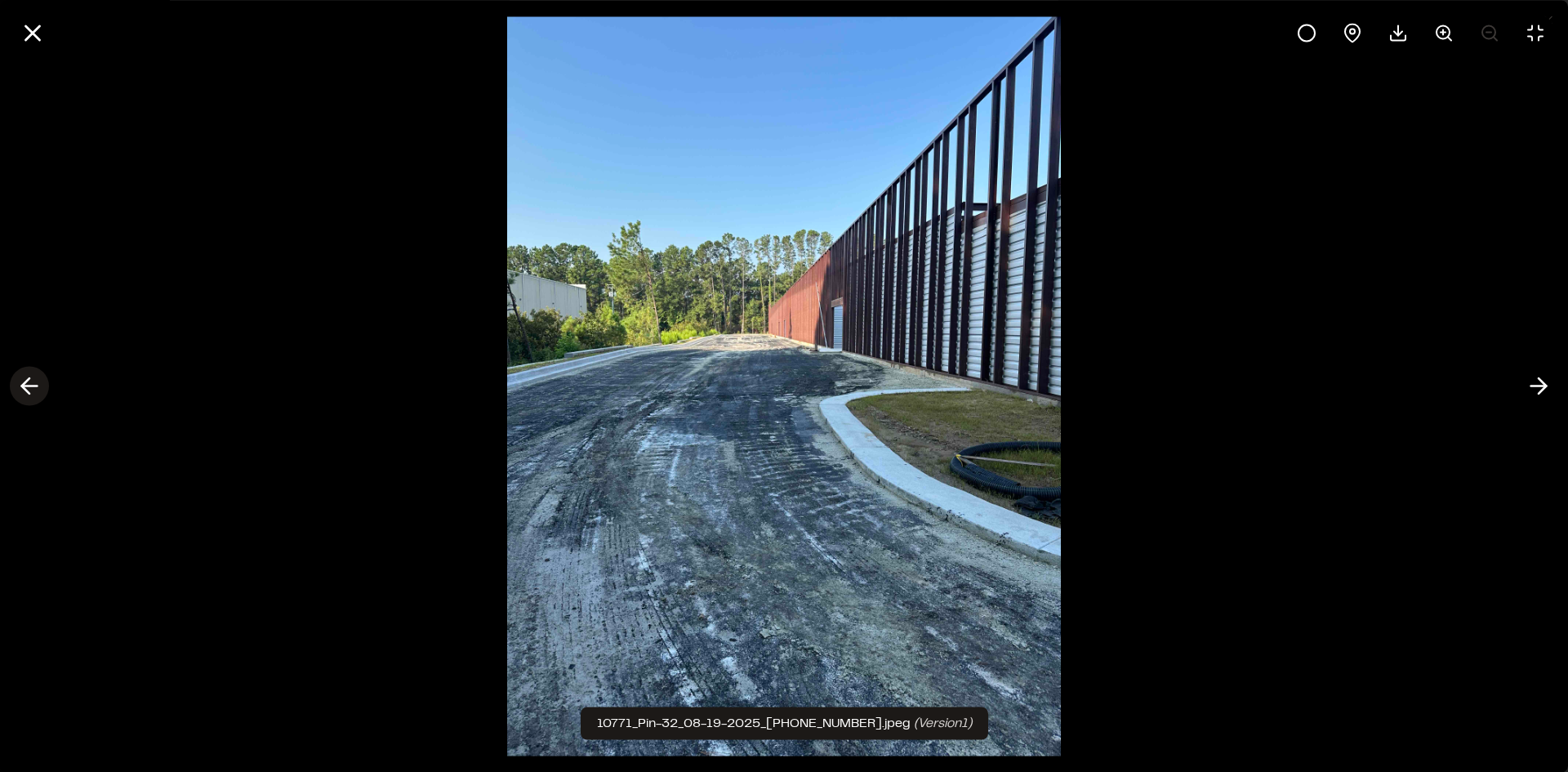
click at [32, 385] on icon at bounding box center [29, 386] width 26 height 27
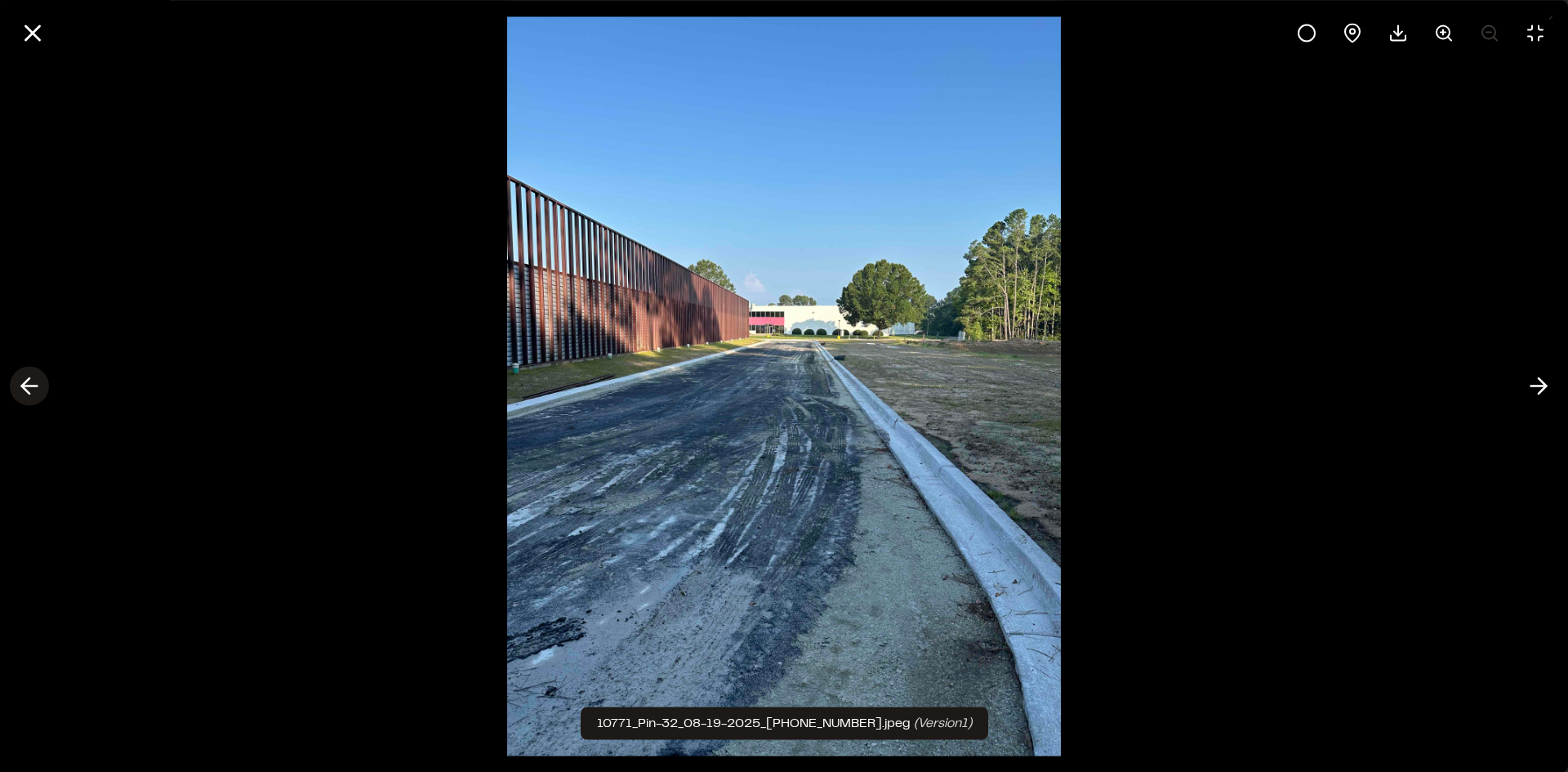
click at [32, 385] on icon at bounding box center [29, 386] width 26 height 27
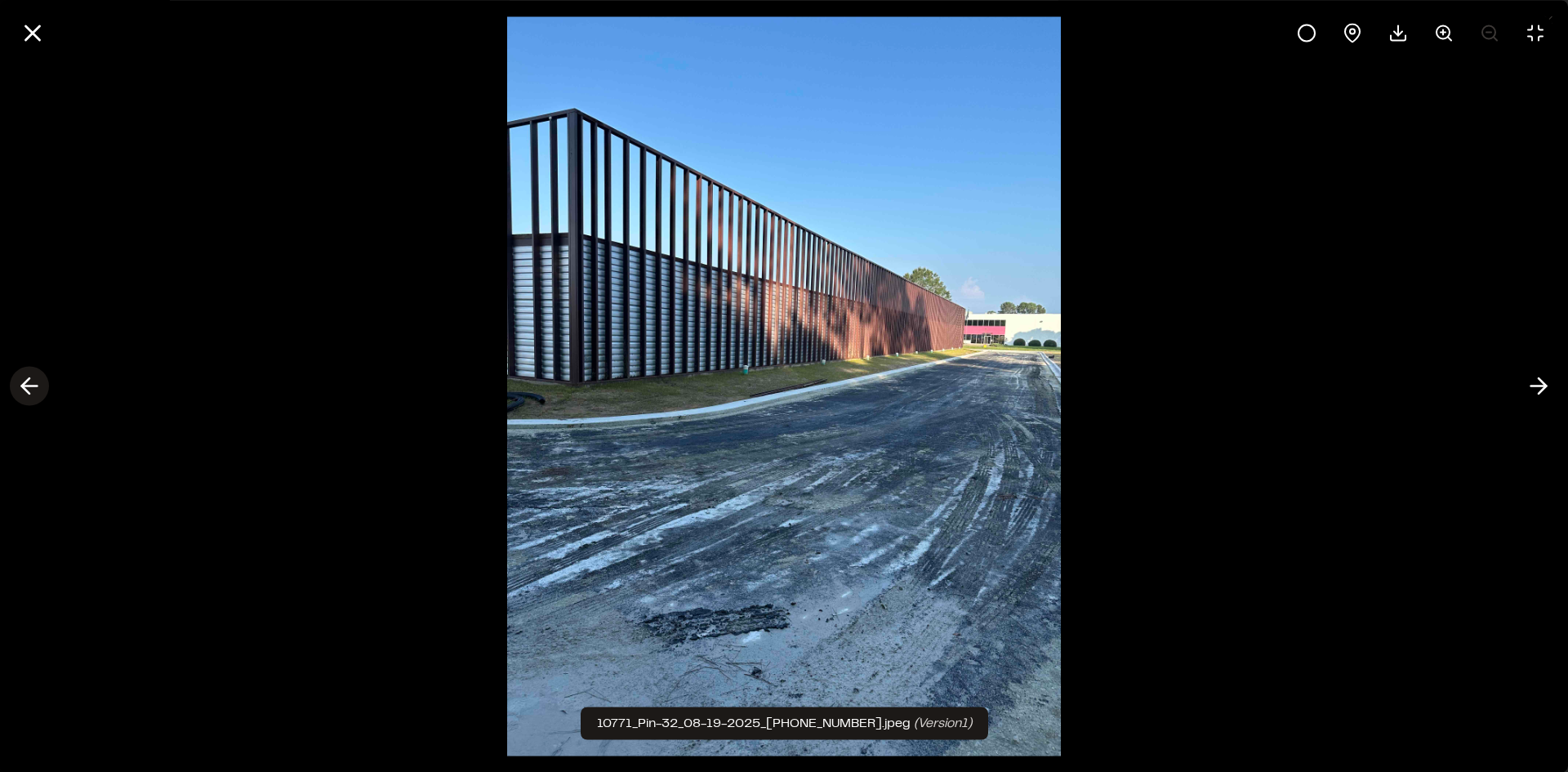
click at [32, 385] on icon at bounding box center [29, 386] width 26 height 27
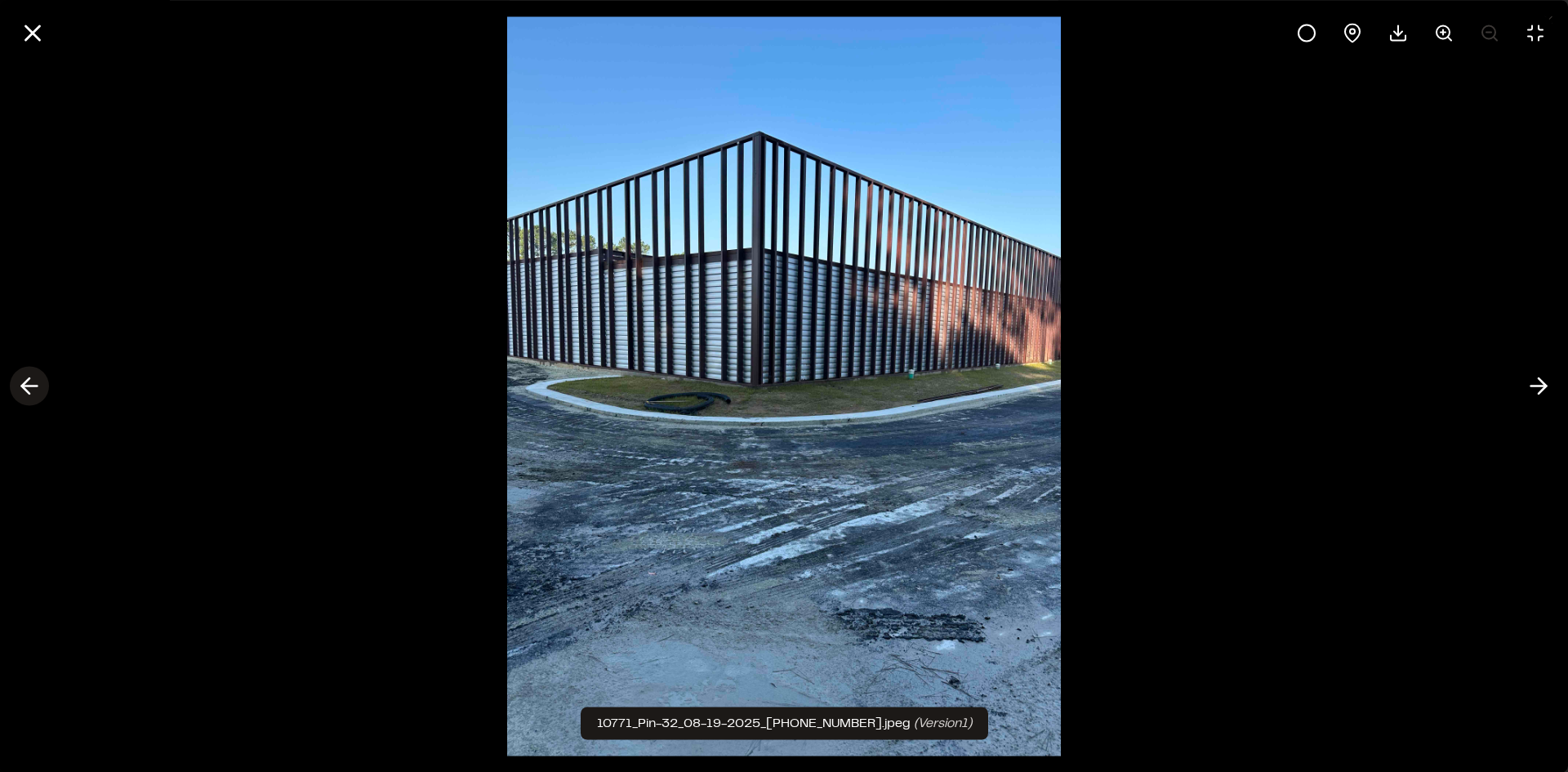
click at [32, 385] on icon at bounding box center [29, 386] width 26 height 27
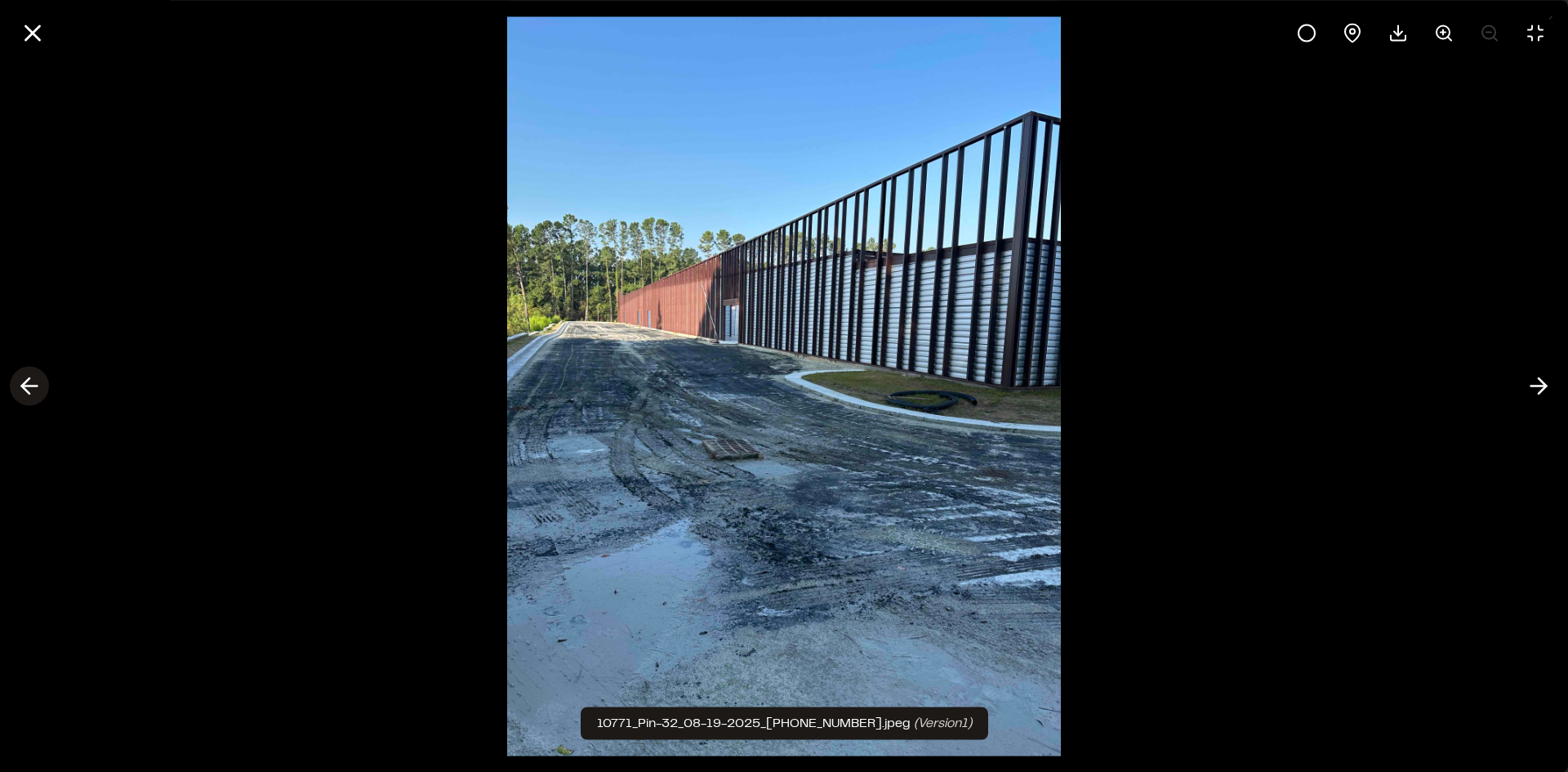
click at [25, 390] on polyline at bounding box center [26, 386] width 7 height 16
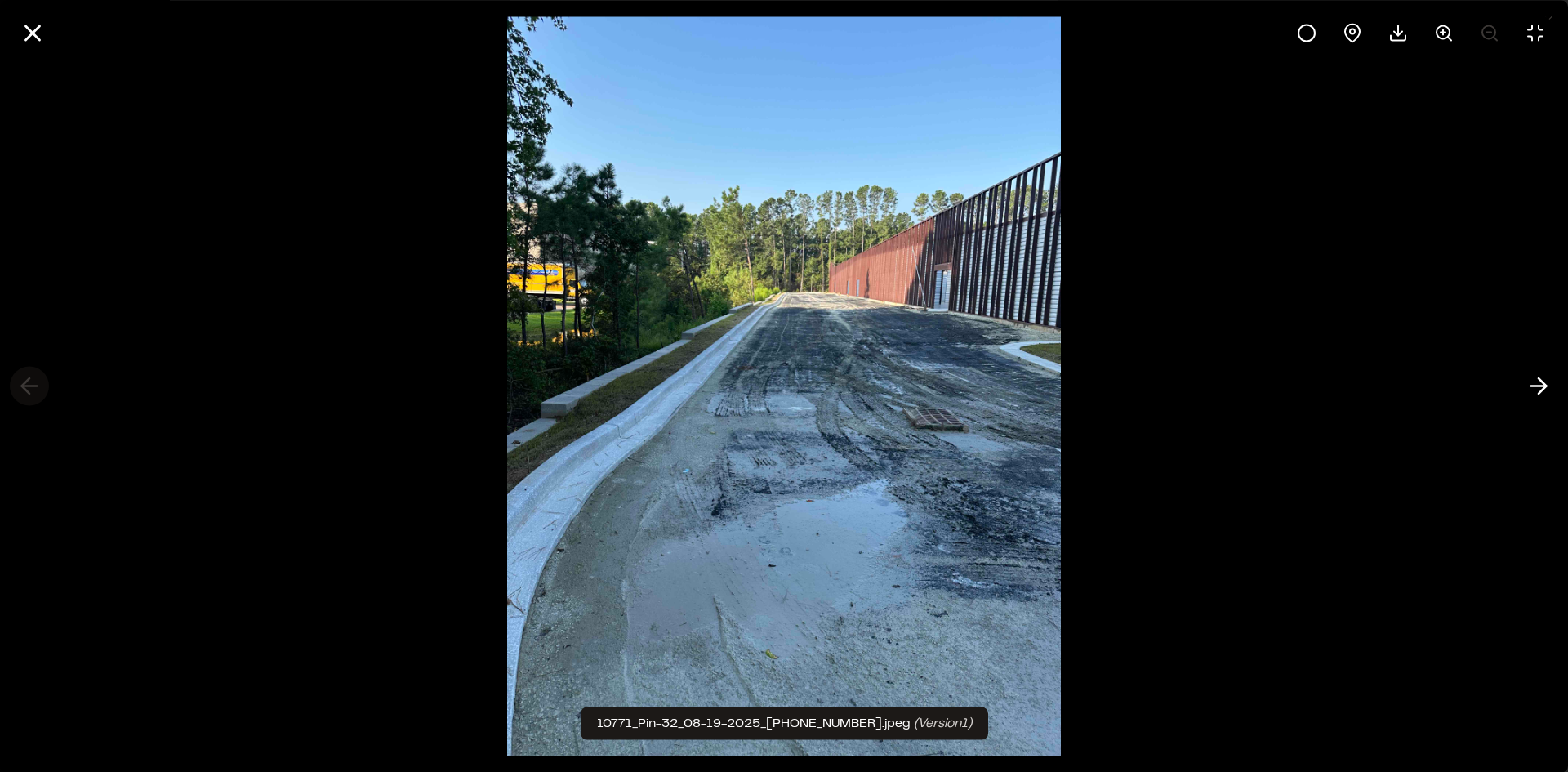
click at [25, 390] on div at bounding box center [784, 386] width 1568 height 772
click at [26, 389] on div at bounding box center [784, 386] width 1568 height 772
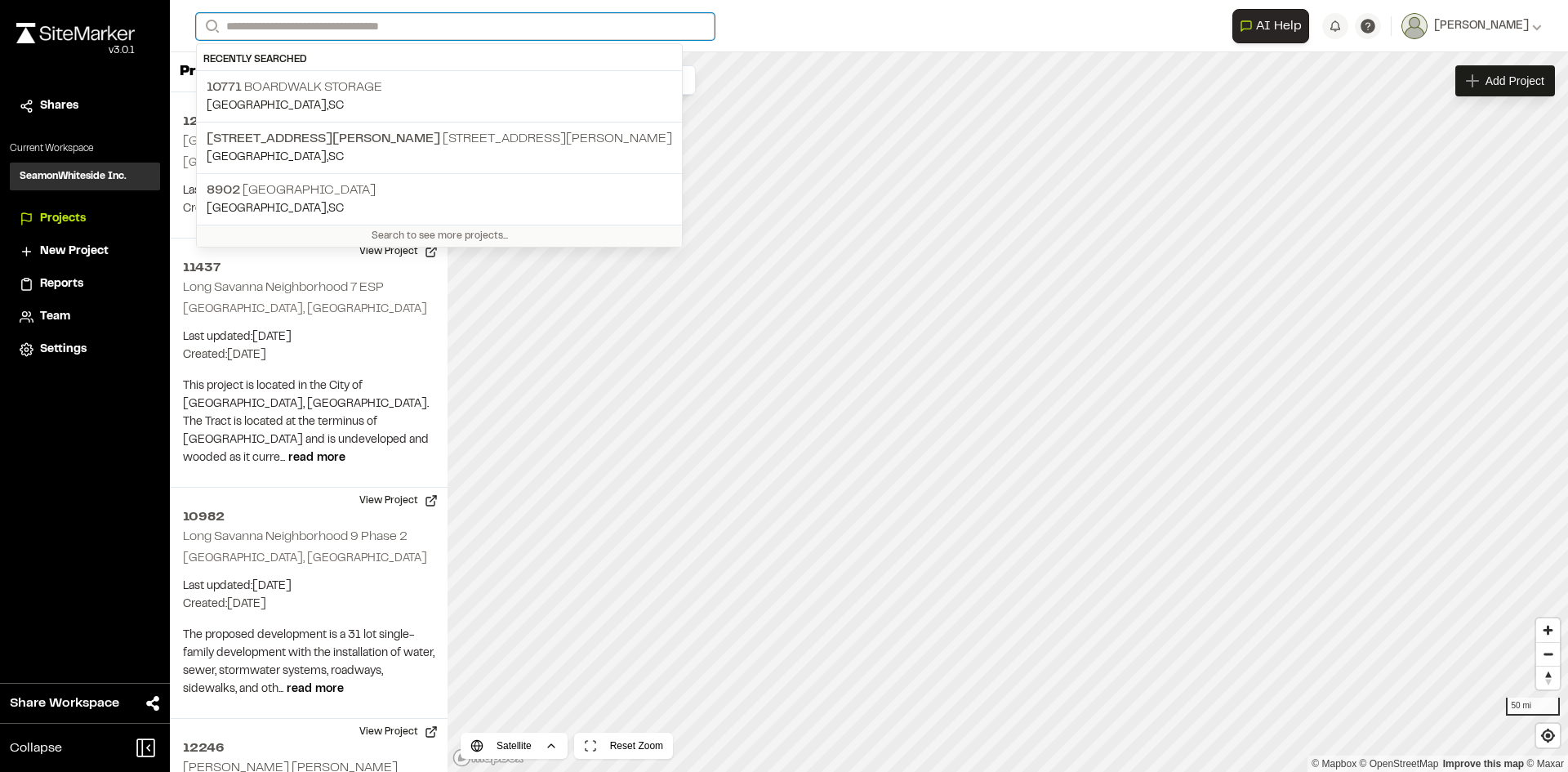
click at [253, 32] on input "Search" at bounding box center [455, 27] width 519 height 27
click at [258, 88] on p "10771 Boardwalk Storage" at bounding box center [440, 87] width 465 height 20
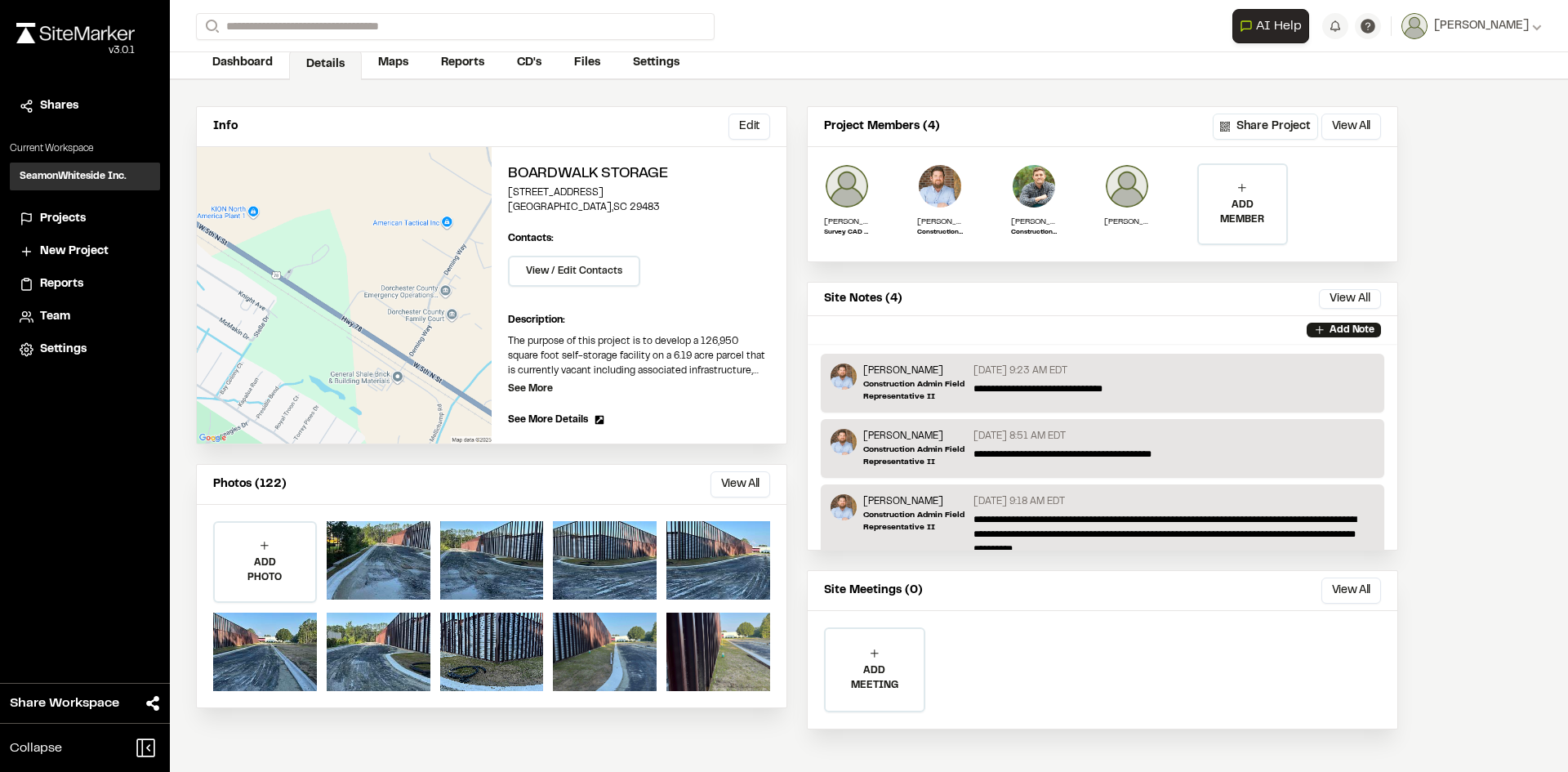
scroll to position [85, 0]
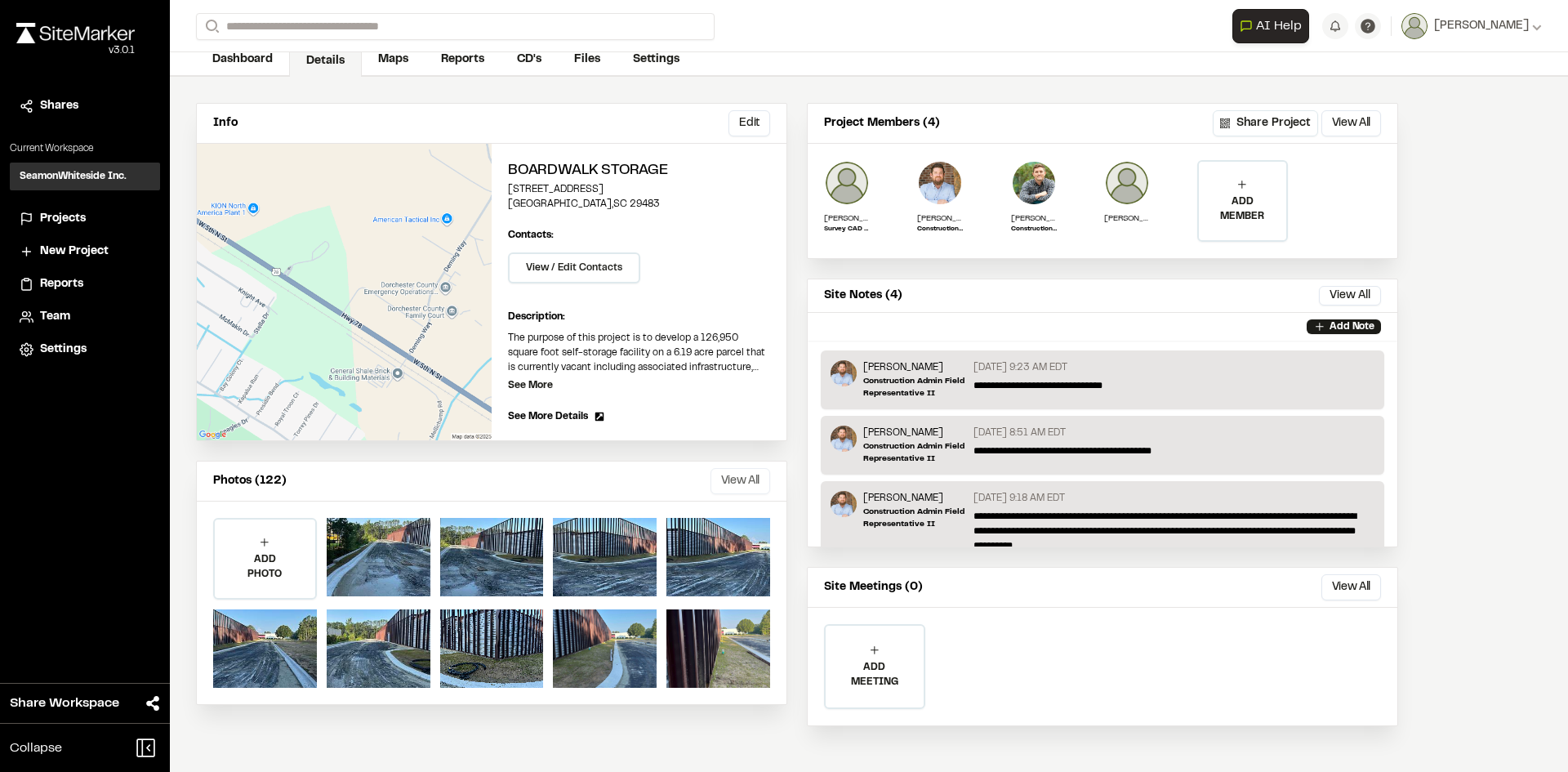
click at [739, 475] on button "View All" at bounding box center [740, 480] width 60 height 26
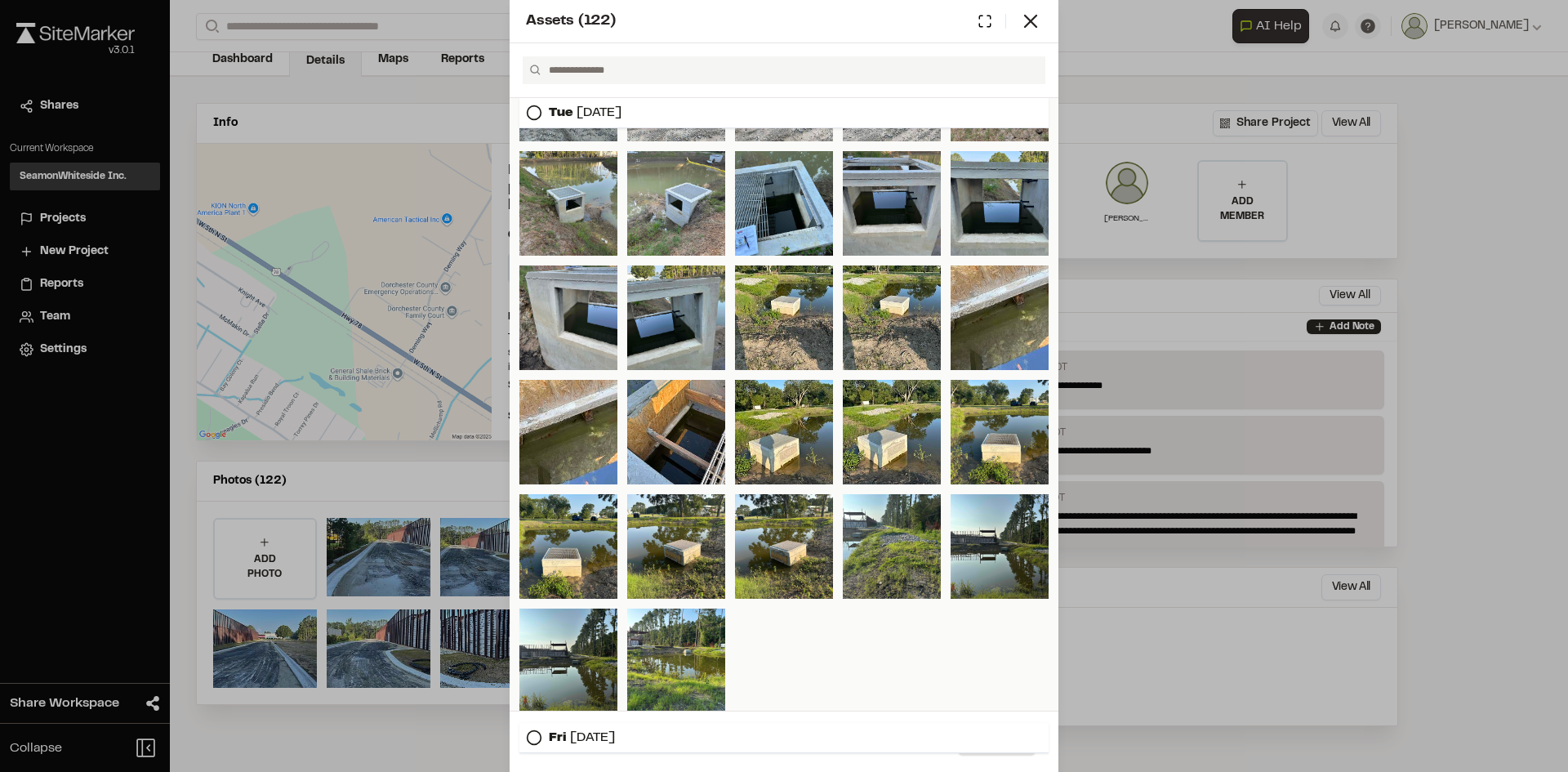
scroll to position [565, 0]
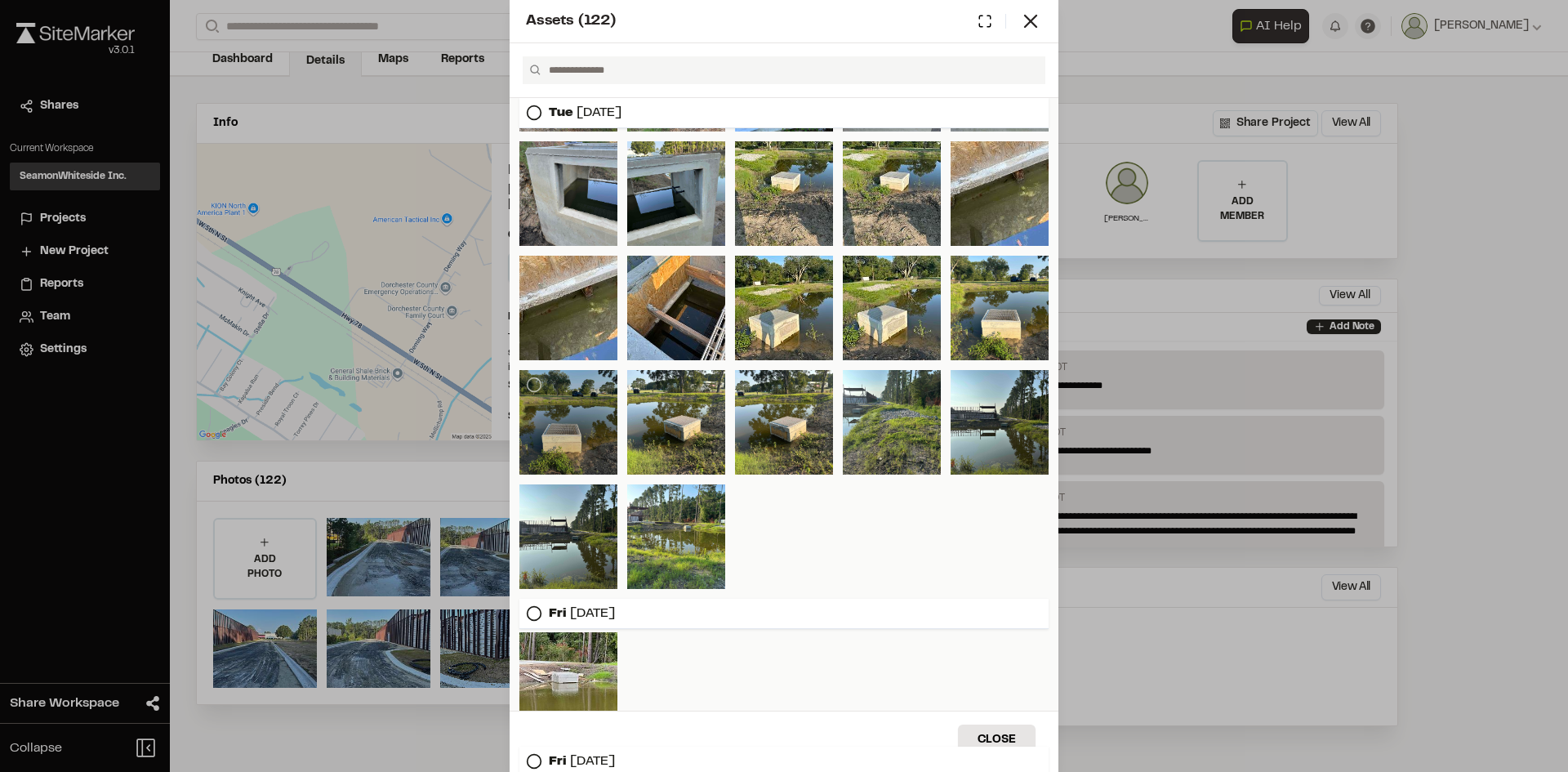
click at [560, 430] on div at bounding box center [568, 422] width 98 height 105
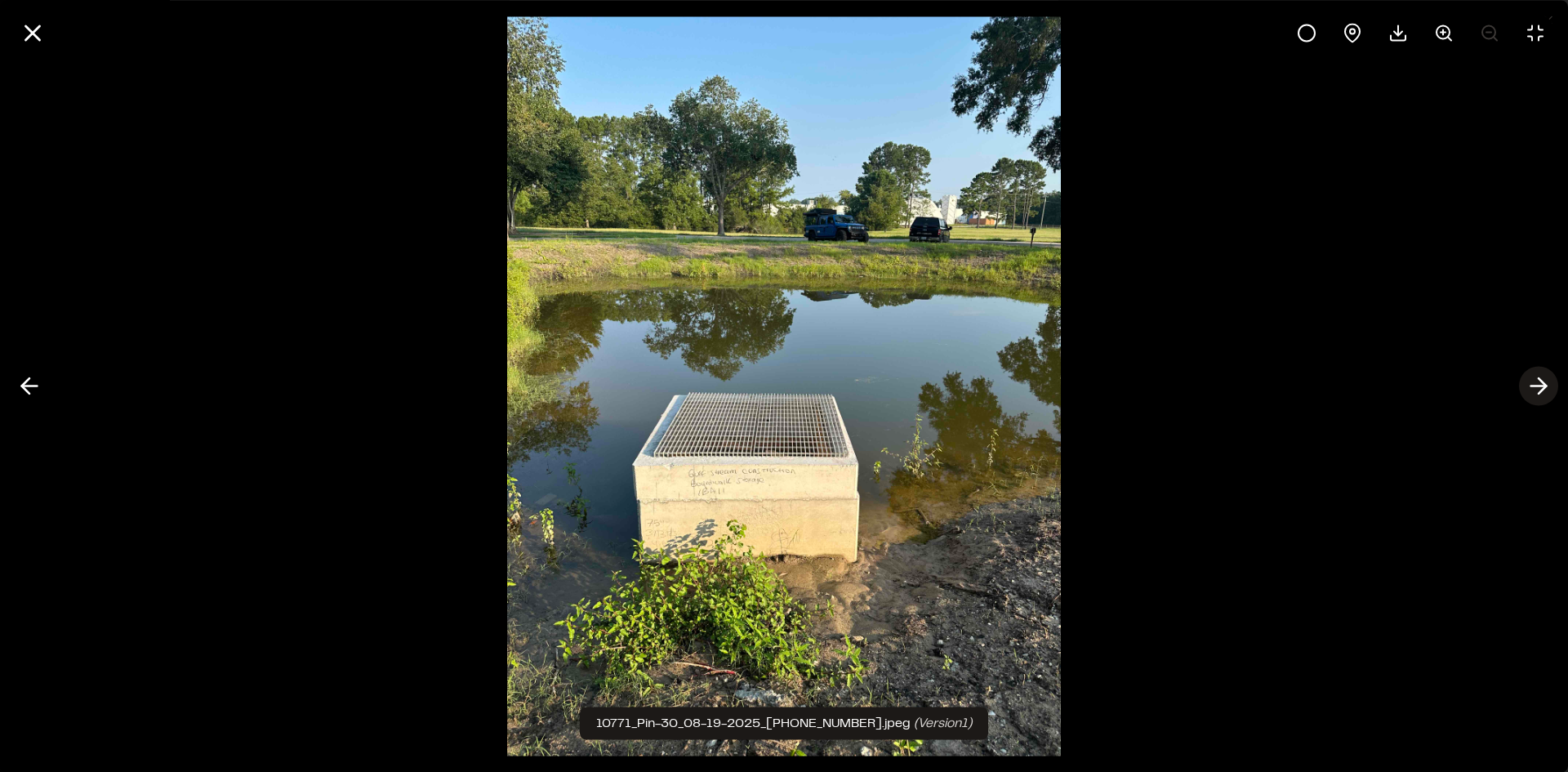
click at [1546, 385] on polyline at bounding box center [1542, 386] width 7 height 16
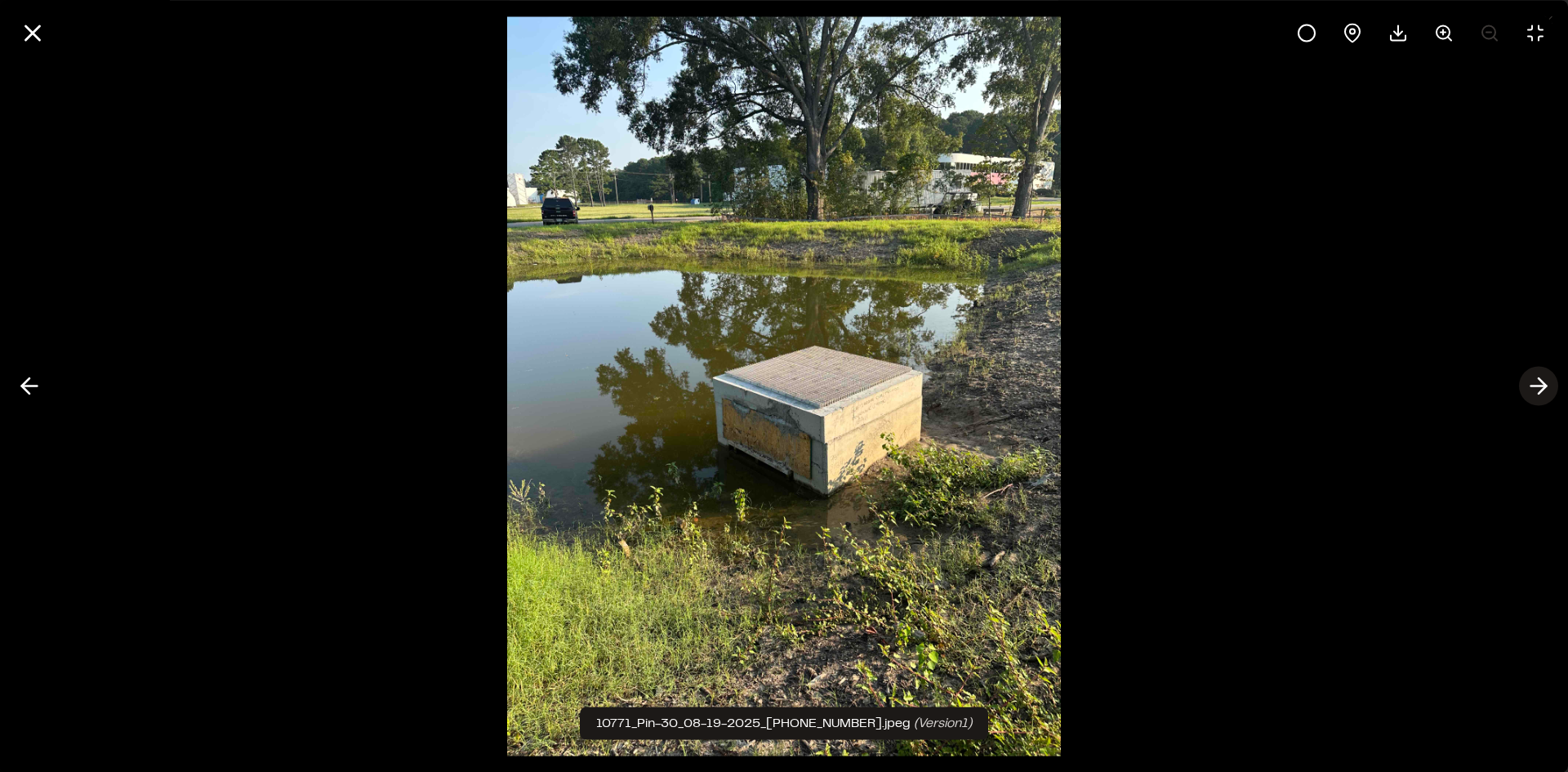
click at [1546, 385] on polyline at bounding box center [1542, 386] width 7 height 16
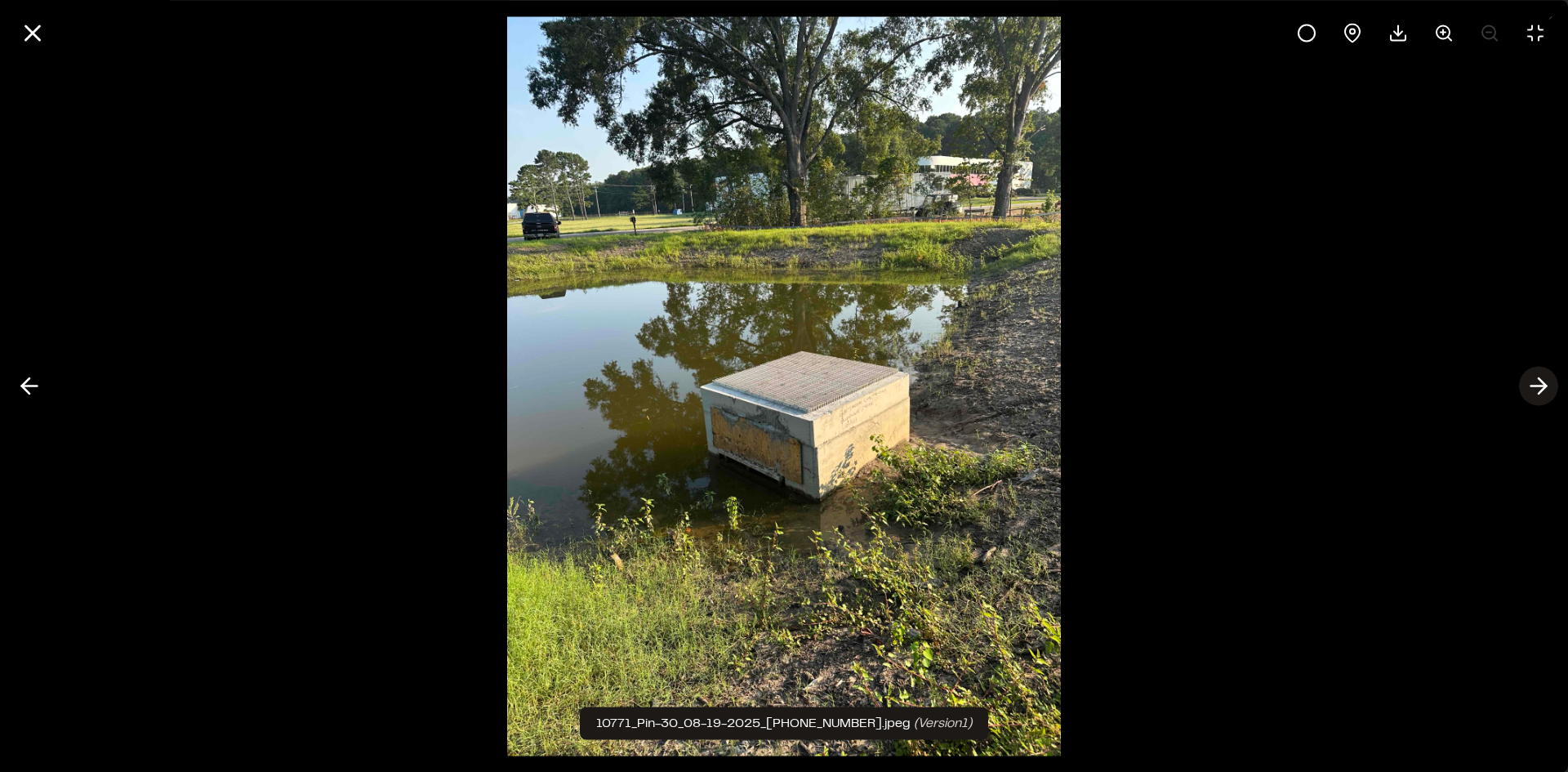
click at [1545, 384] on polyline at bounding box center [1542, 386] width 7 height 16
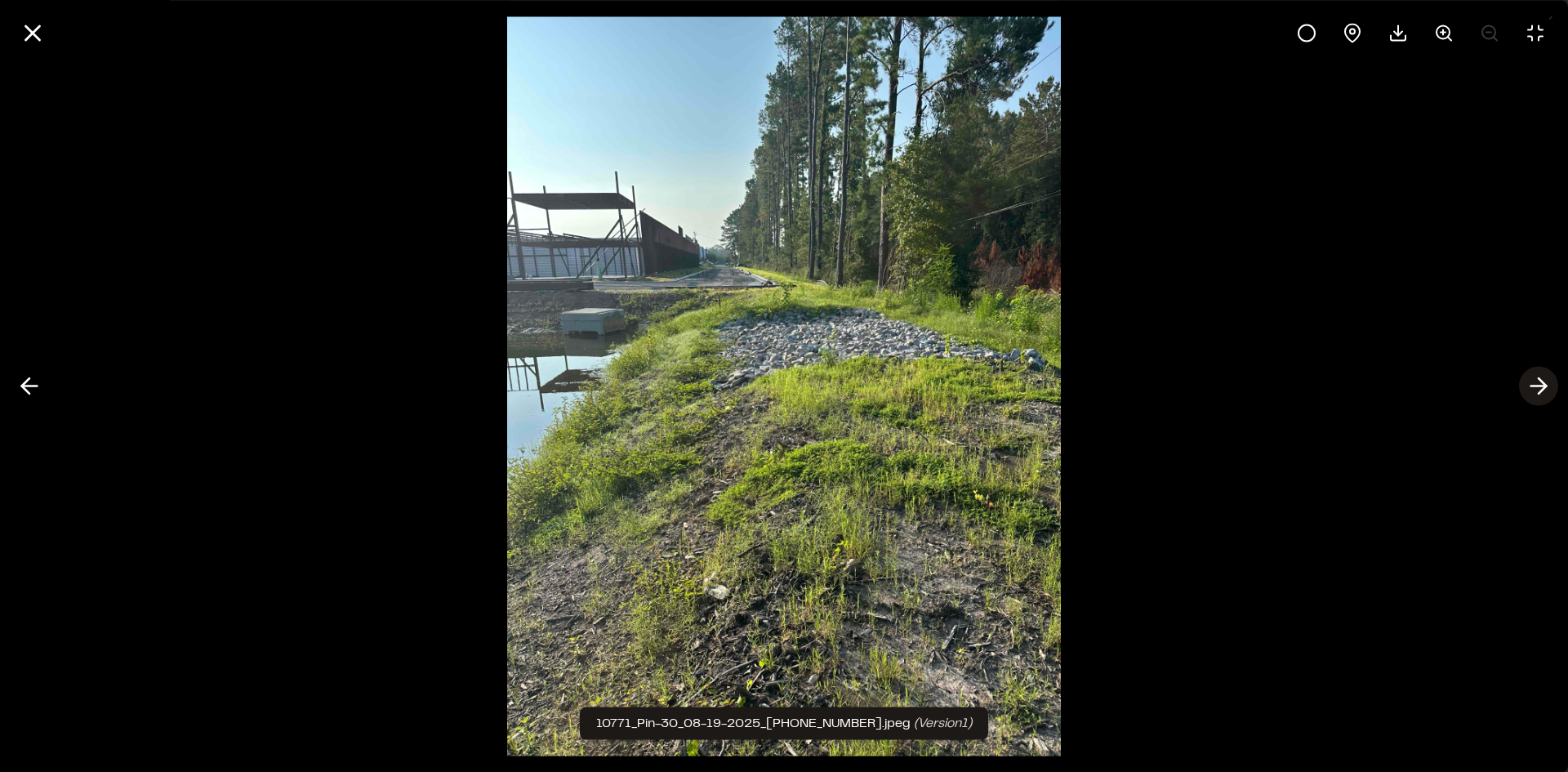
click at [1542, 384] on icon at bounding box center [1538, 386] width 26 height 27
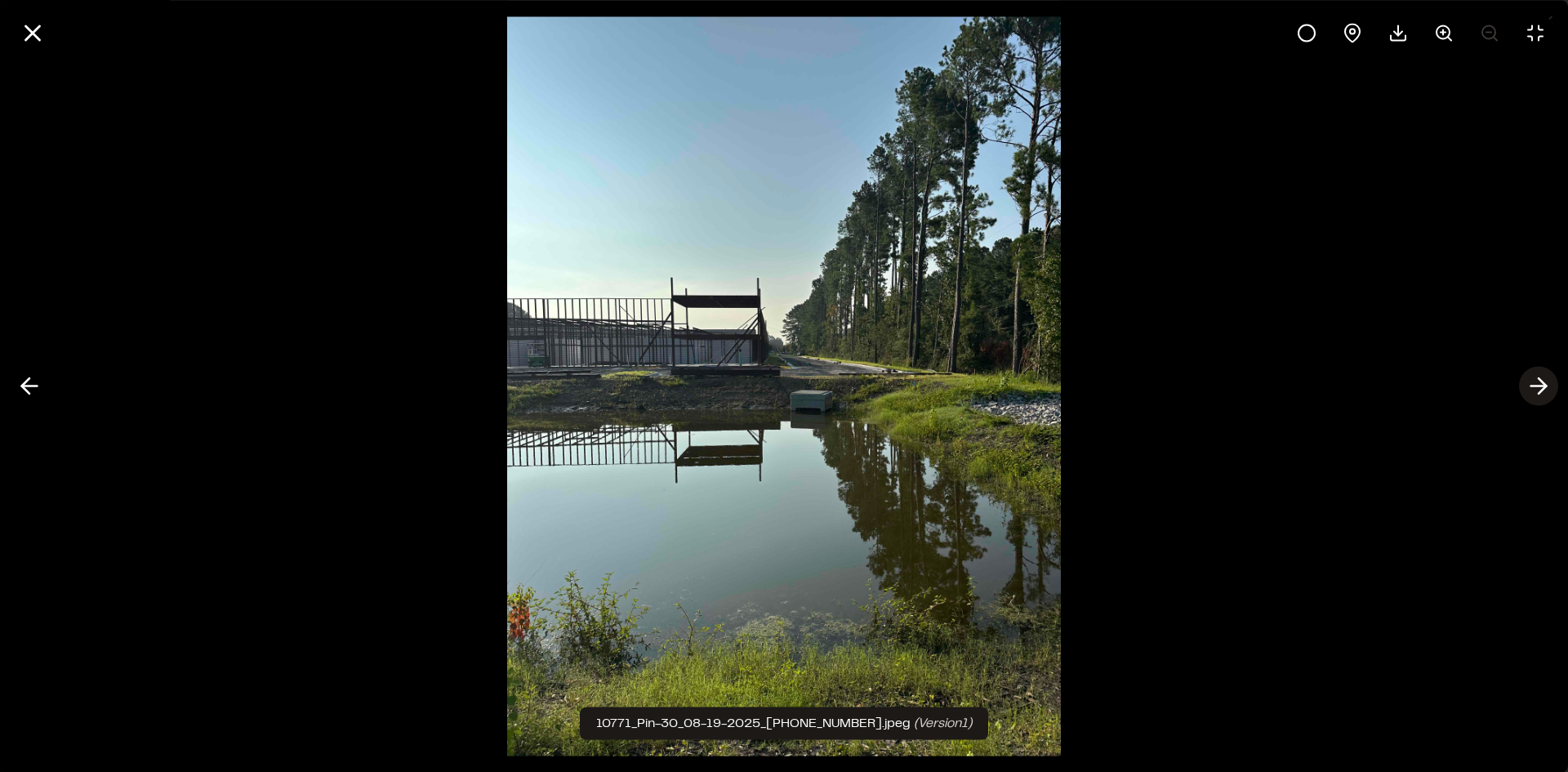
click at [1542, 384] on icon at bounding box center [1538, 386] width 26 height 27
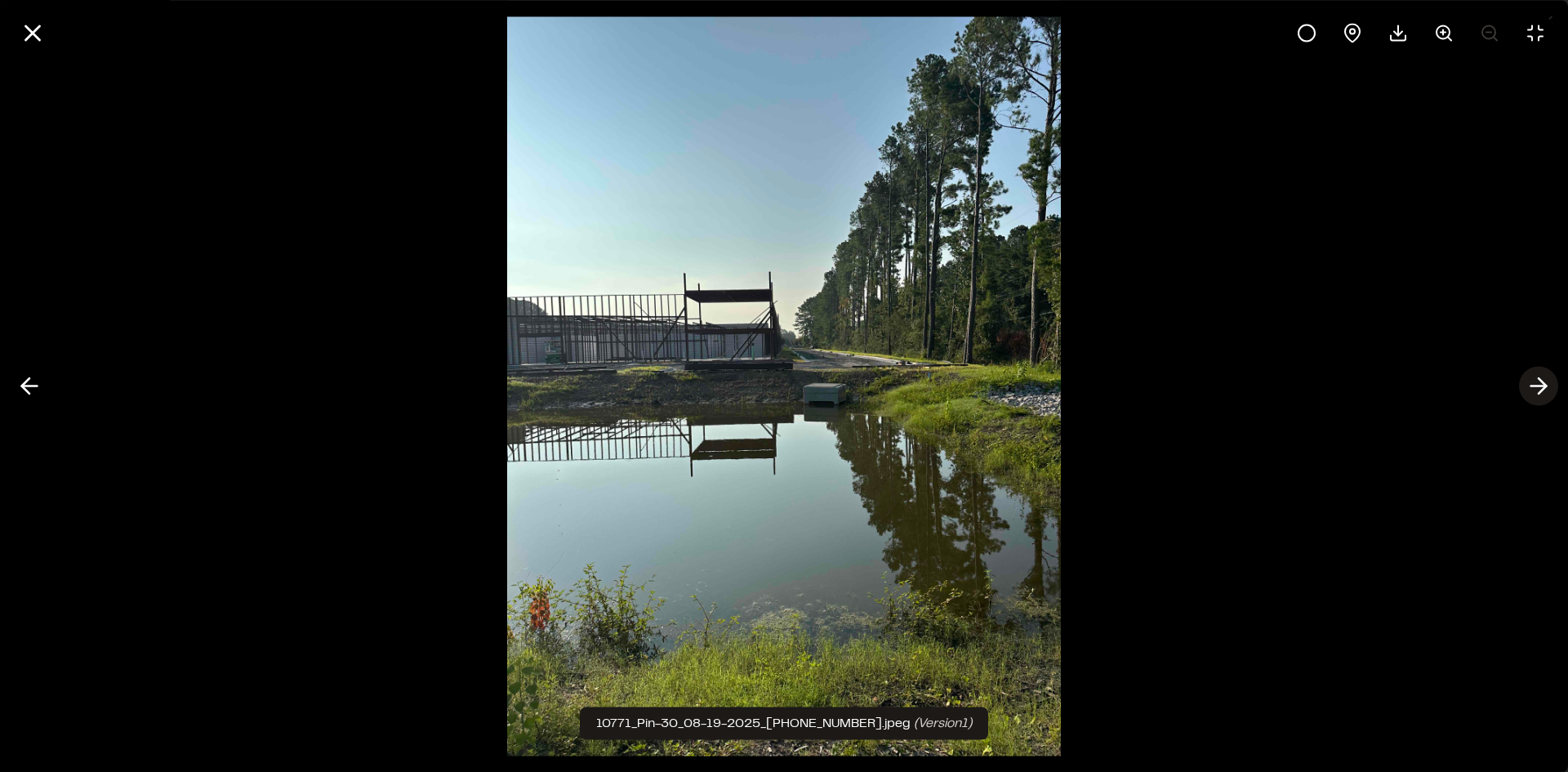
click at [1542, 384] on icon at bounding box center [1538, 386] width 26 height 27
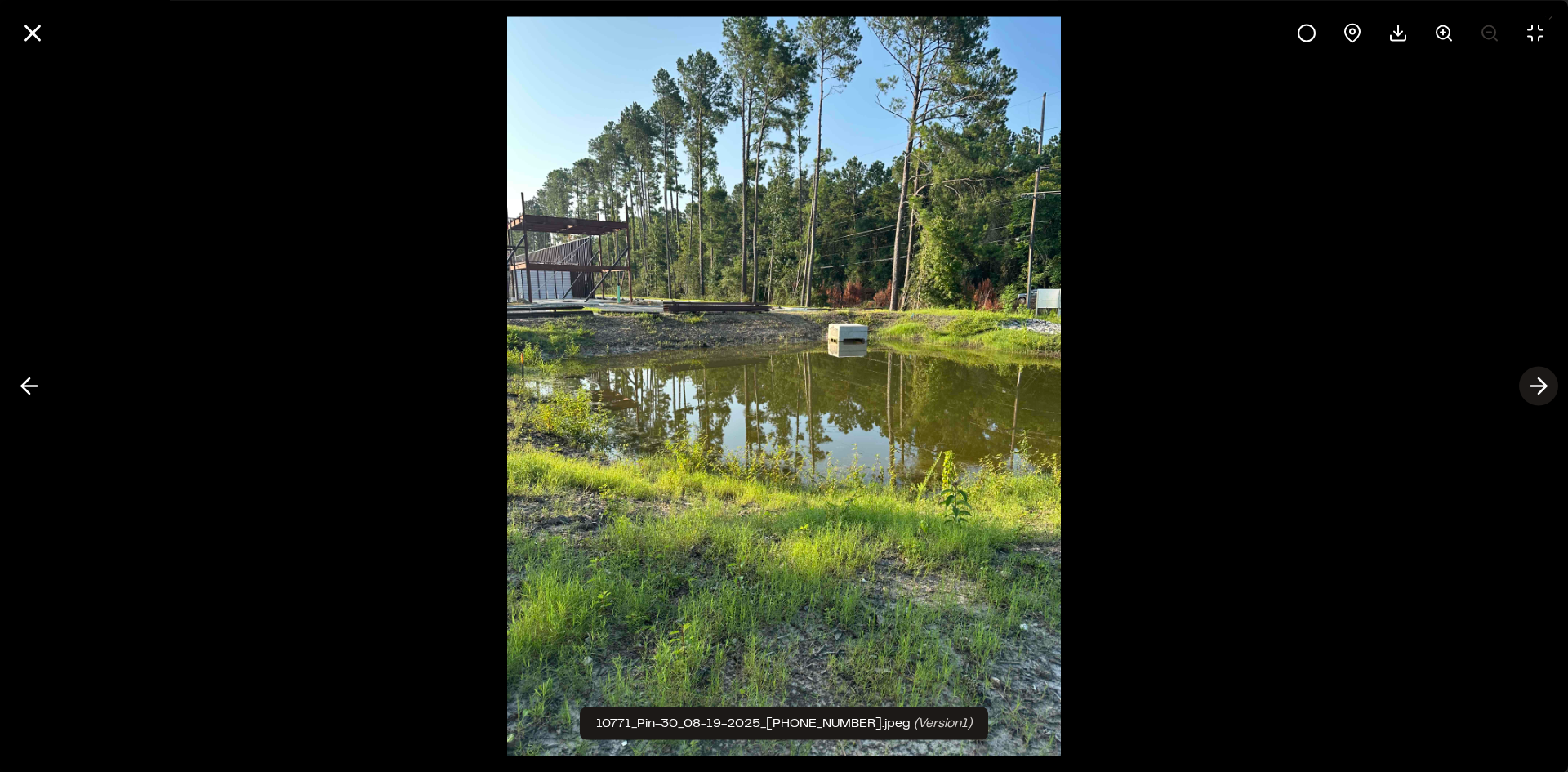
click at [1538, 386] on line at bounding box center [1539, 386] width 16 height 0
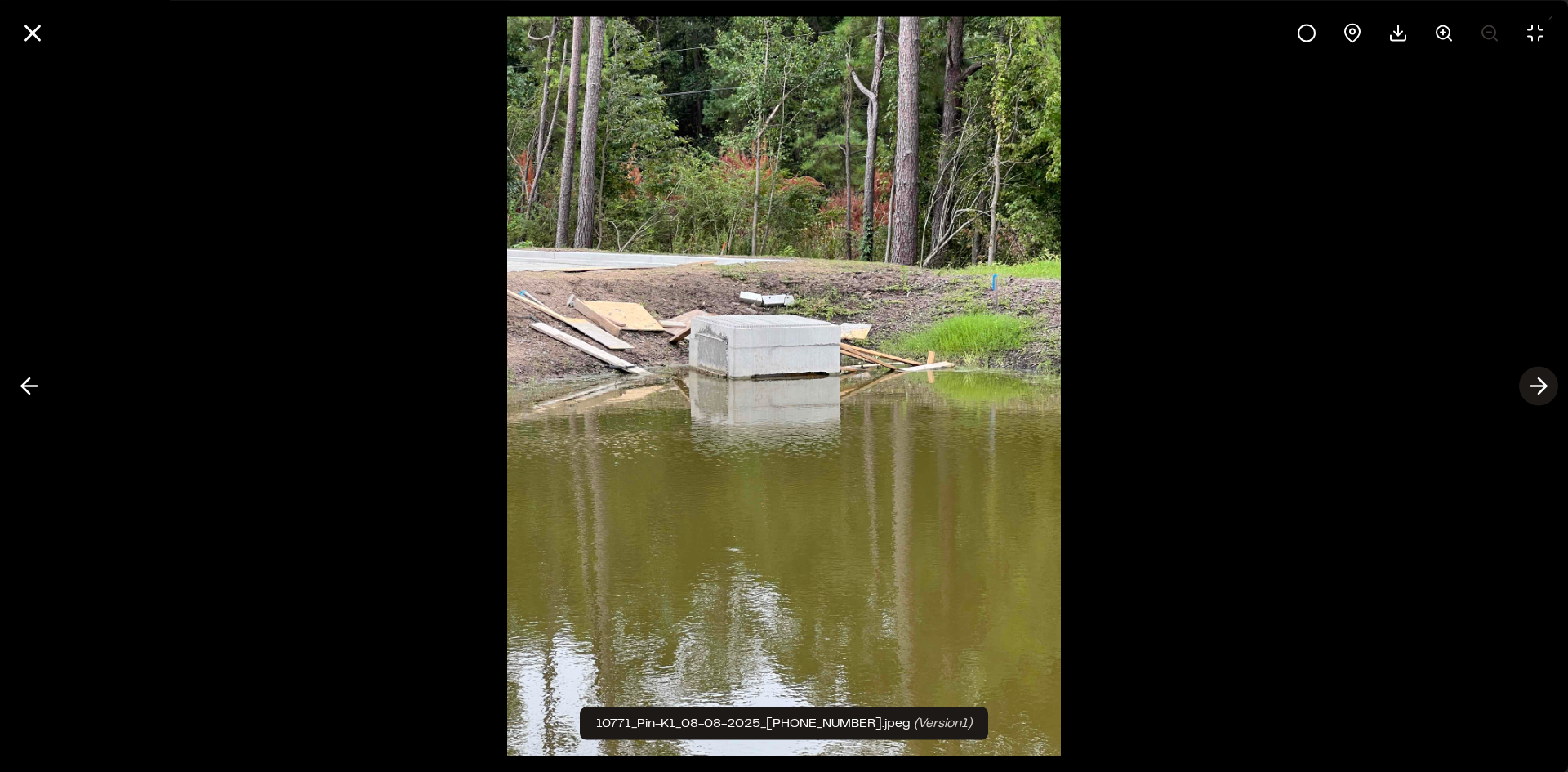
click at [1539, 385] on icon at bounding box center [1538, 386] width 26 height 27
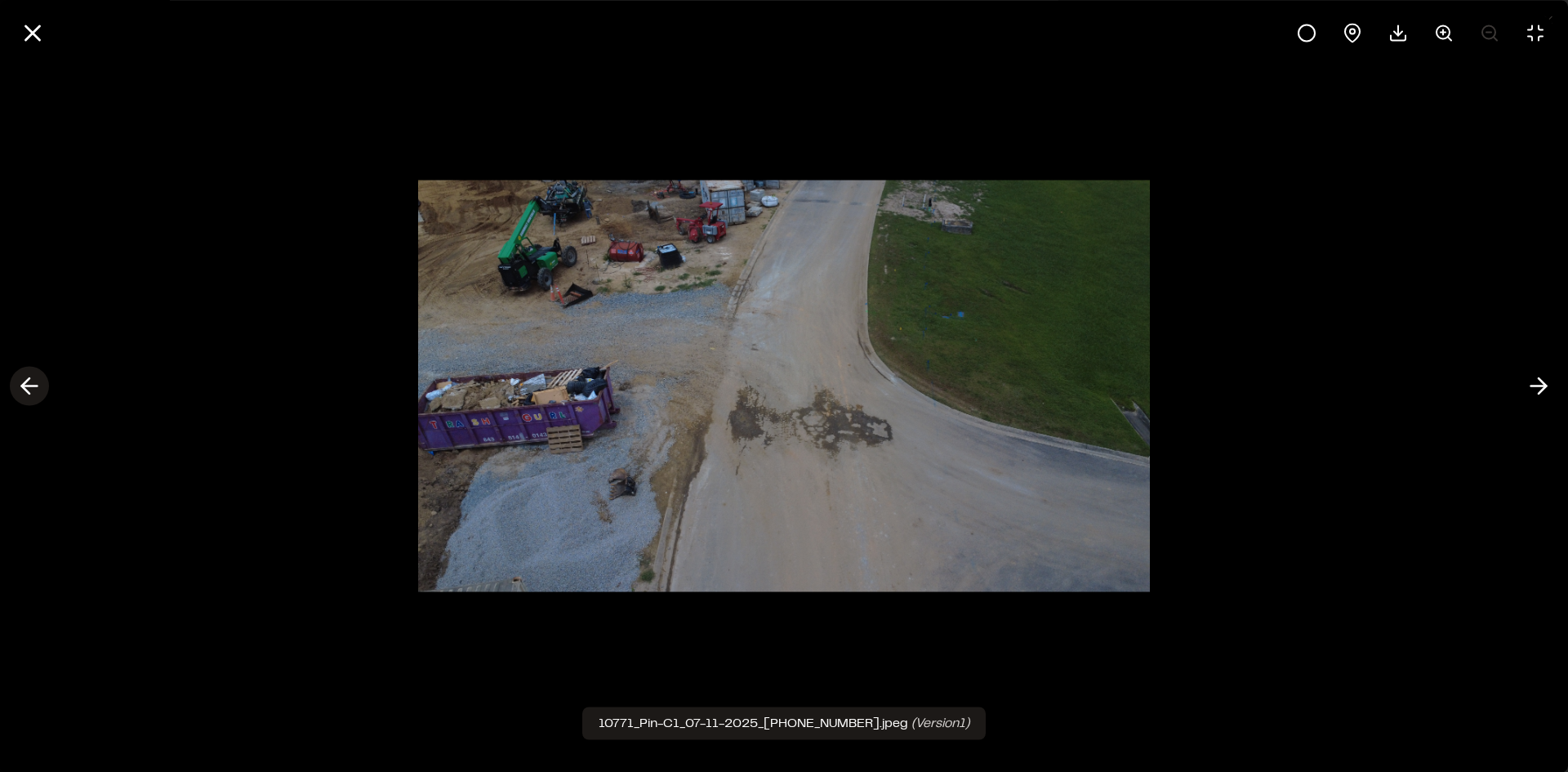
click at [26, 385] on icon at bounding box center [29, 386] width 26 height 27
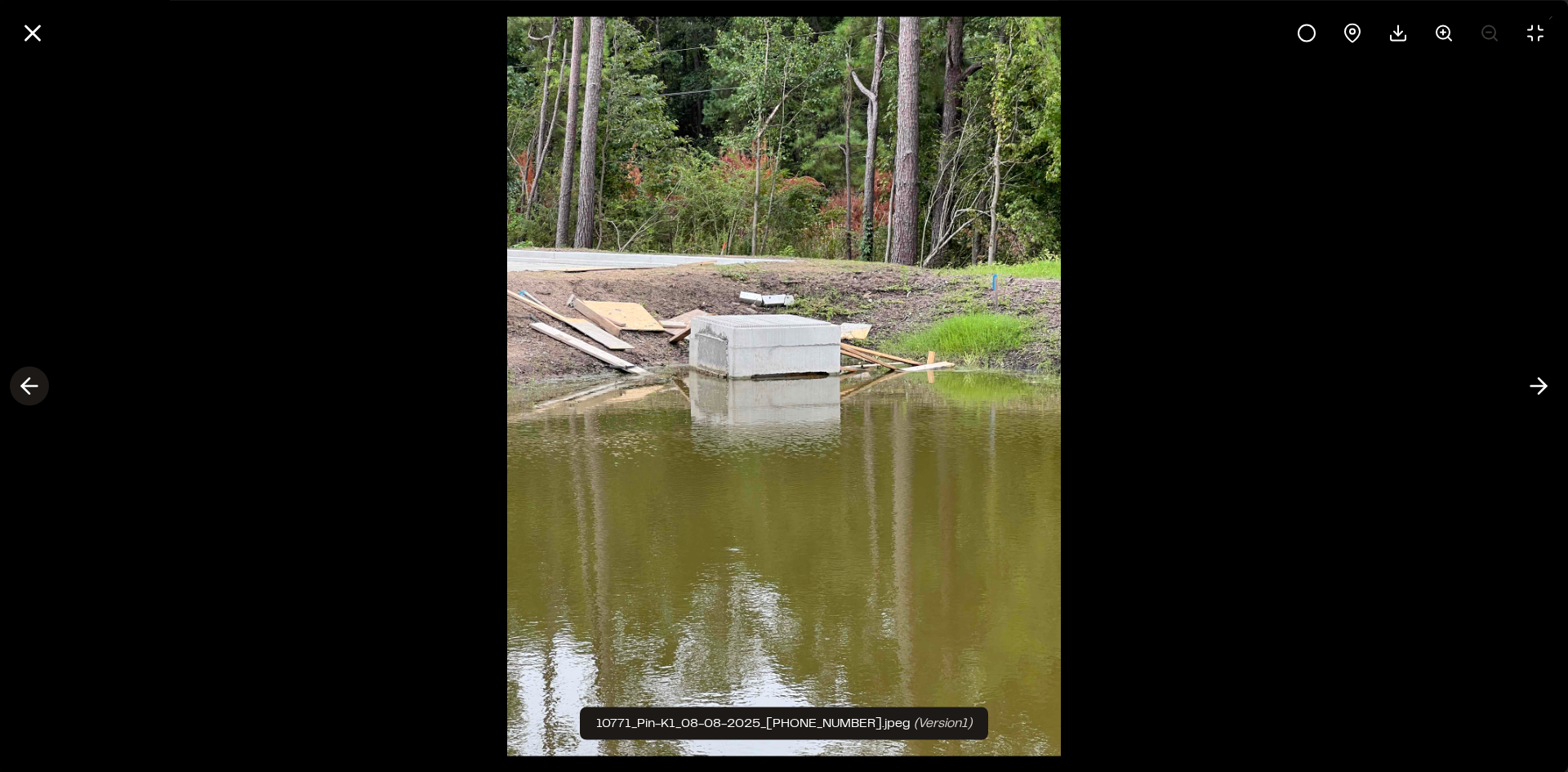
click at [26, 385] on icon at bounding box center [29, 386] width 26 height 27
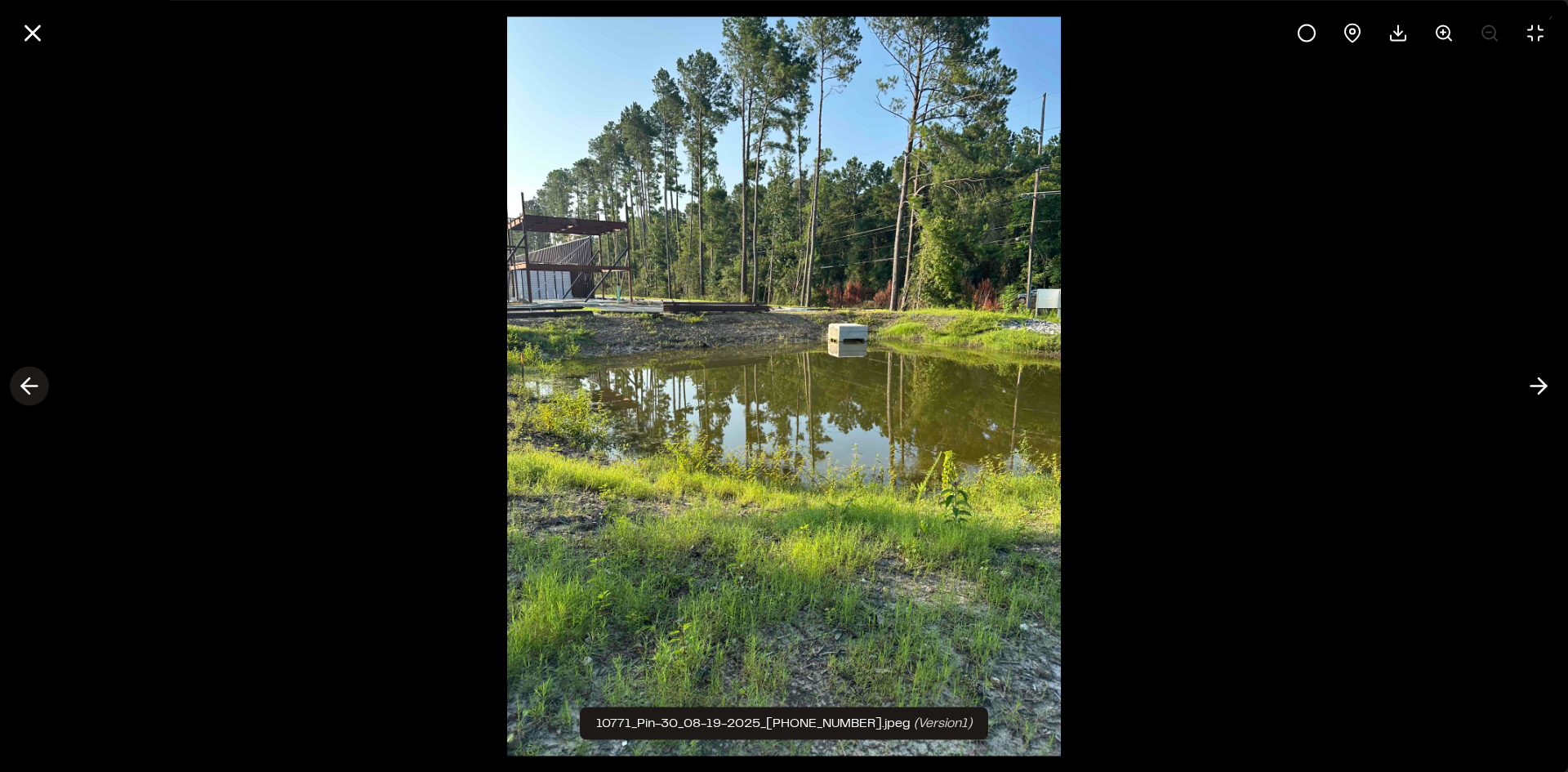
click at [26, 385] on icon at bounding box center [29, 386] width 26 height 27
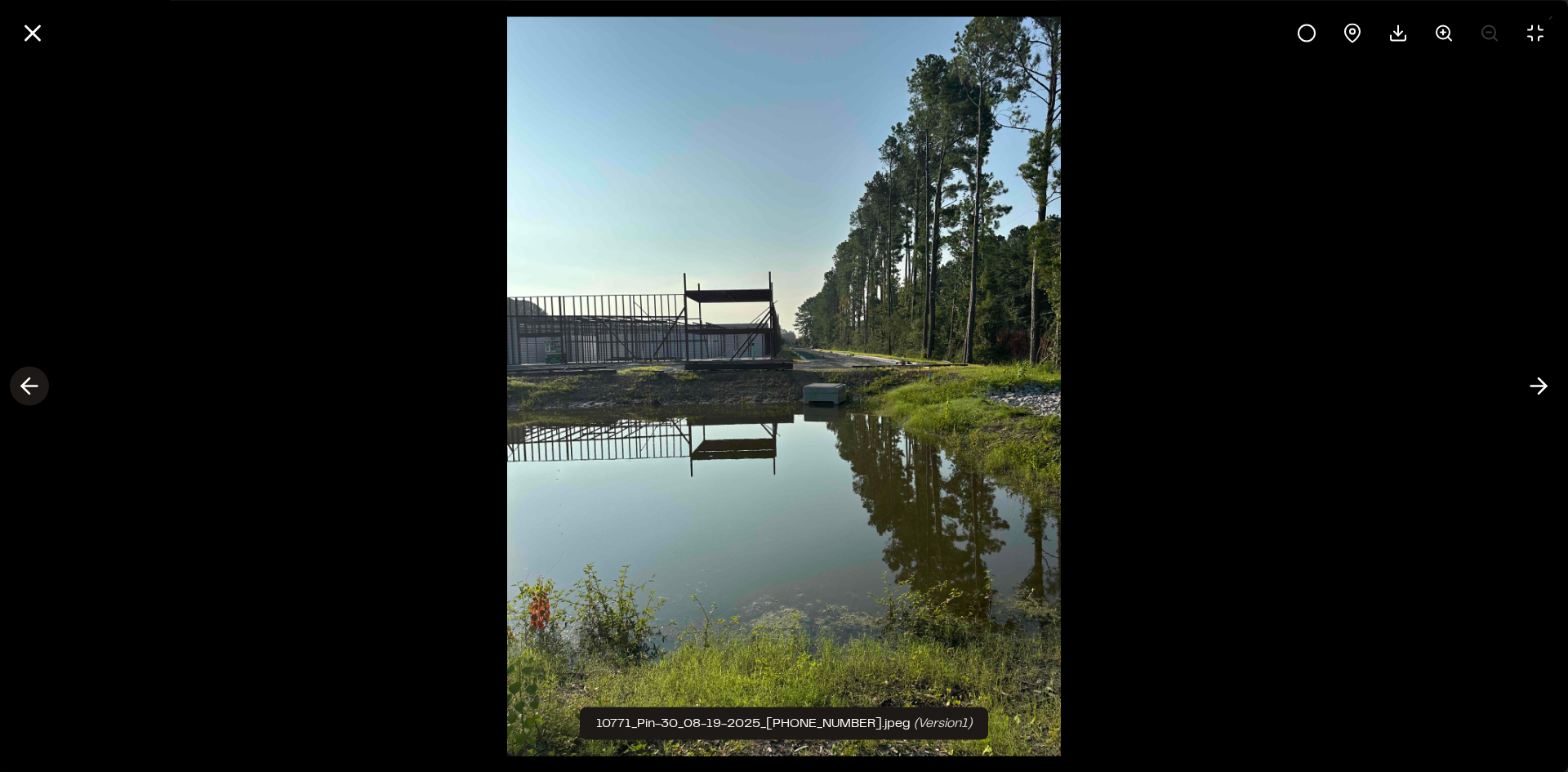
click at [26, 385] on icon at bounding box center [29, 386] width 26 height 27
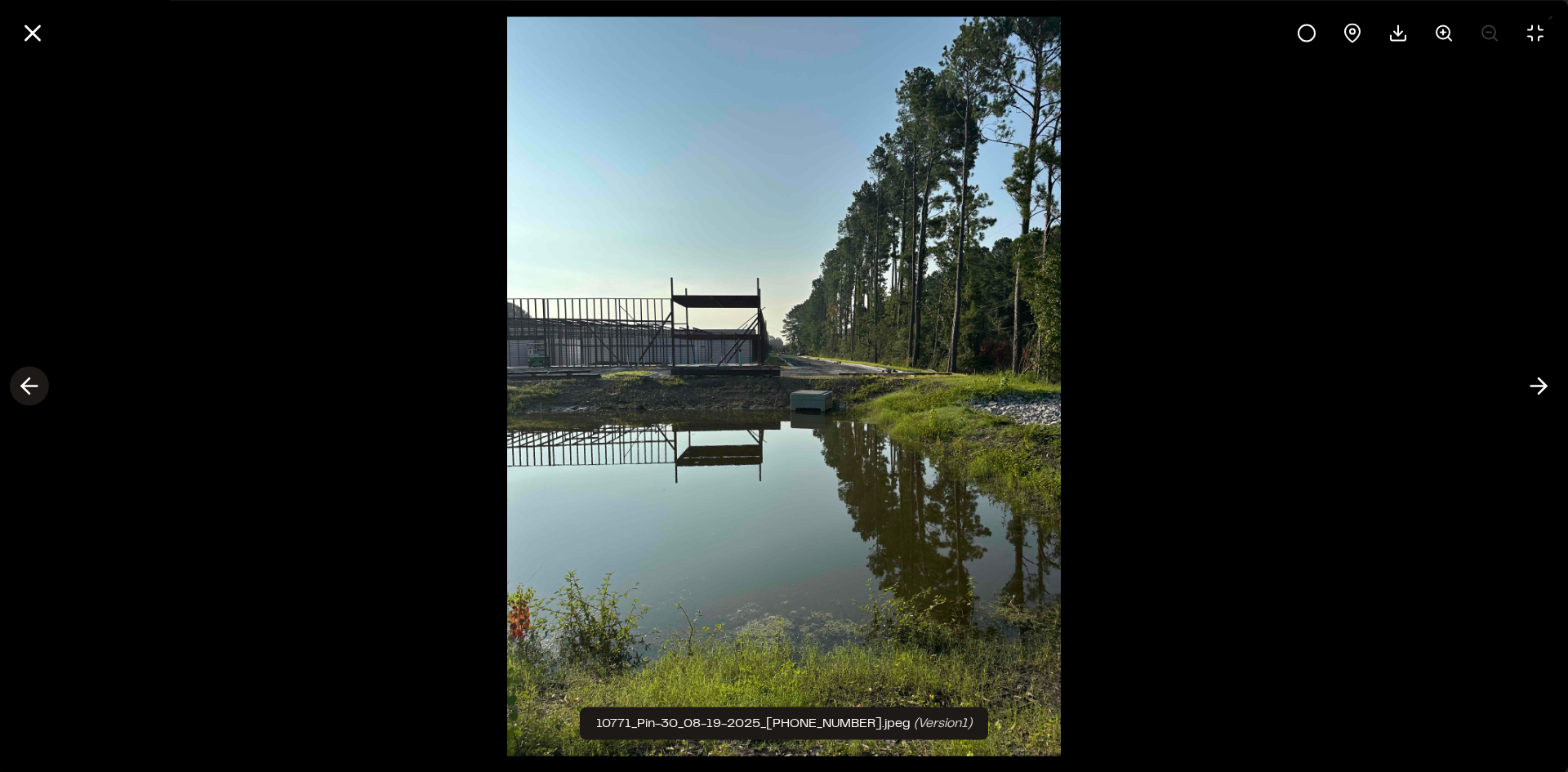
click at [26, 385] on icon at bounding box center [29, 386] width 26 height 27
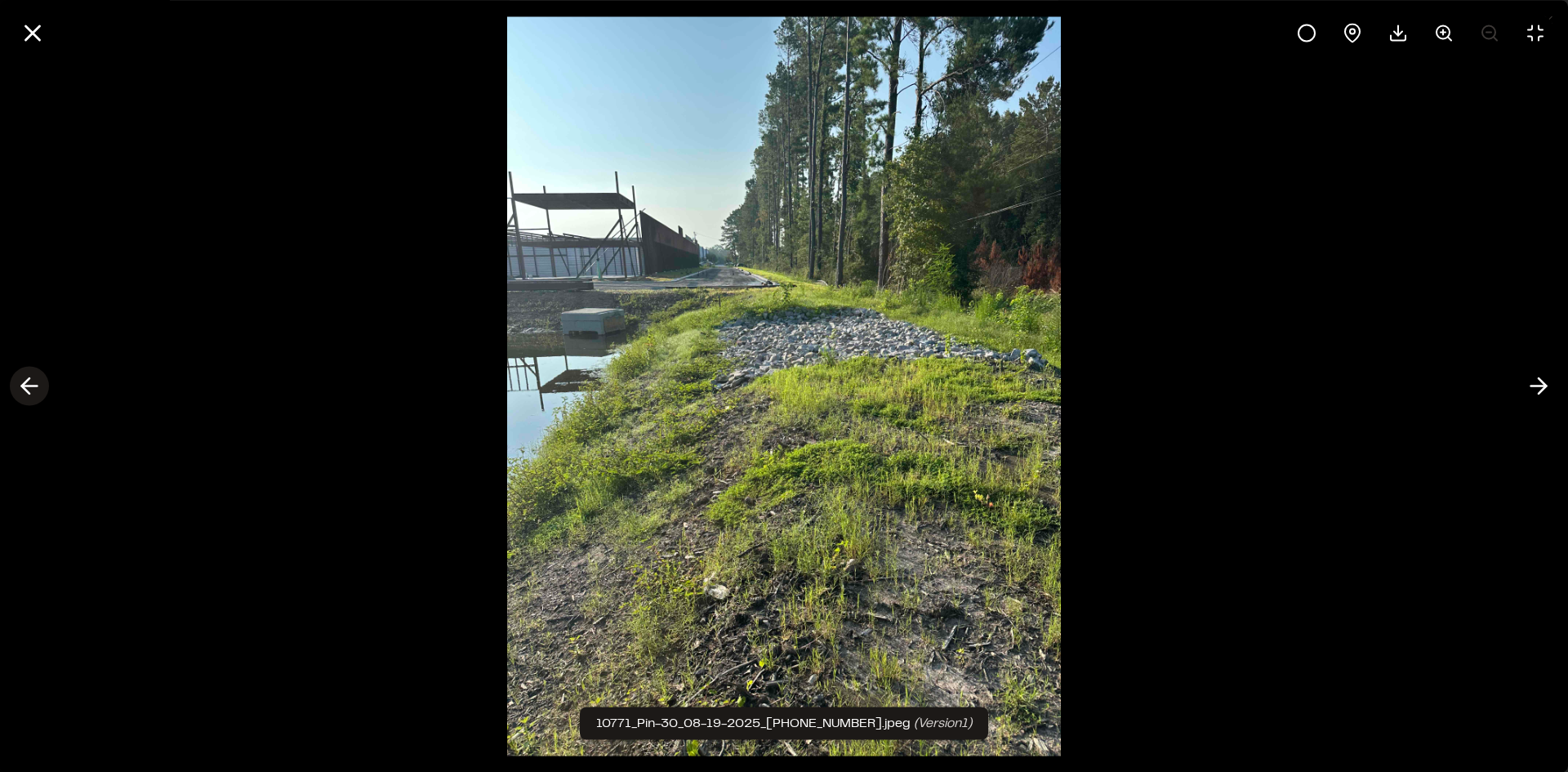
click at [26, 385] on icon at bounding box center [29, 386] width 26 height 27
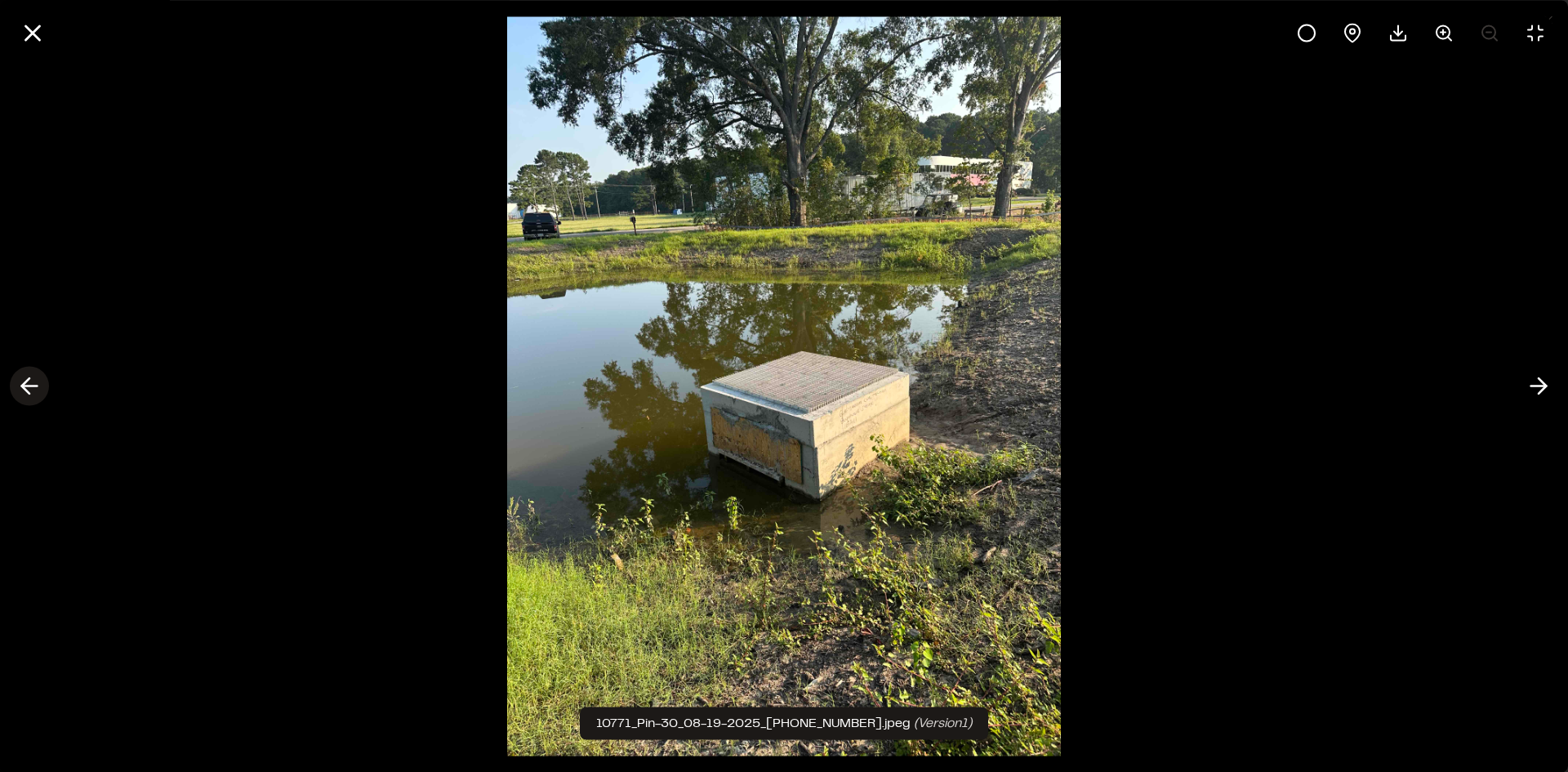
click at [26, 385] on icon at bounding box center [29, 386] width 26 height 27
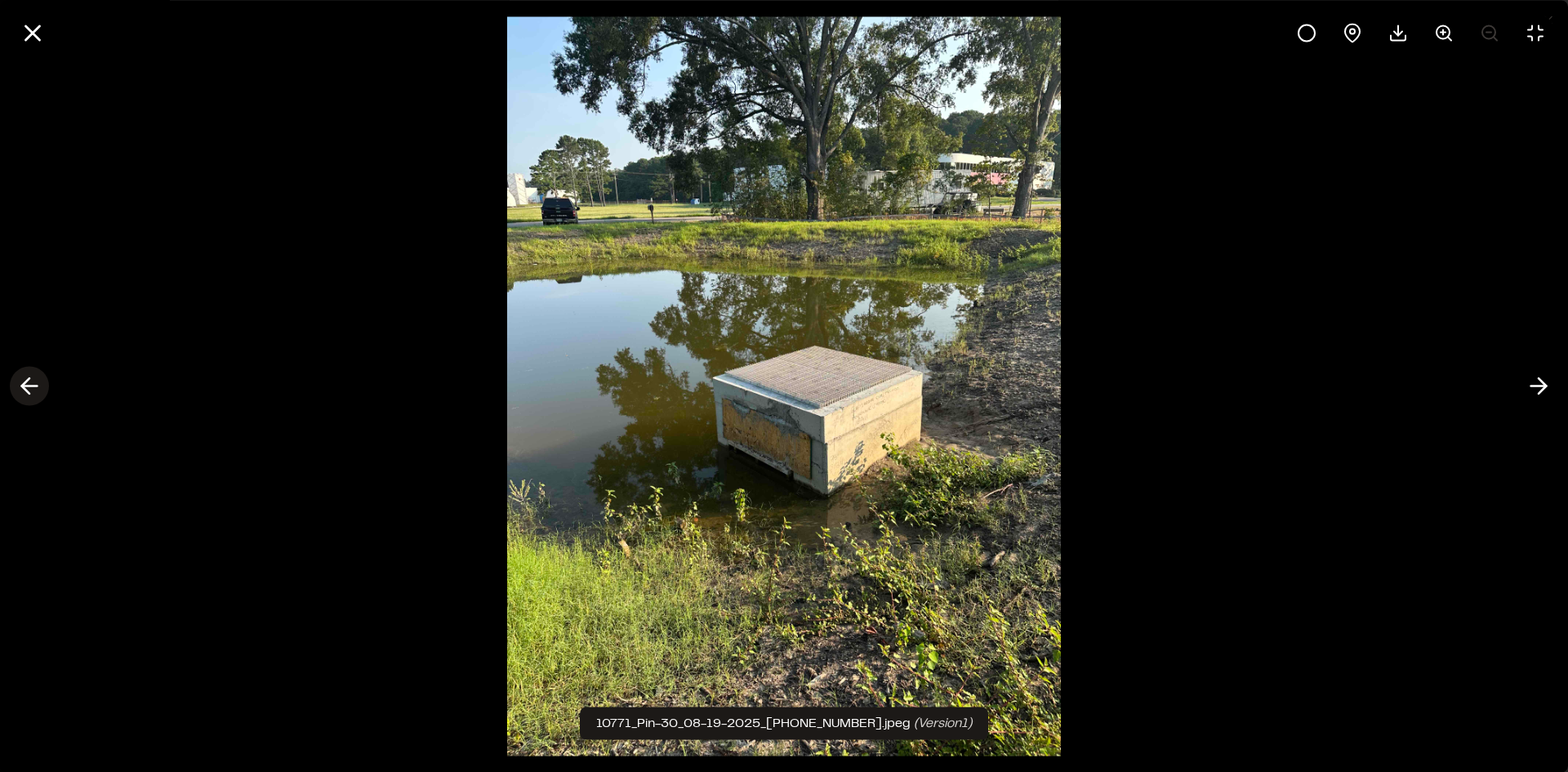
click at [26, 385] on icon at bounding box center [29, 386] width 26 height 27
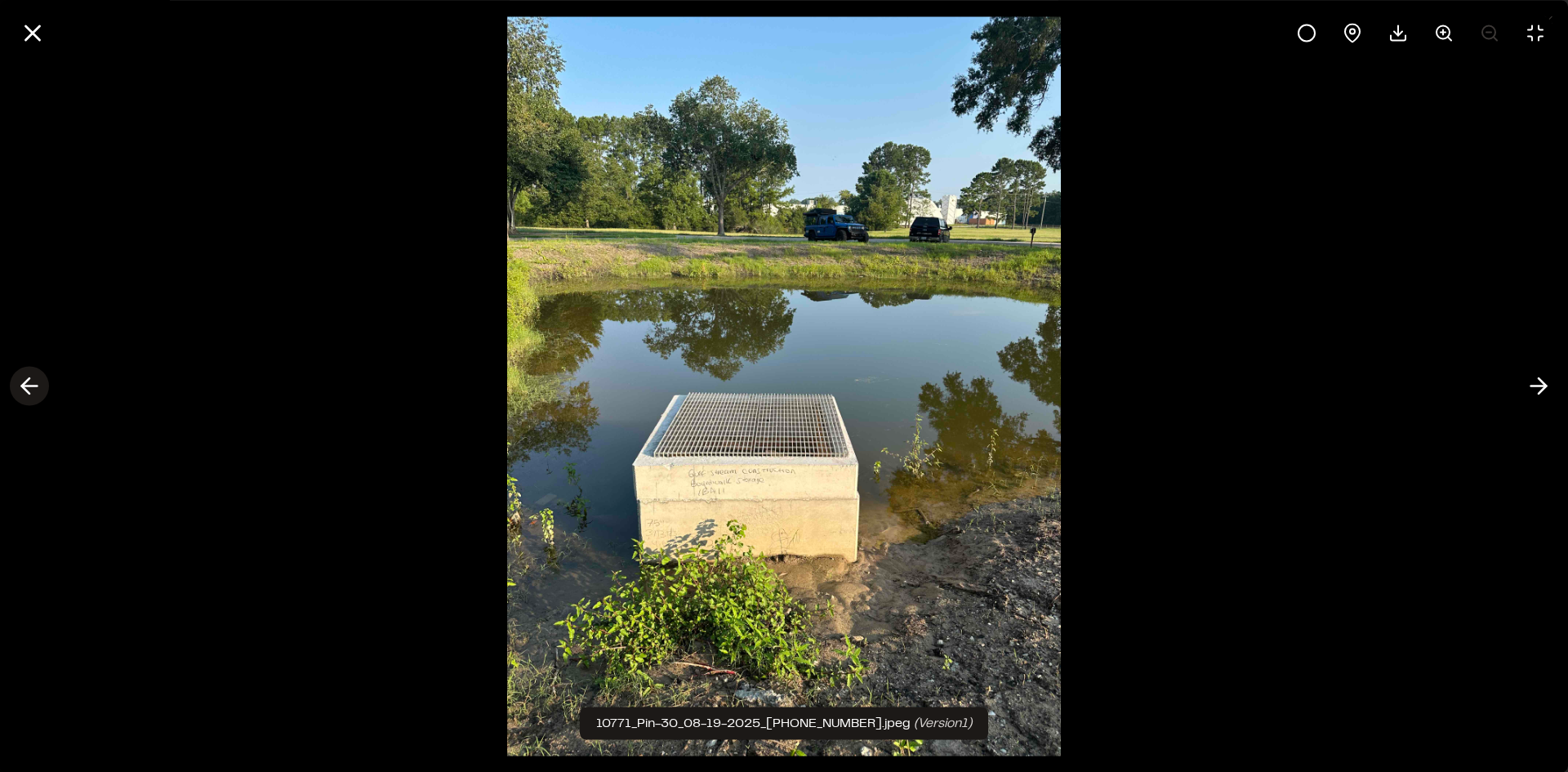
click at [26, 385] on icon at bounding box center [29, 386] width 26 height 27
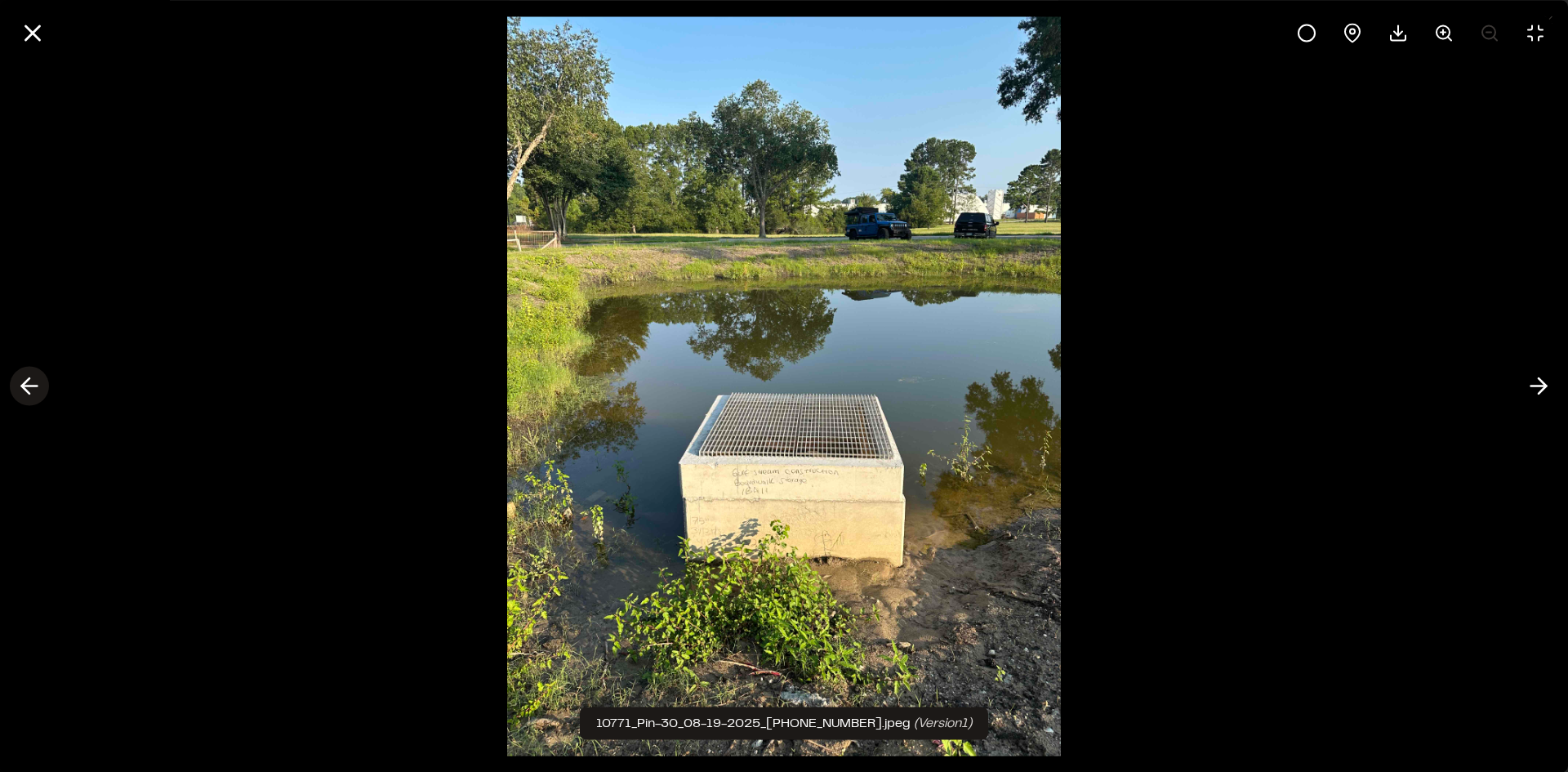
click at [26, 385] on icon at bounding box center [29, 386] width 26 height 27
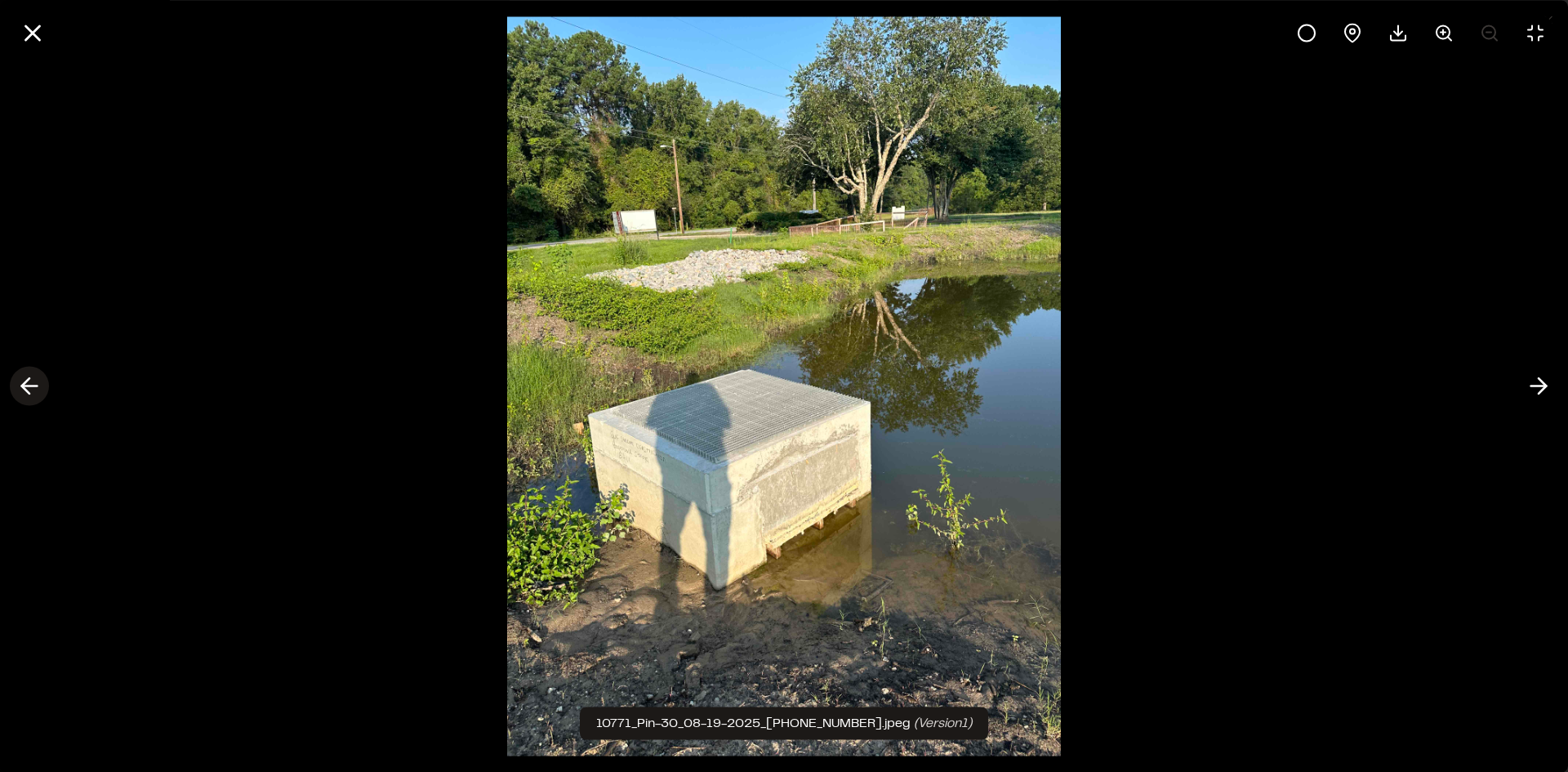
click at [26, 385] on icon at bounding box center [29, 386] width 26 height 27
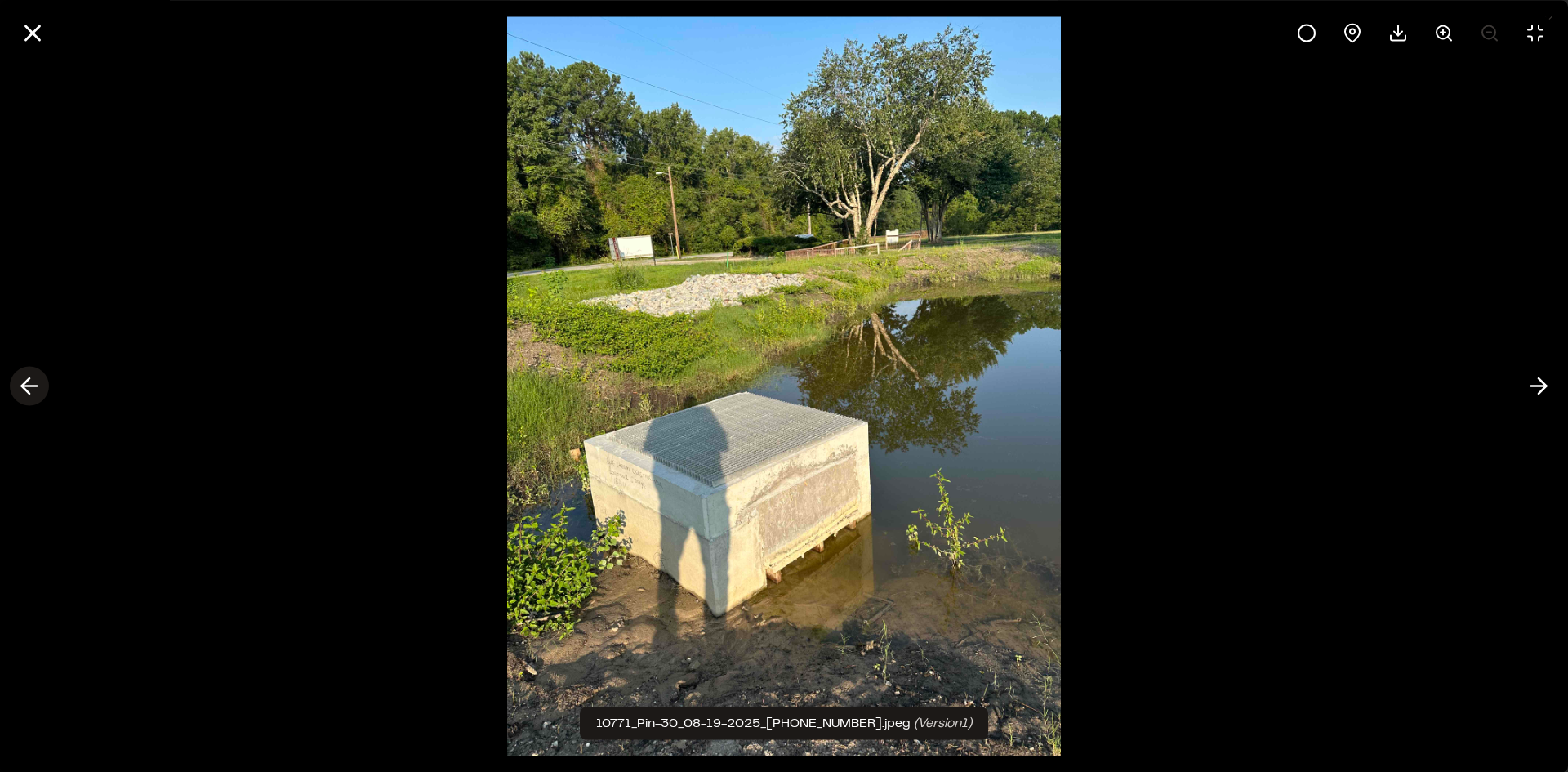
click at [26, 385] on icon at bounding box center [29, 386] width 26 height 27
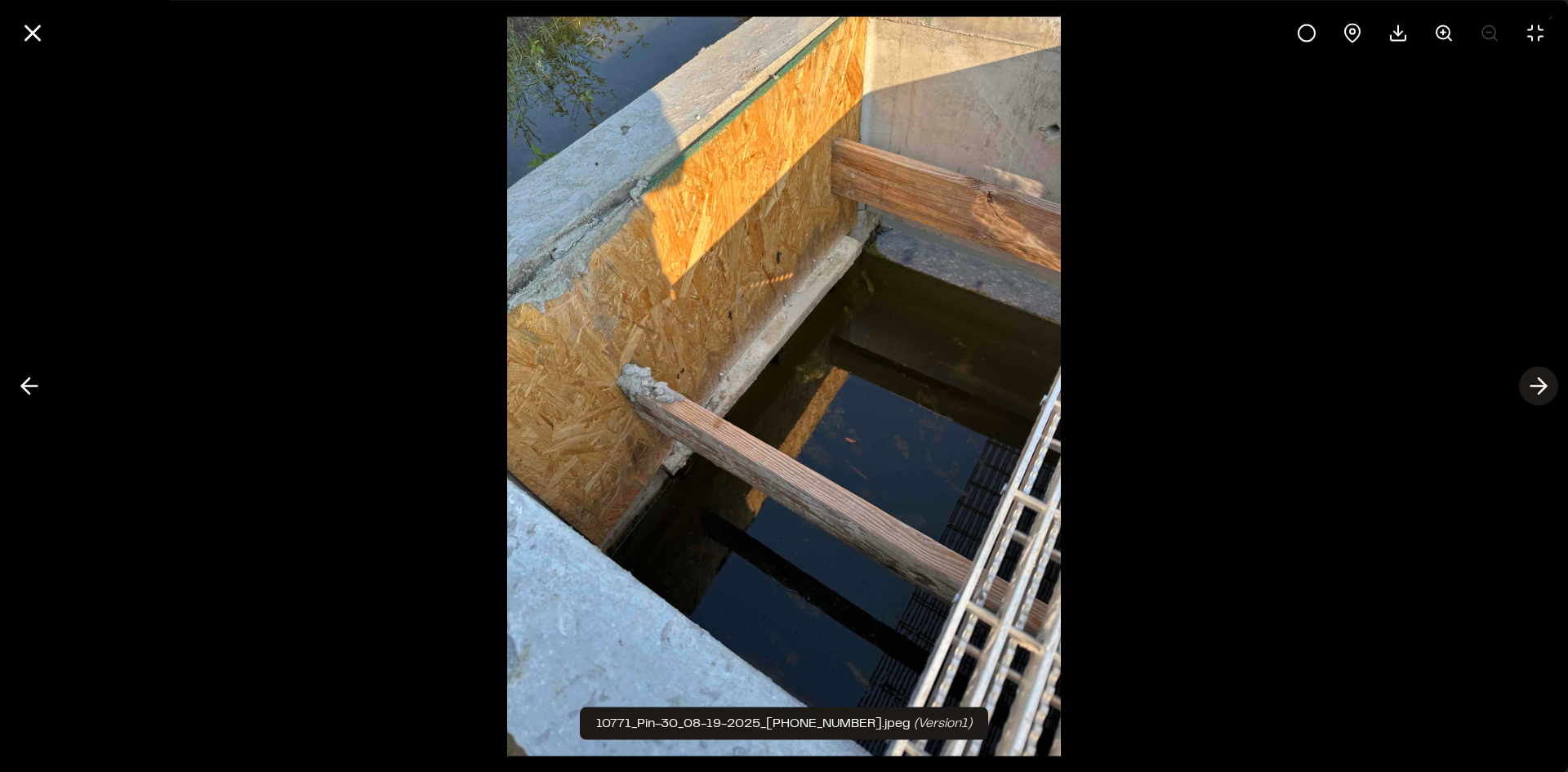
click at [1546, 381] on icon at bounding box center [1538, 386] width 26 height 27
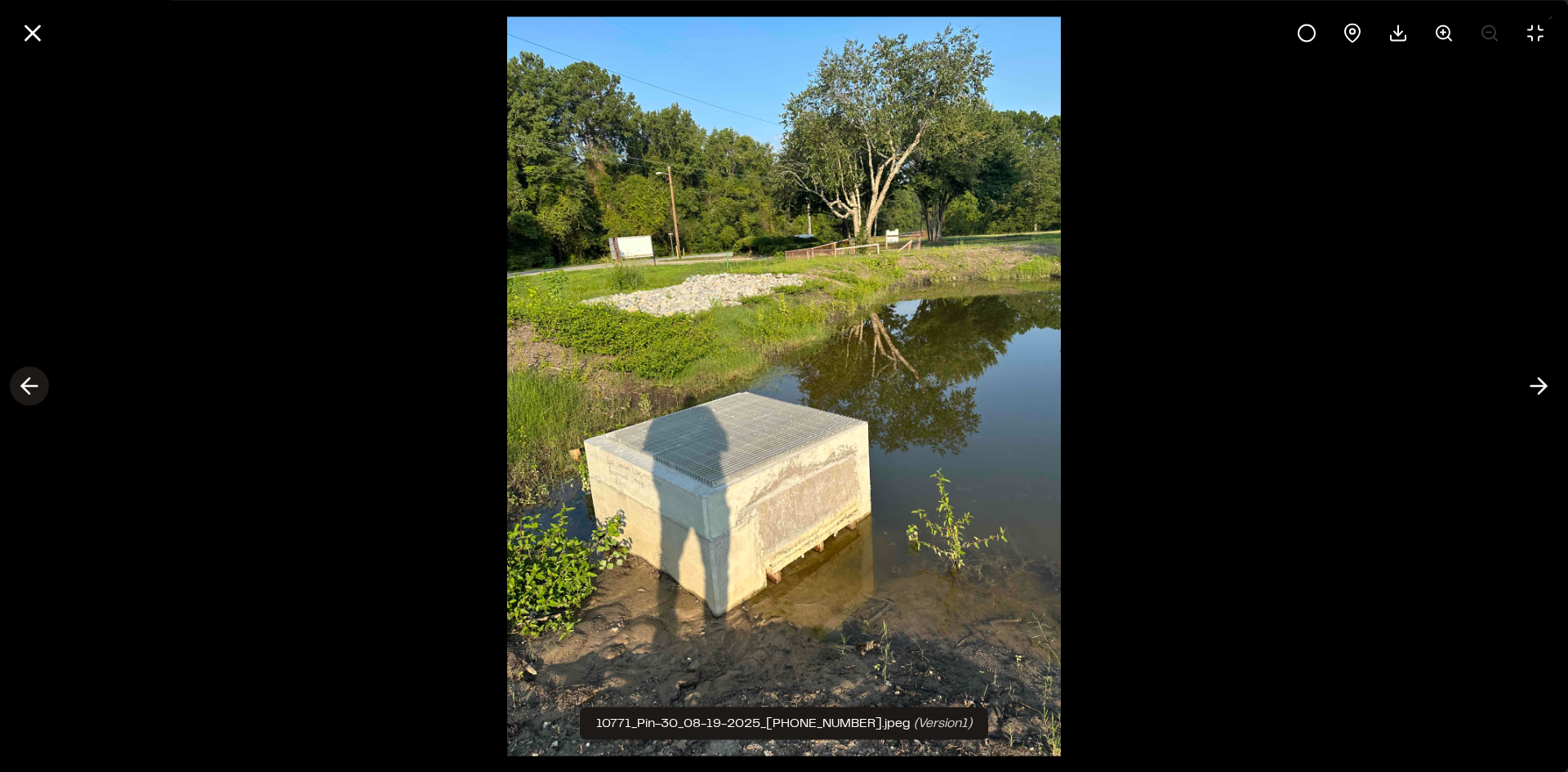
click at [31, 386] on line at bounding box center [30, 386] width 16 height 0
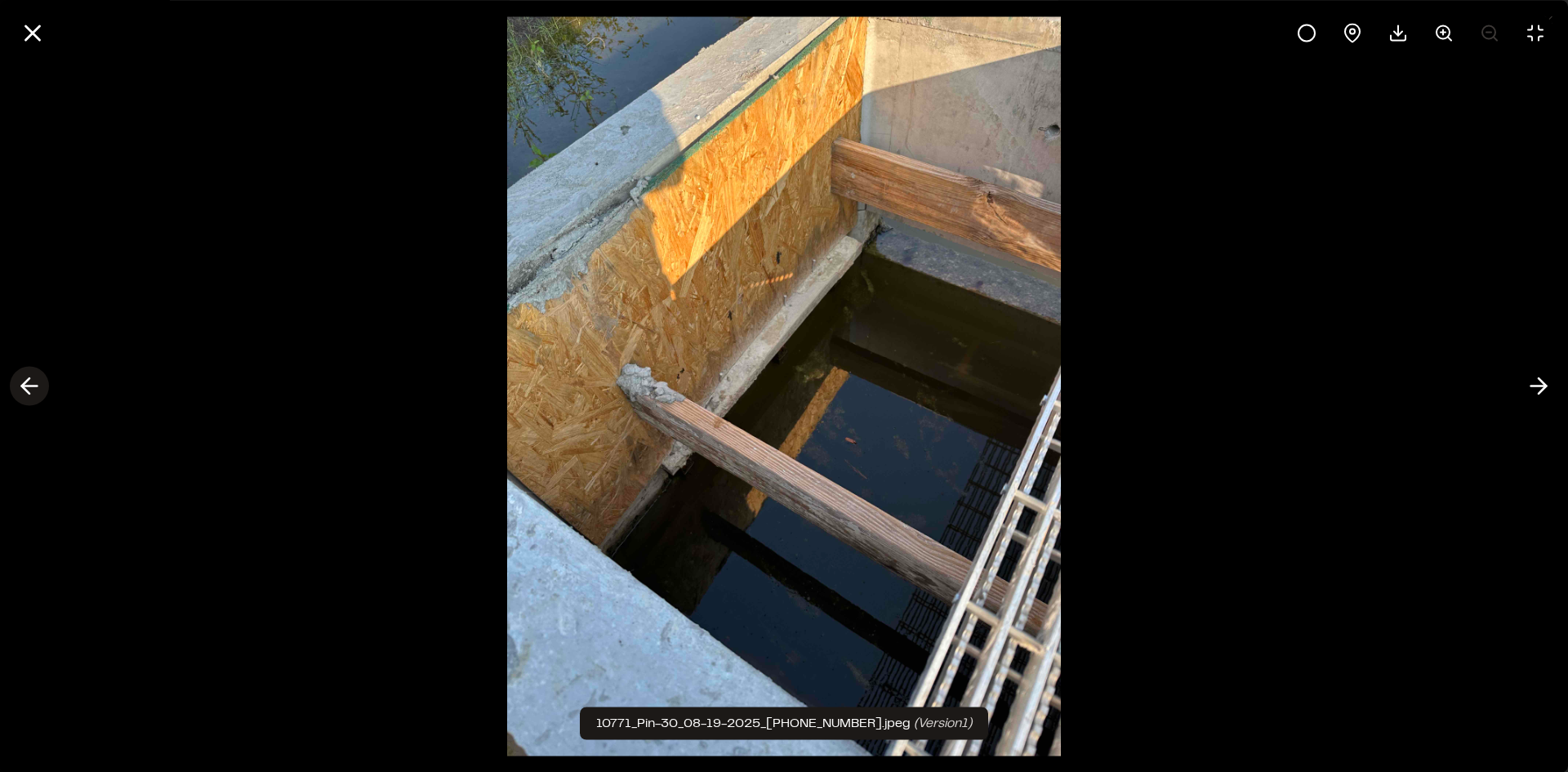
click at [31, 386] on line at bounding box center [30, 386] width 16 height 0
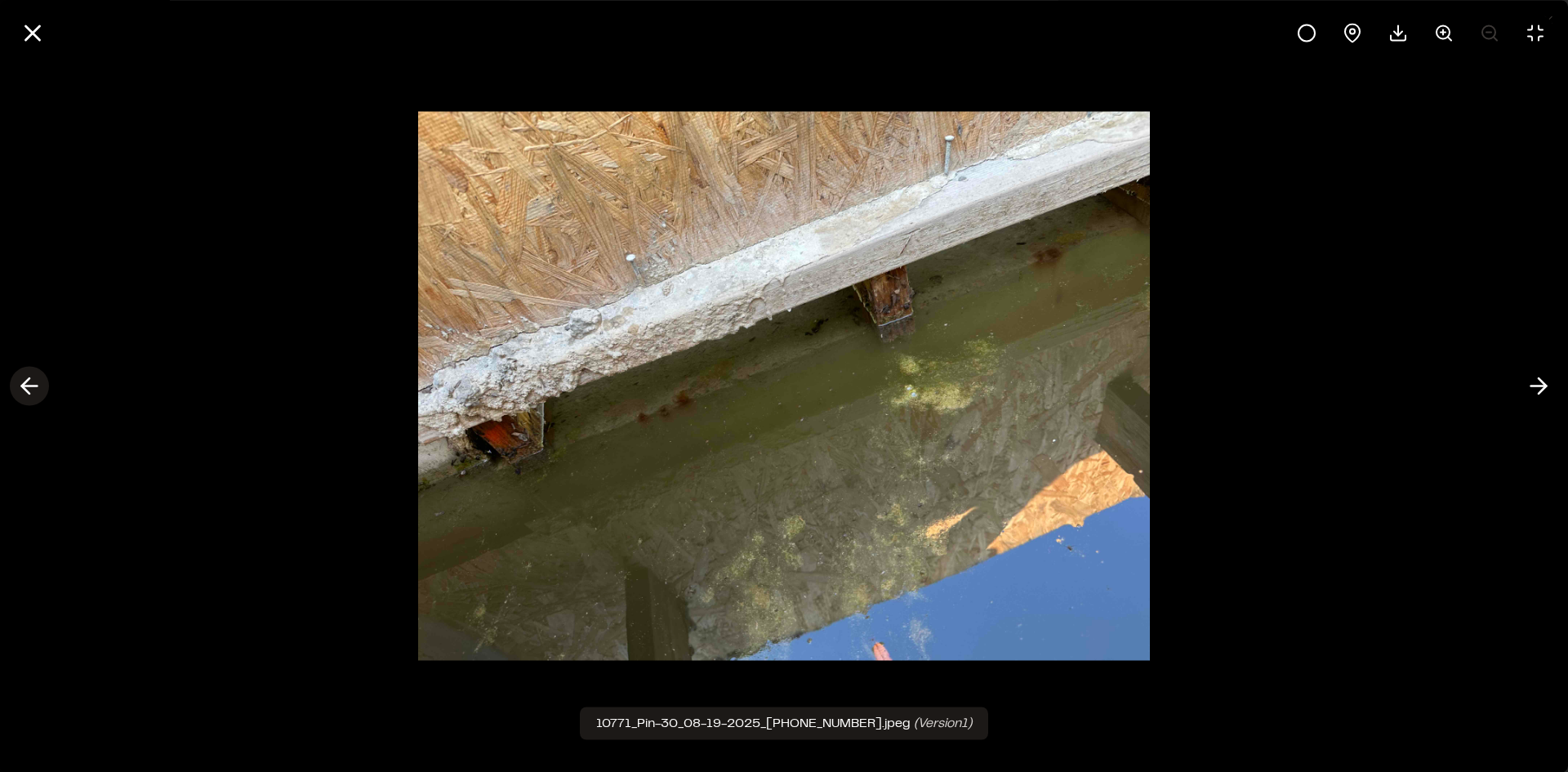
click at [31, 386] on line at bounding box center [30, 386] width 16 height 0
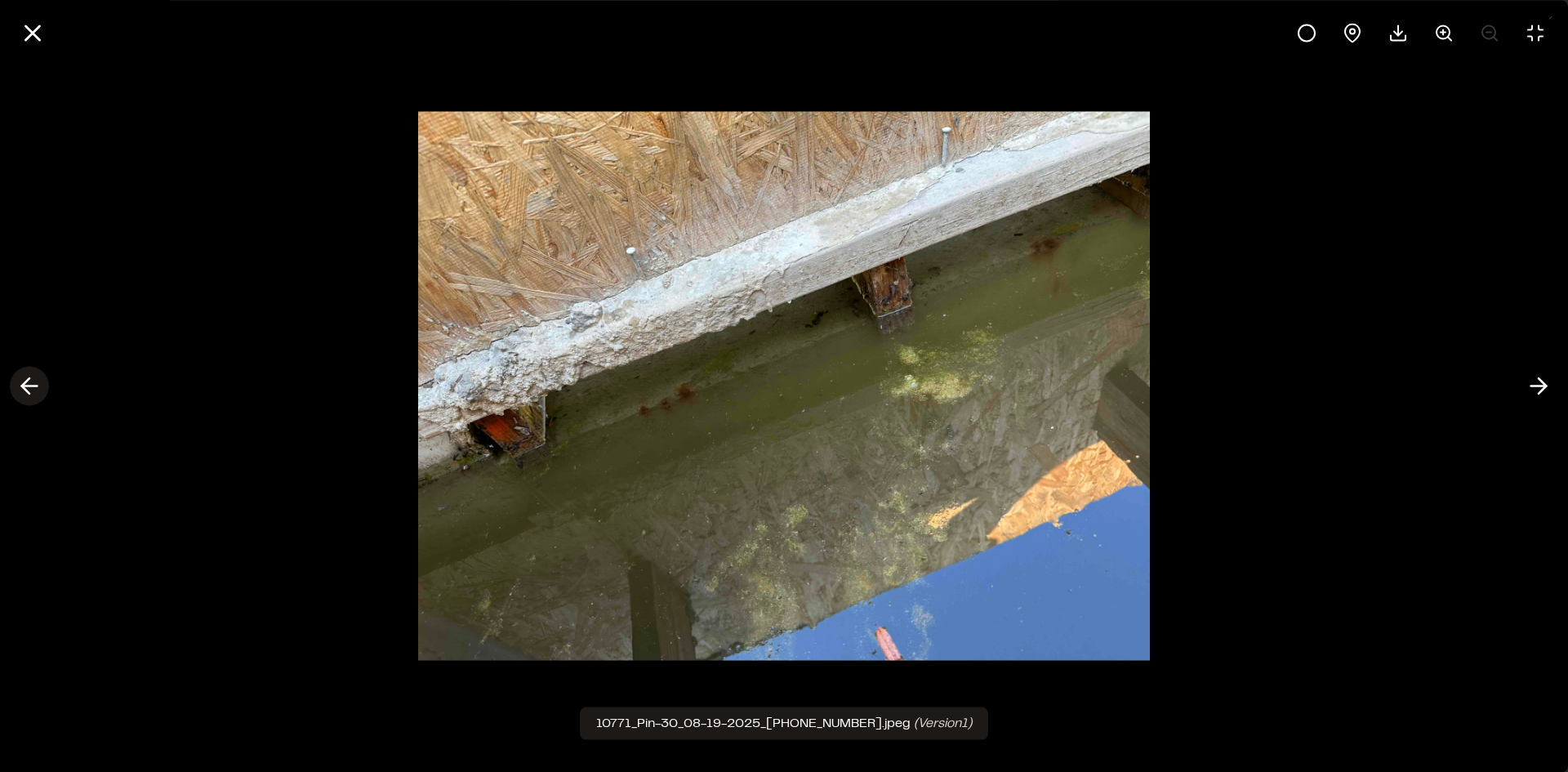
click at [31, 386] on line at bounding box center [30, 386] width 16 height 0
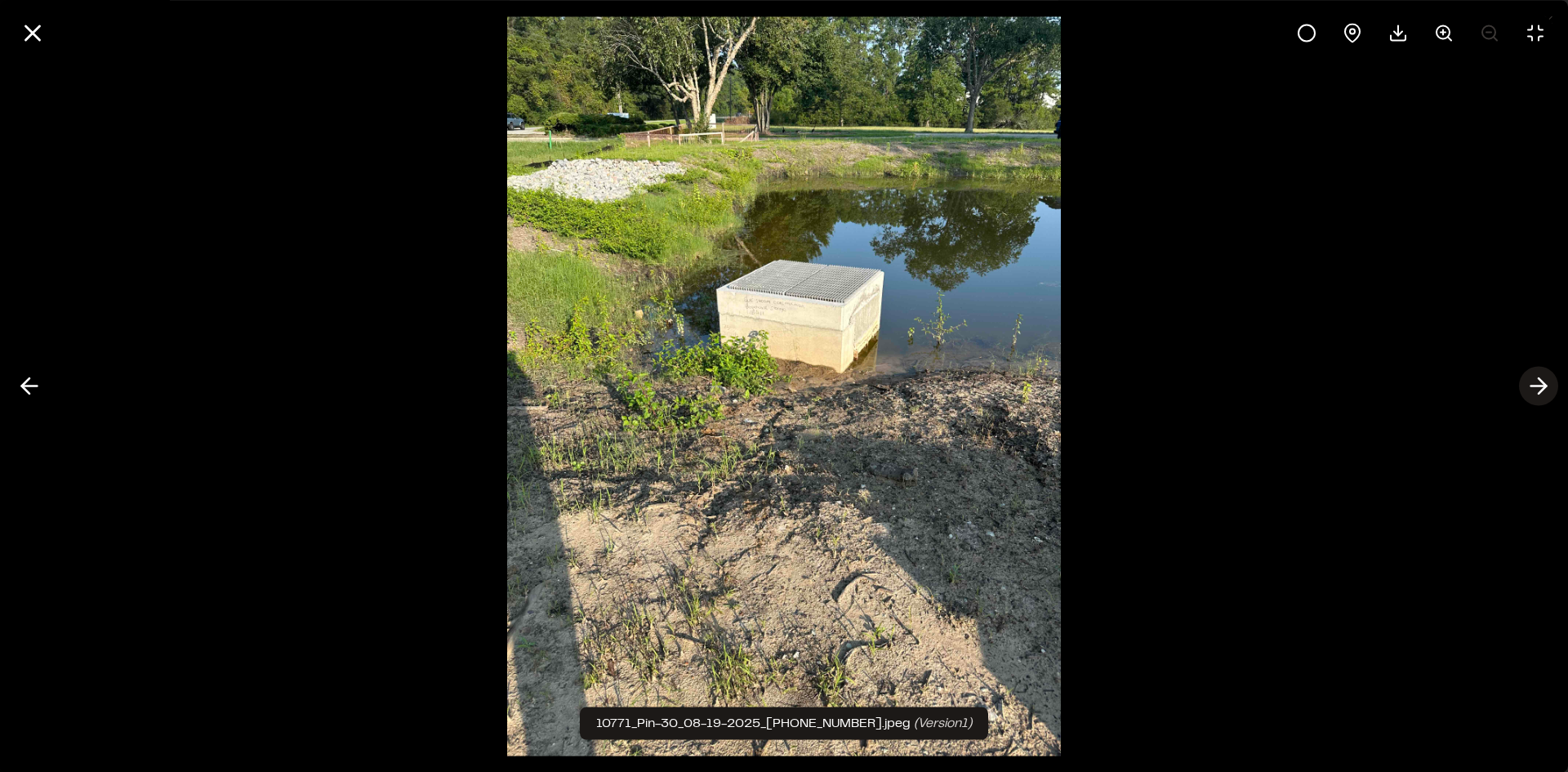
click at [1537, 391] on icon at bounding box center [1538, 386] width 26 height 27
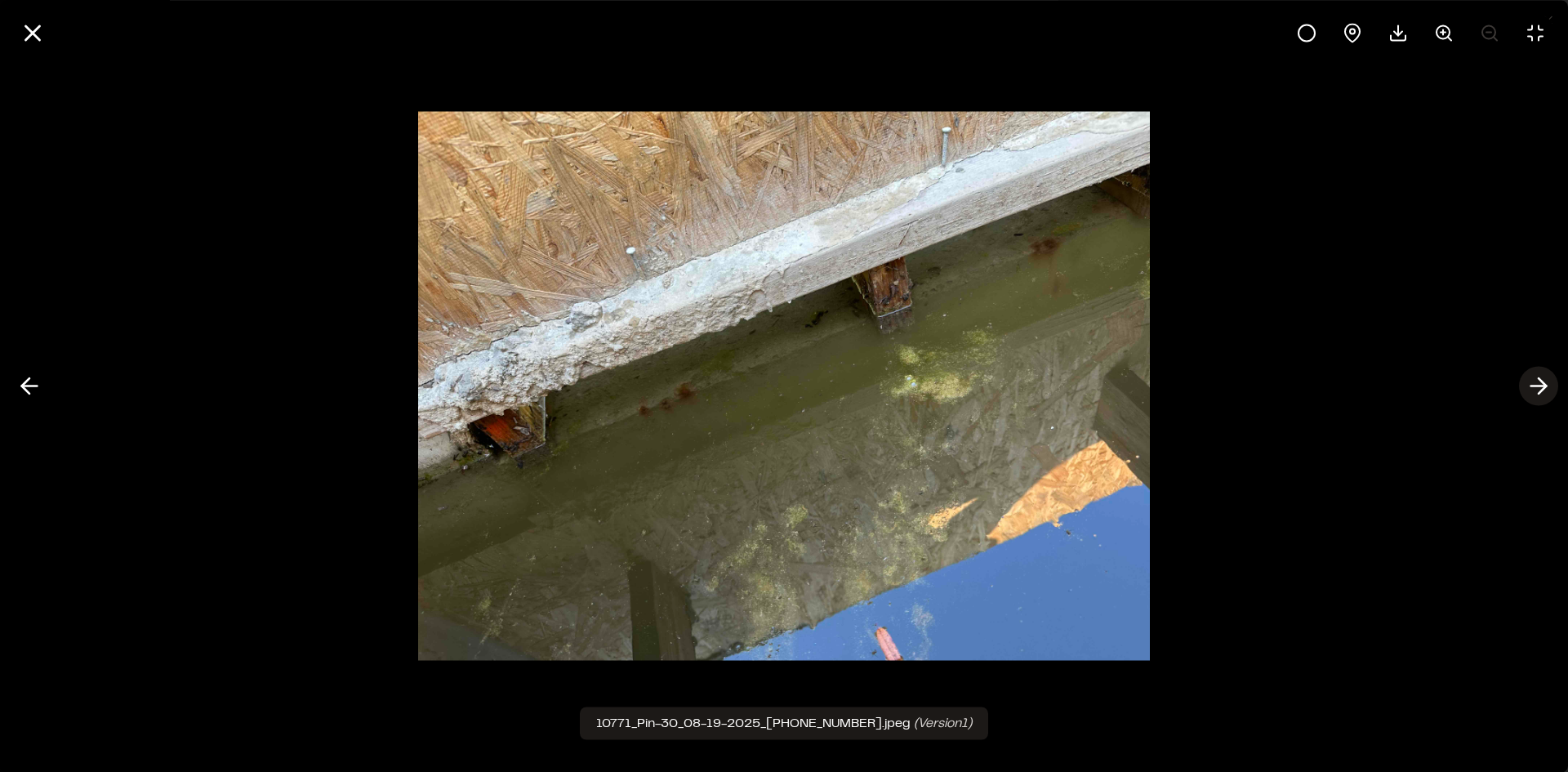
click at [1537, 391] on icon at bounding box center [1538, 386] width 26 height 27
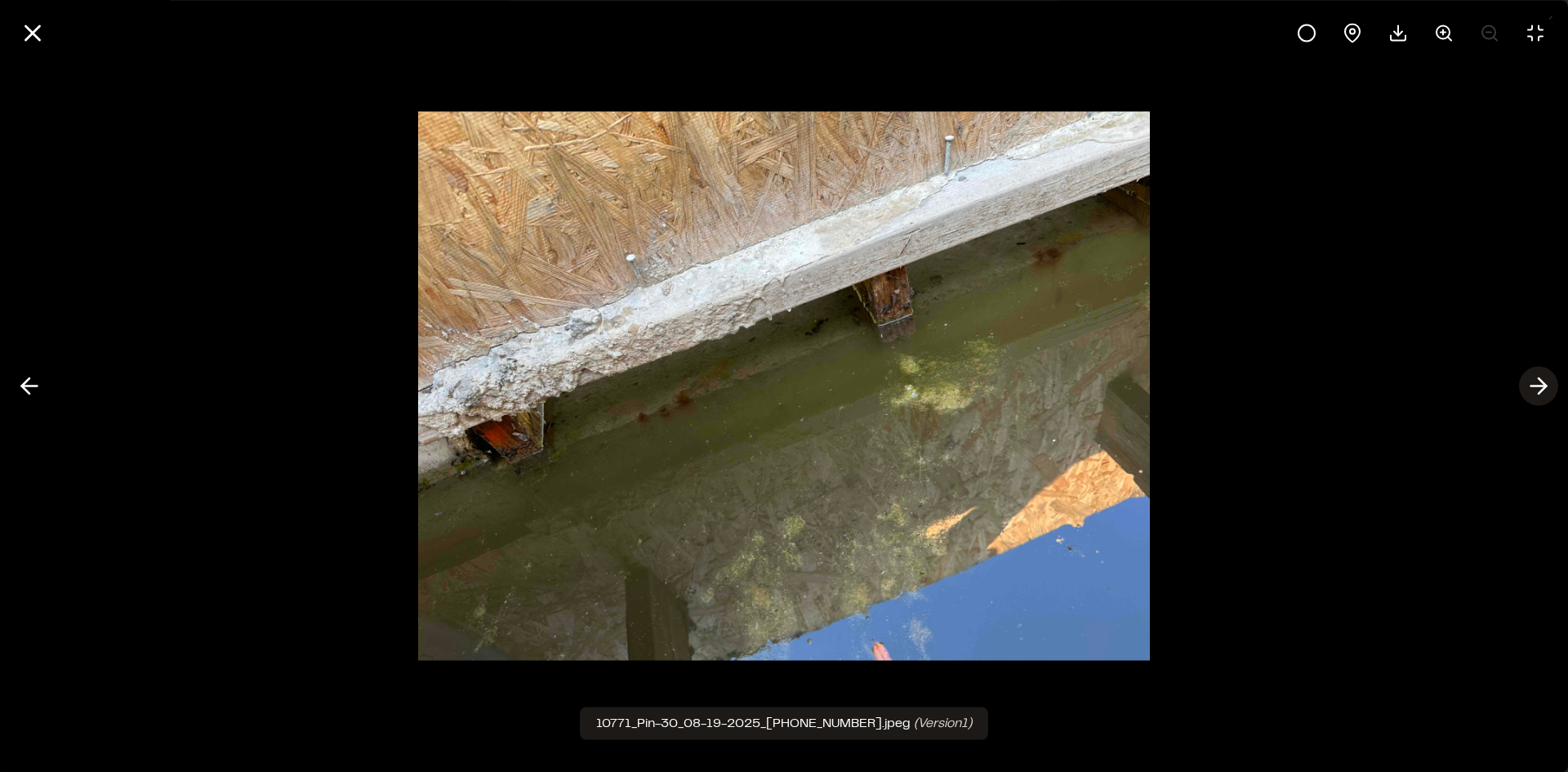
click at [1537, 391] on icon at bounding box center [1538, 386] width 26 height 27
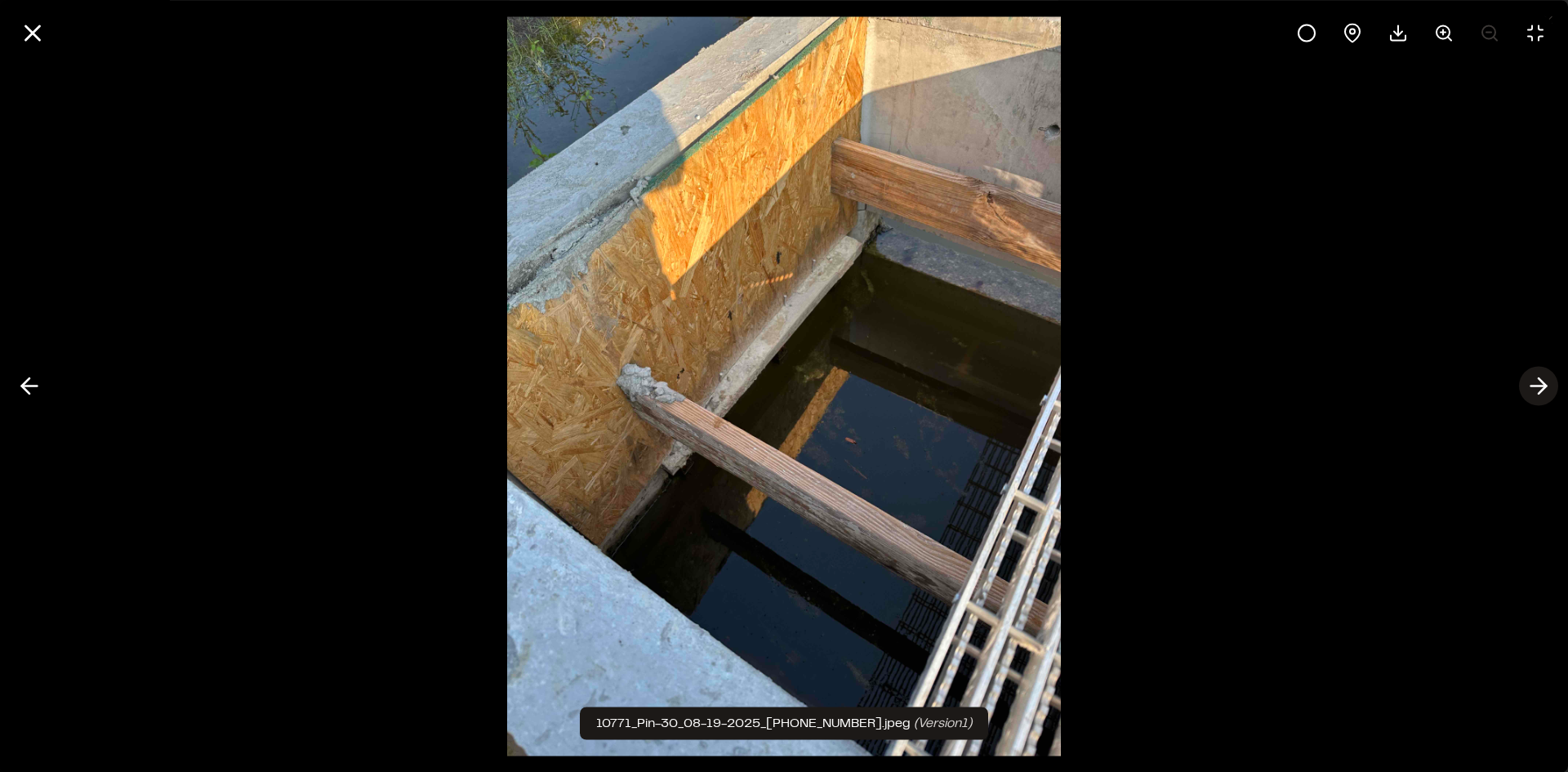
click at [1537, 391] on icon at bounding box center [1538, 386] width 26 height 27
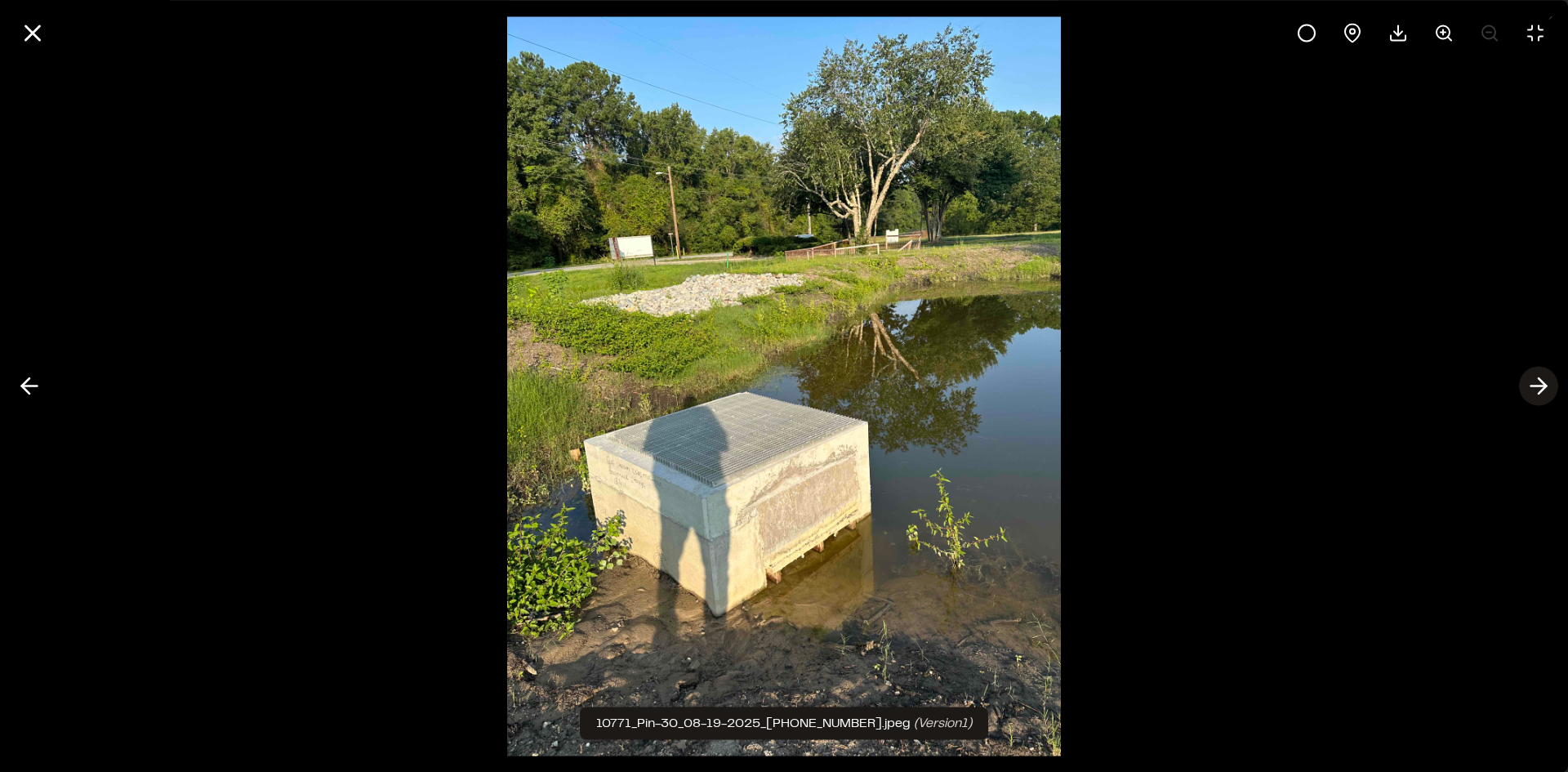
click at [1539, 386] on line at bounding box center [1539, 386] width 16 height 0
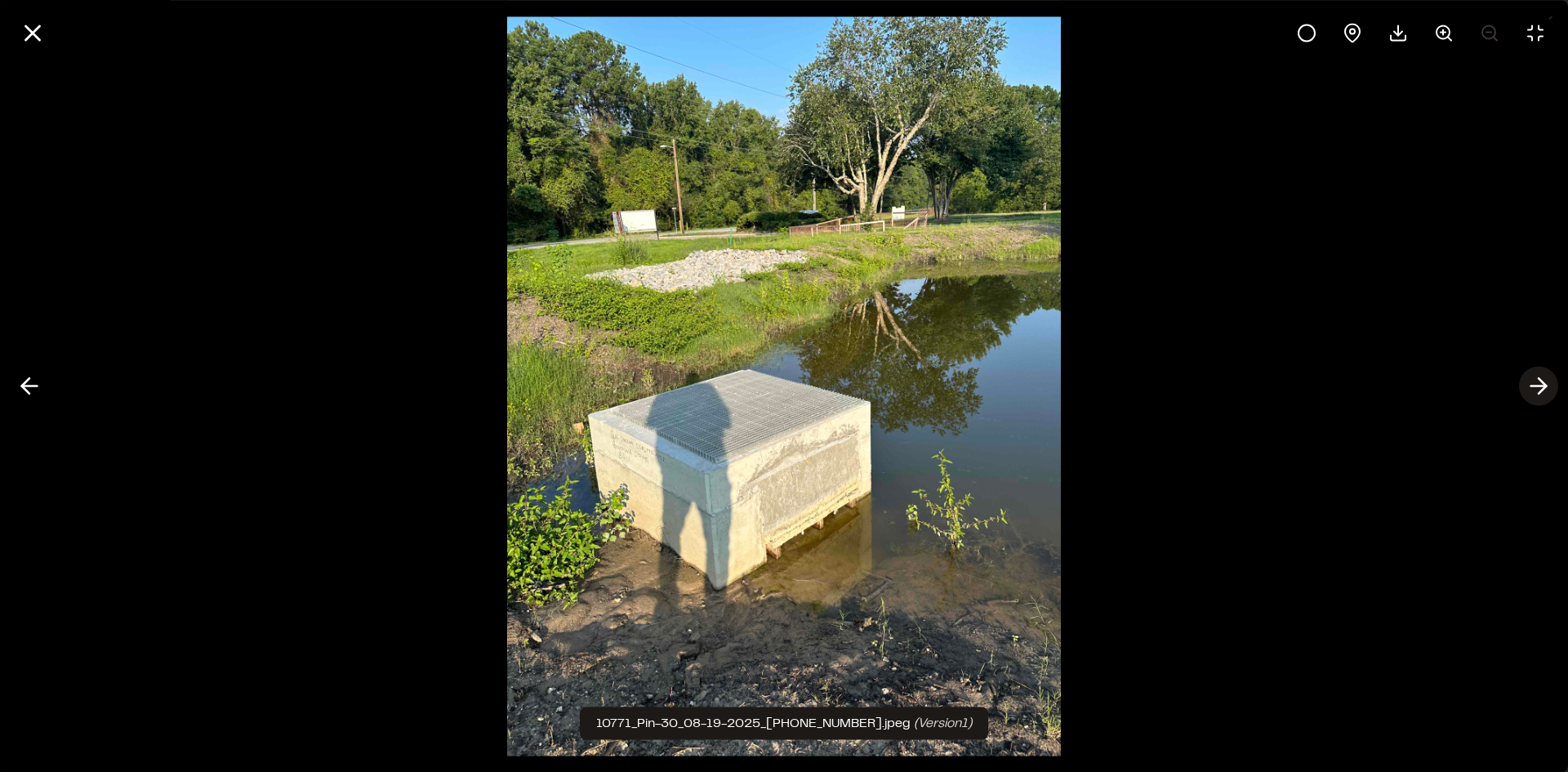
click at [1539, 386] on line at bounding box center [1539, 386] width 16 height 0
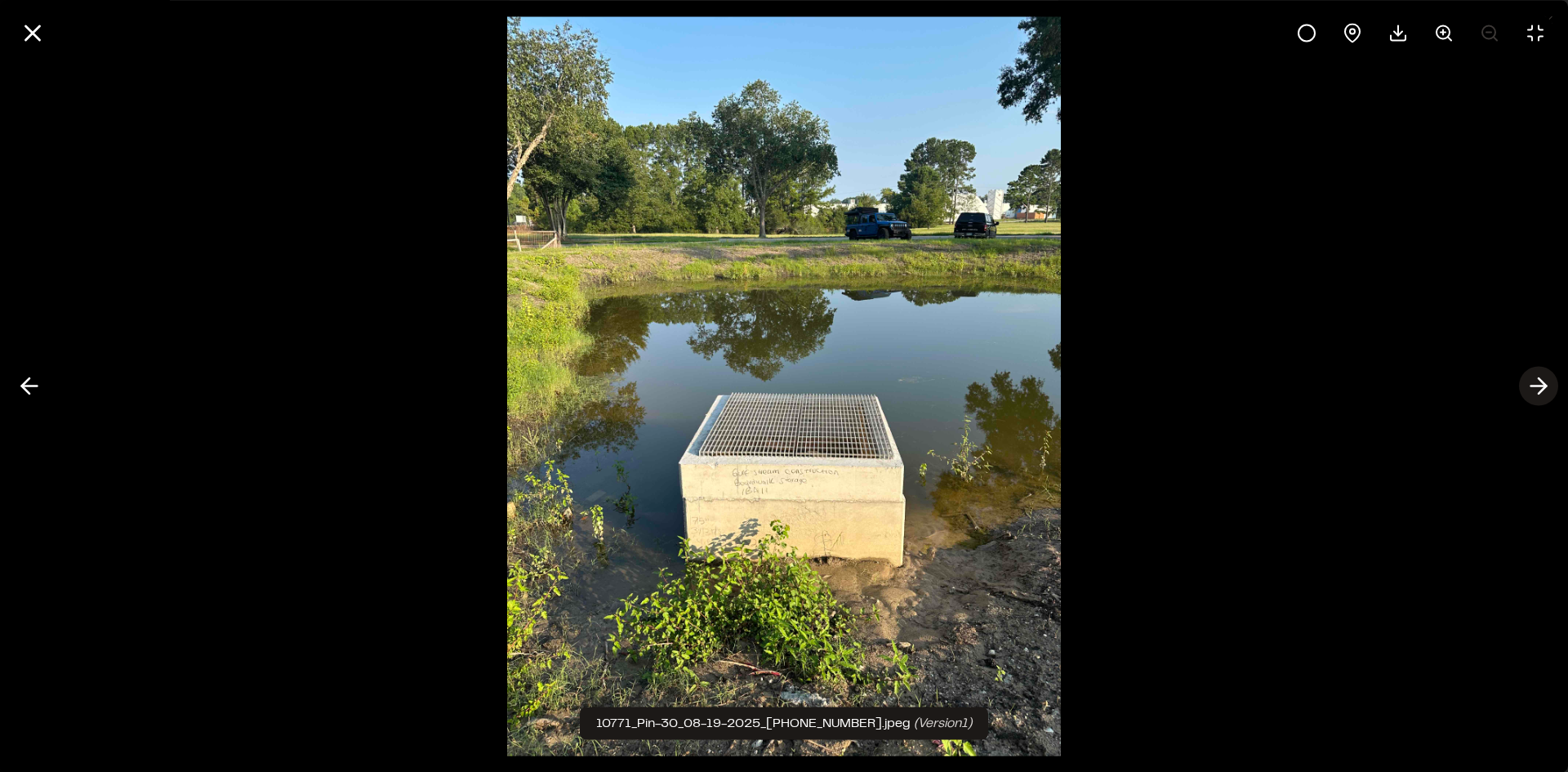
click at [1539, 386] on line at bounding box center [1539, 386] width 16 height 0
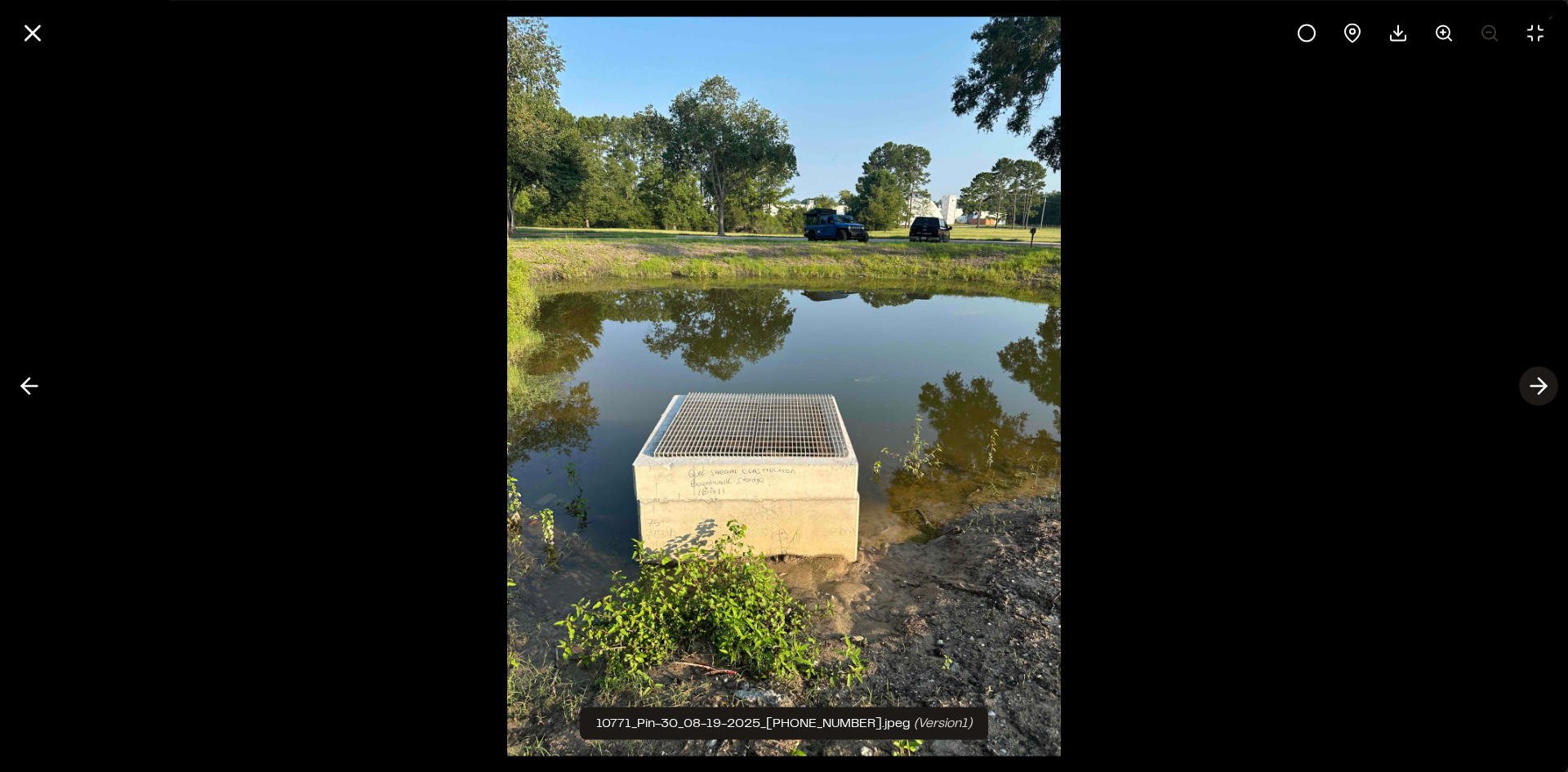
click at [1539, 386] on line at bounding box center [1539, 386] width 16 height 0
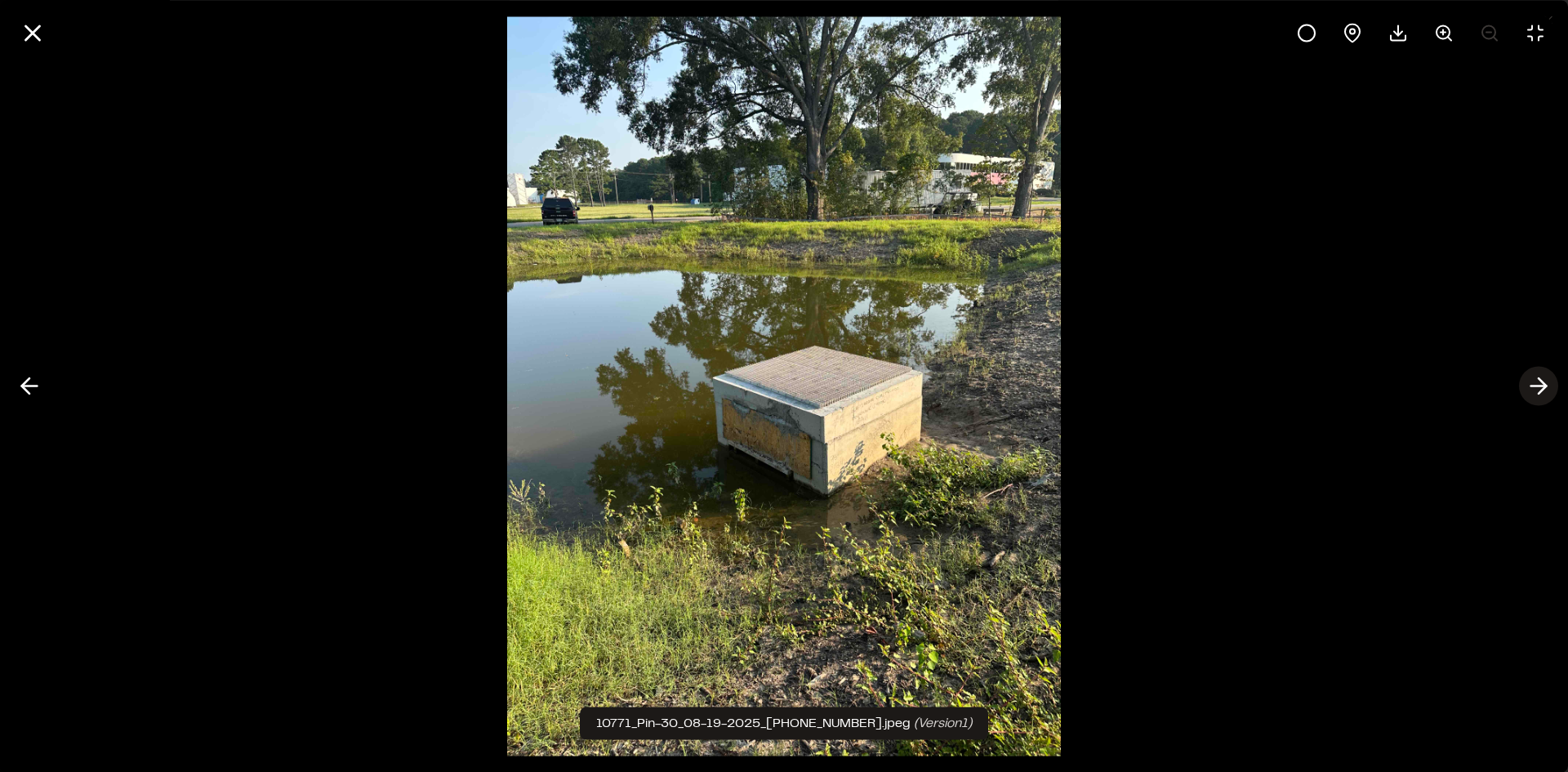
click at [1540, 386] on line at bounding box center [1539, 386] width 16 height 0
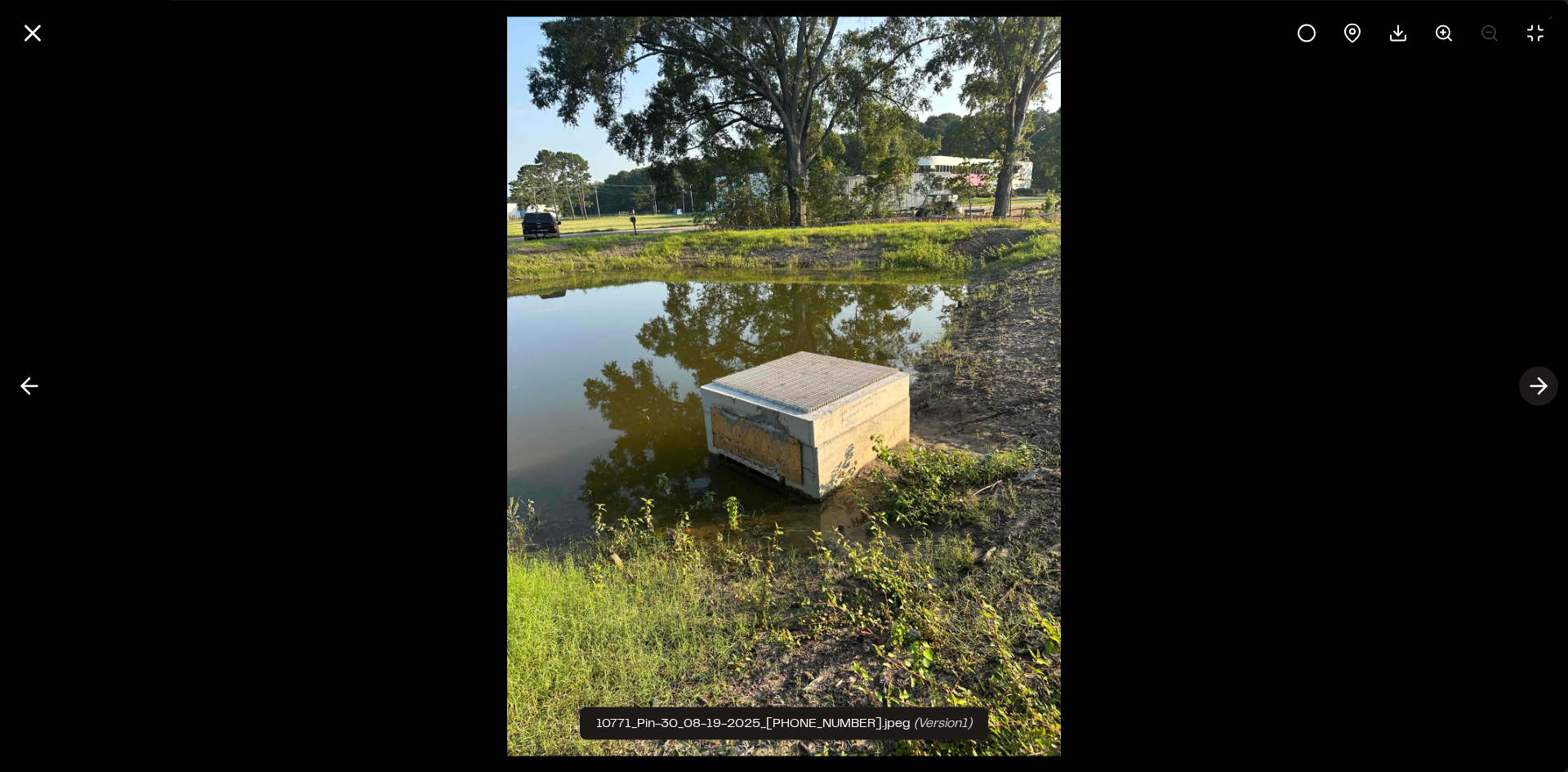
click at [1540, 386] on line at bounding box center [1539, 386] width 16 height 0
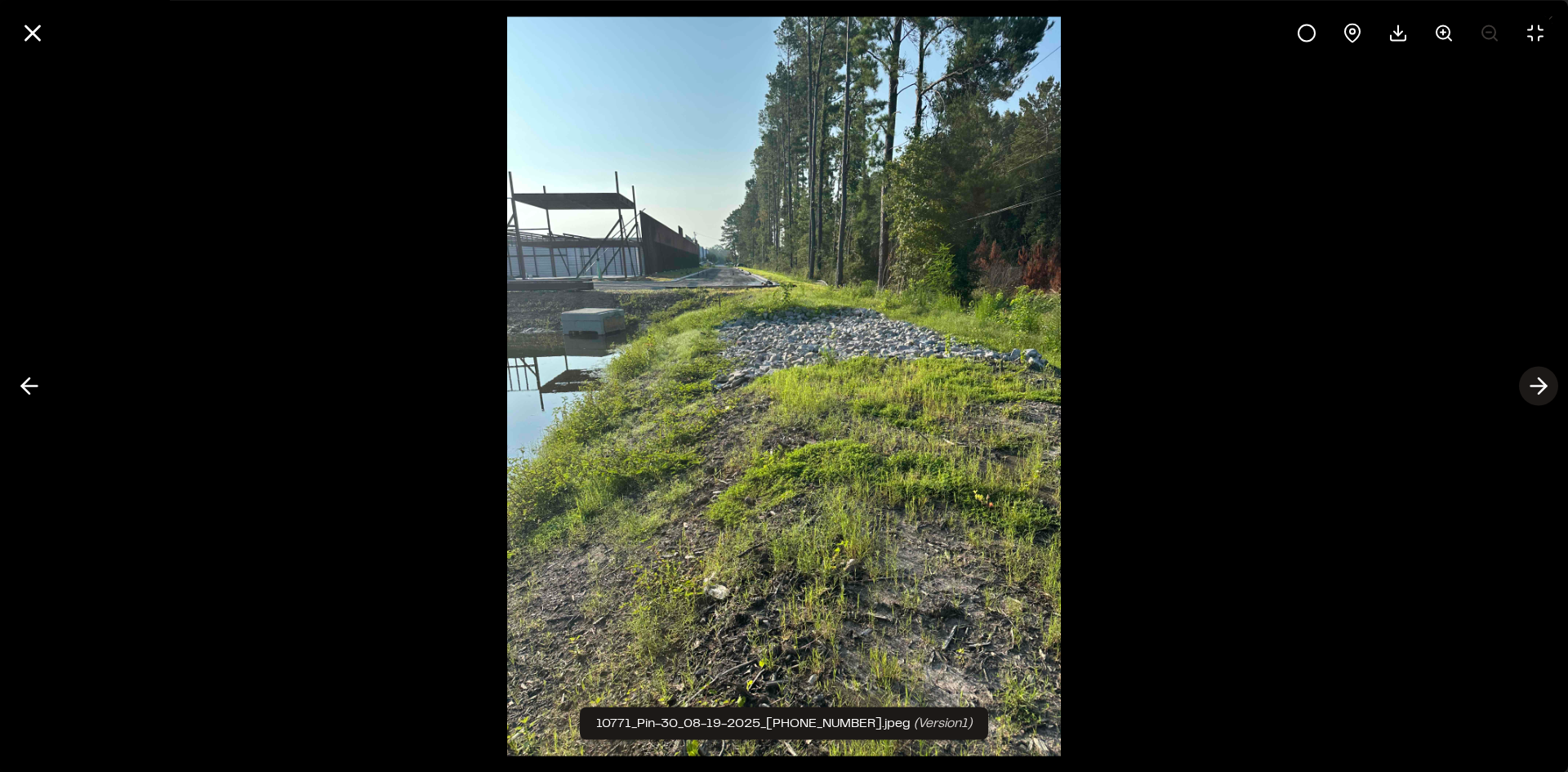
click at [1540, 386] on line at bounding box center [1539, 386] width 16 height 0
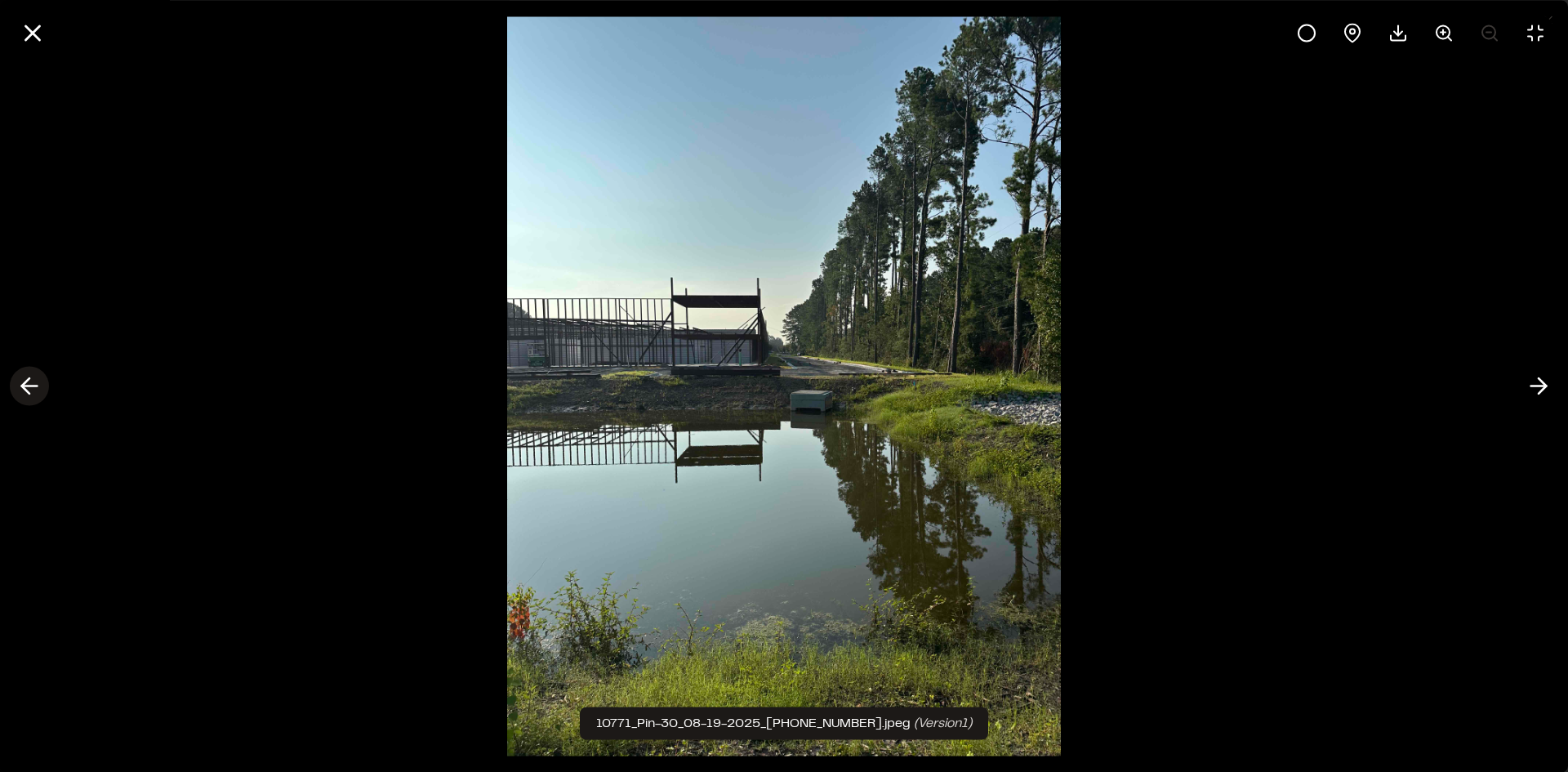
click at [24, 386] on line at bounding box center [30, 386] width 16 height 0
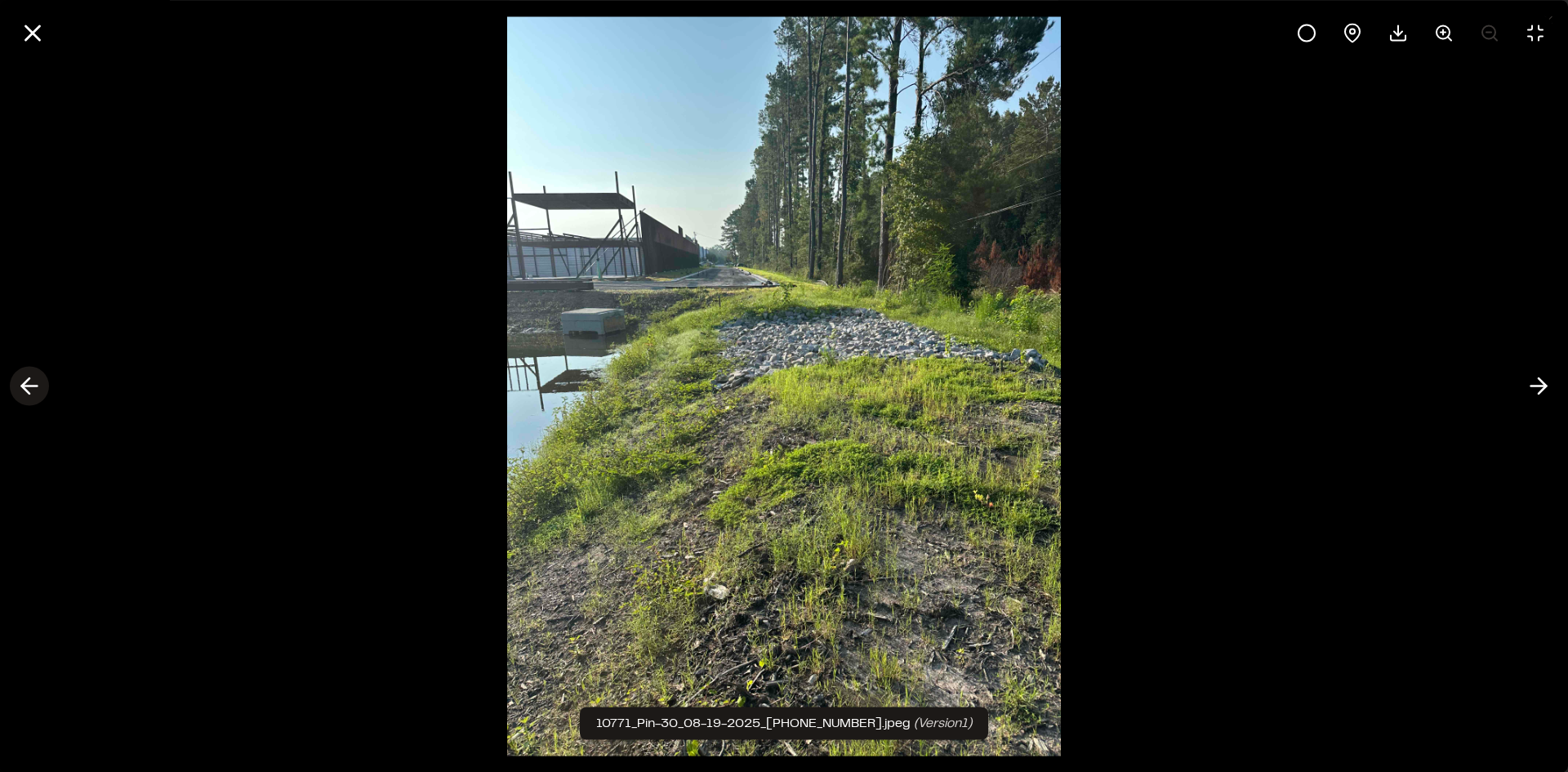
click at [24, 386] on line at bounding box center [30, 386] width 16 height 0
